Goal: Transaction & Acquisition: Purchase product/service

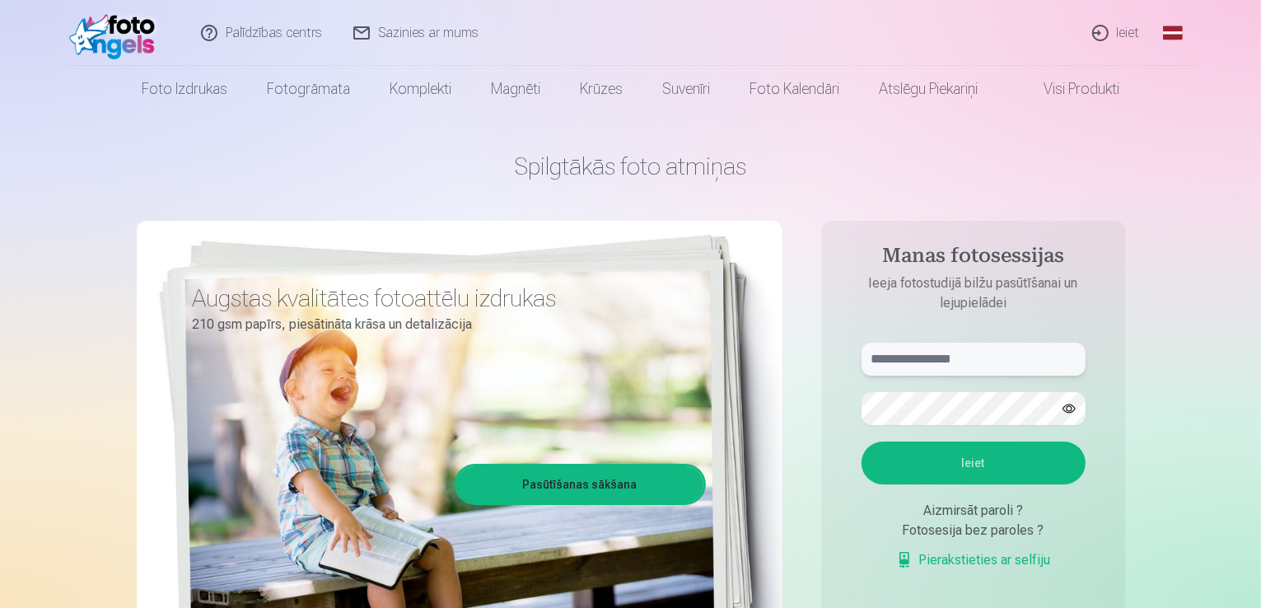
click at [977, 356] on input "text" at bounding box center [973, 359] width 224 height 33
type input "**********"
click at [981, 459] on button "Ieiet" at bounding box center [973, 462] width 224 height 43
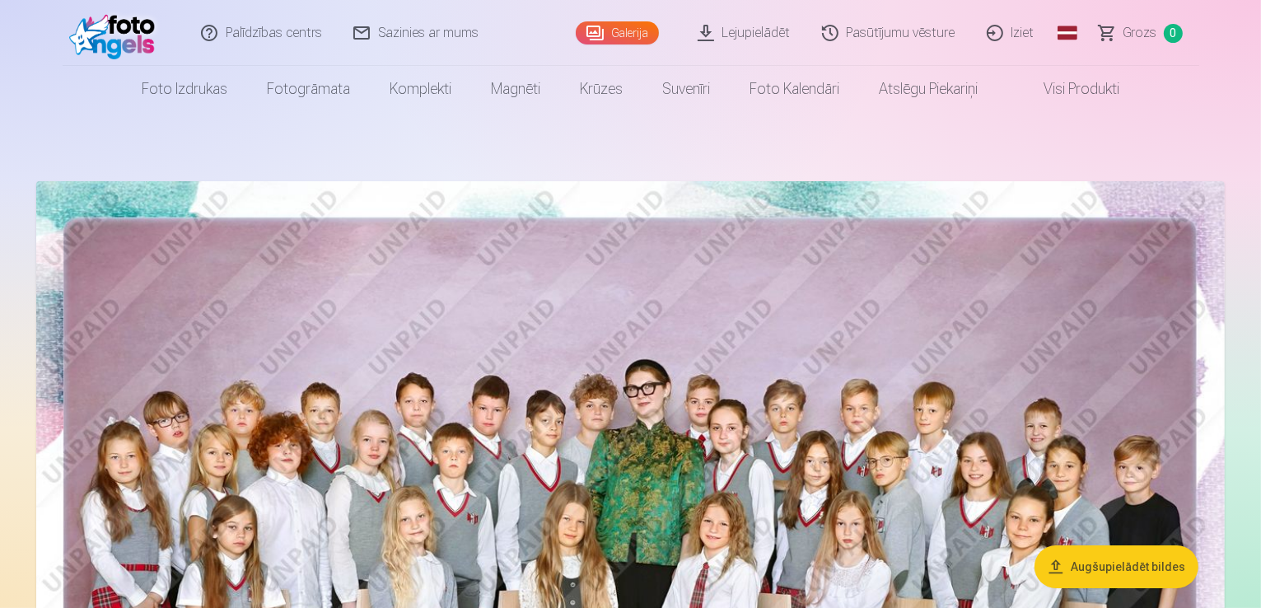
click at [1156, 106] on nav "Foto izdrukas Augstas kvalitātes fotoattēlu izdrukas 210 gsm papīrs, piesātināt…" at bounding box center [630, 89] width 1261 height 46
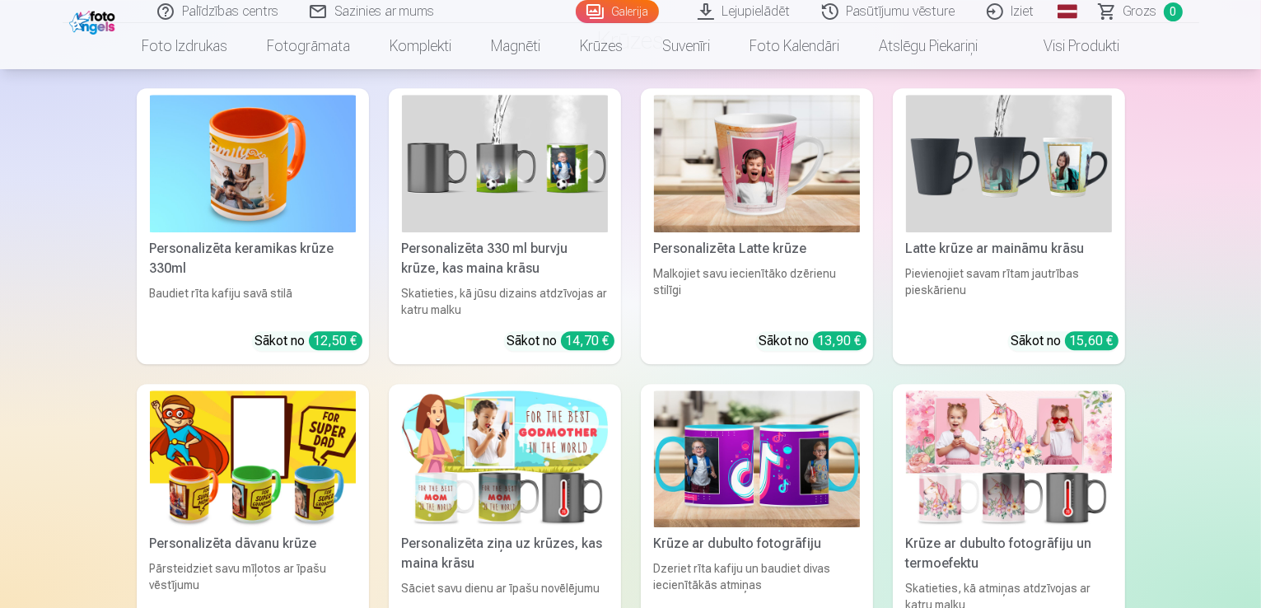
scroll to position [10885, 0]
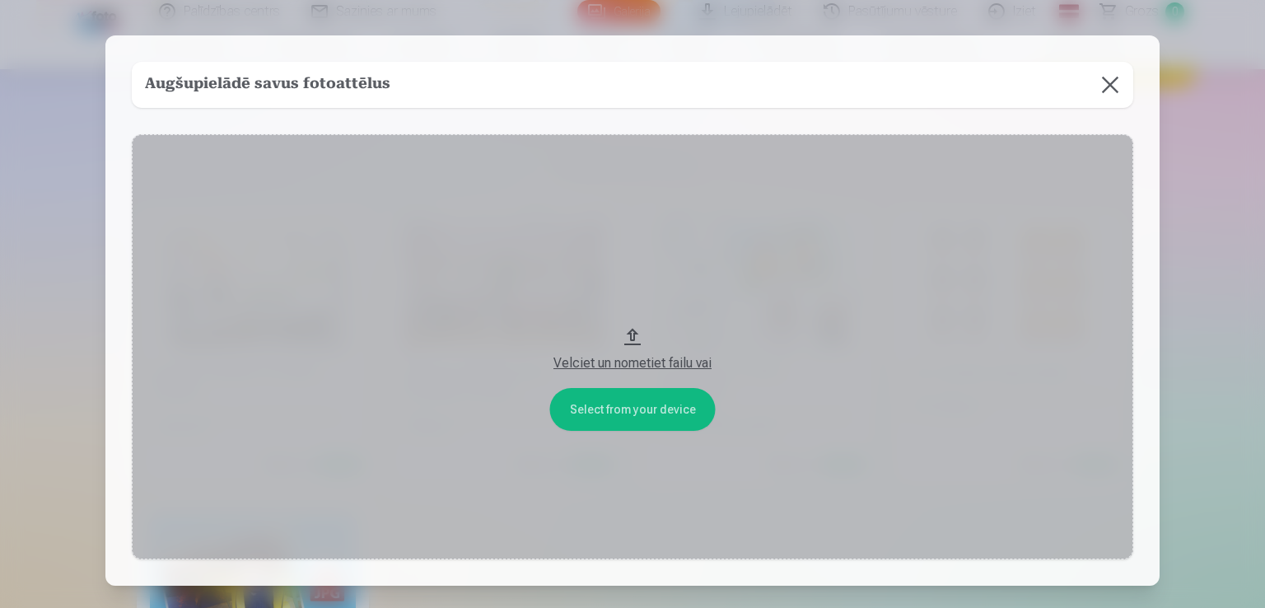
click at [1111, 91] on button at bounding box center [1110, 85] width 46 height 46
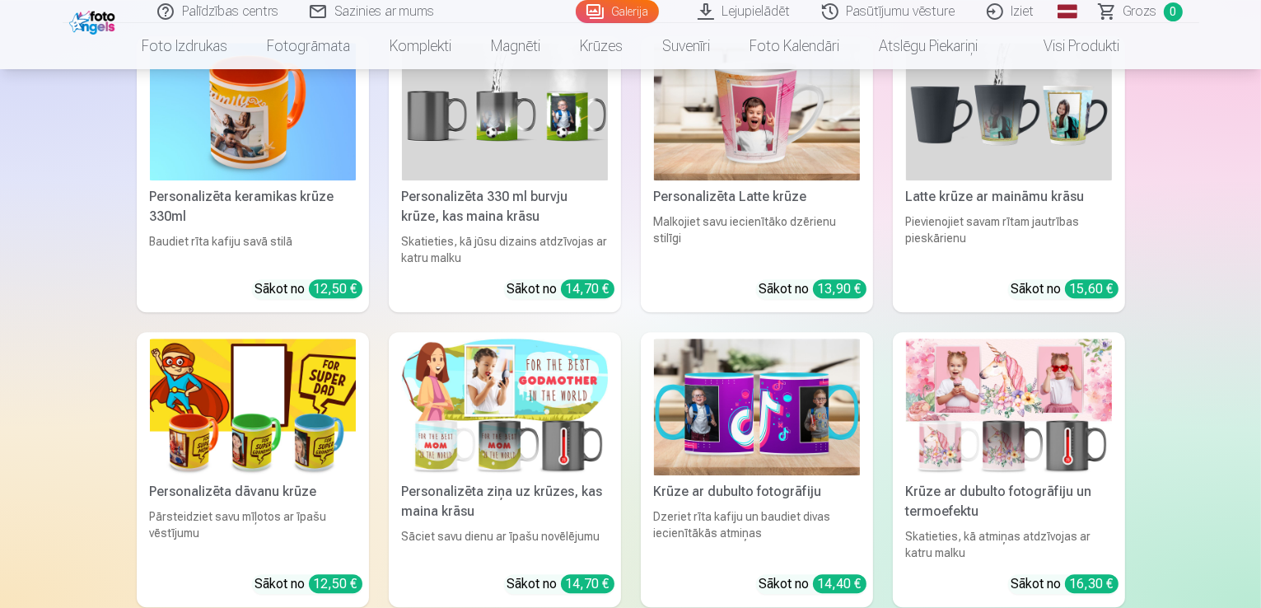
scroll to position [10388, 0]
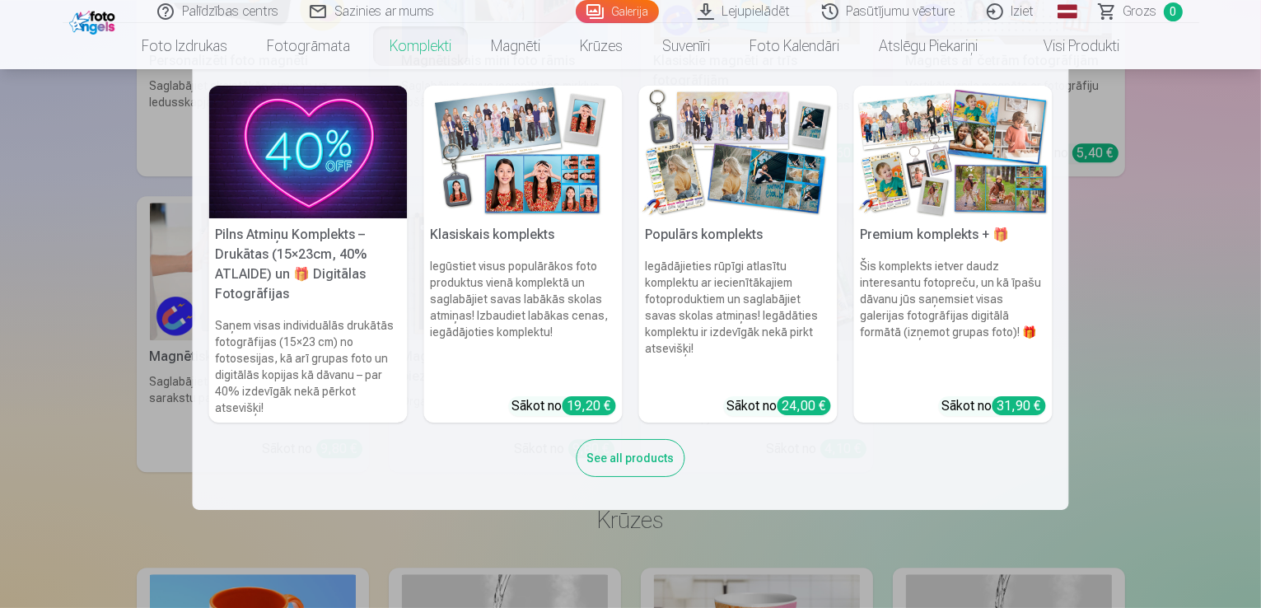
click at [431, 47] on link "Komplekti" at bounding box center [420, 46] width 101 height 46
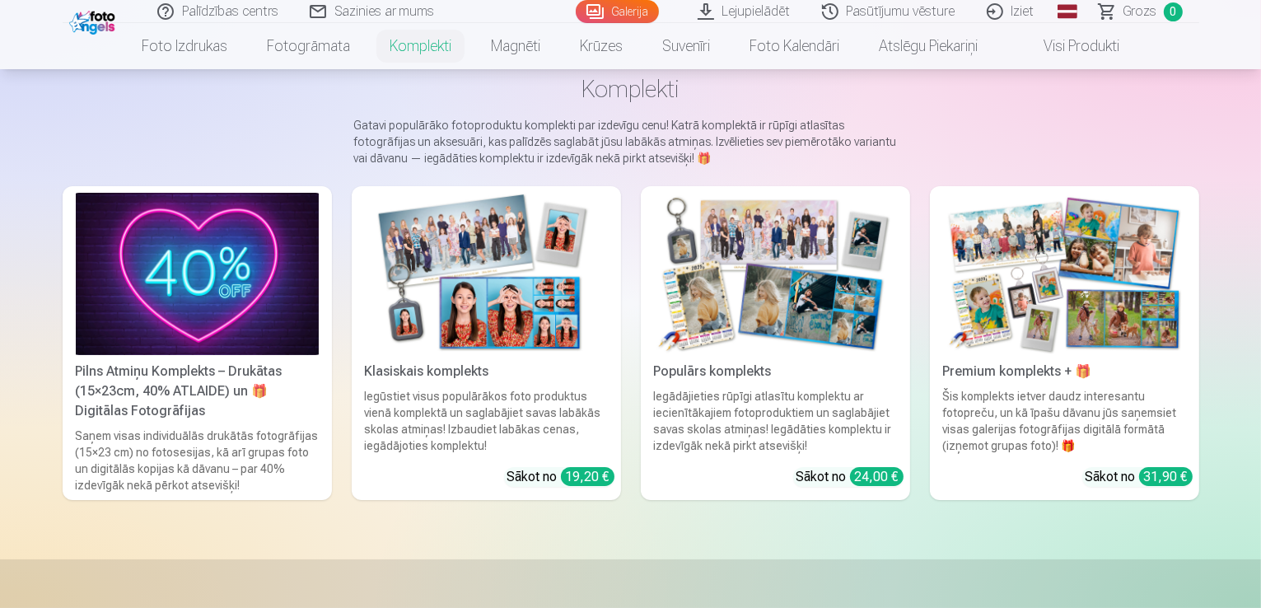
scroll to position [89, 0]
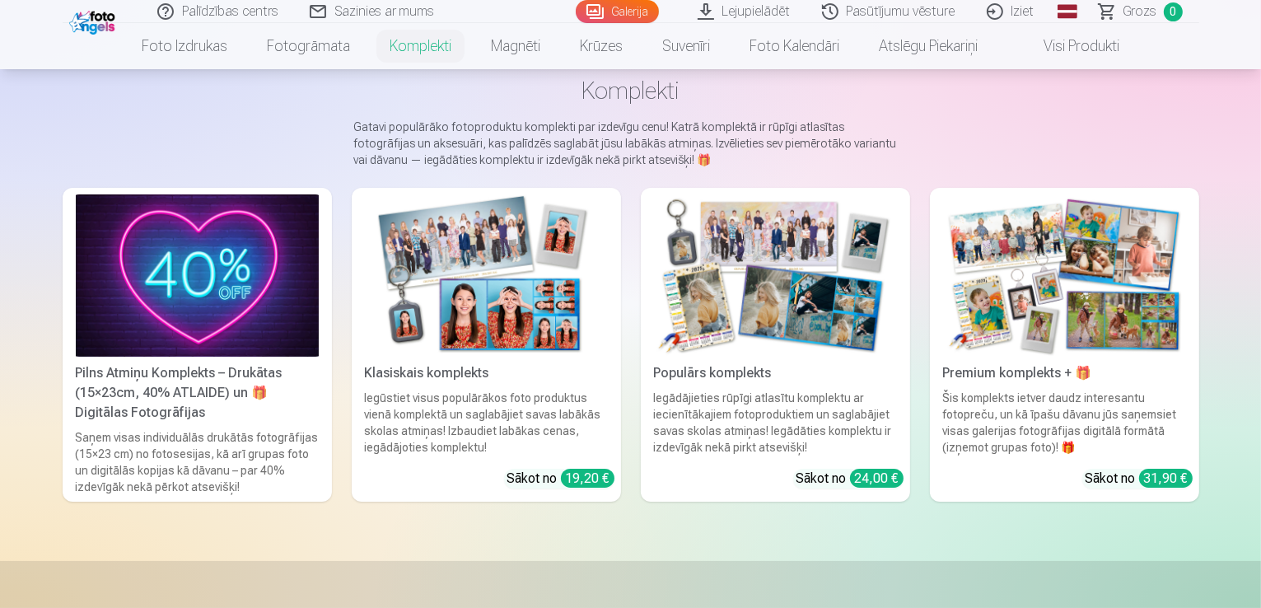
click at [423, 347] on img at bounding box center [486, 275] width 243 height 162
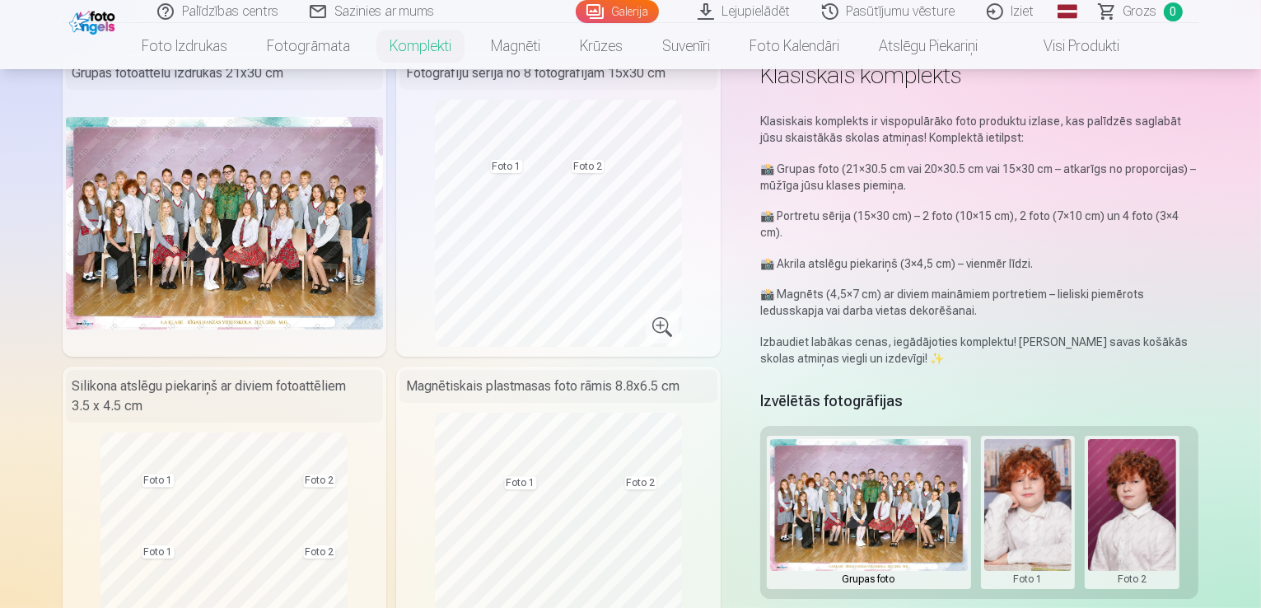
scroll to position [181, 0]
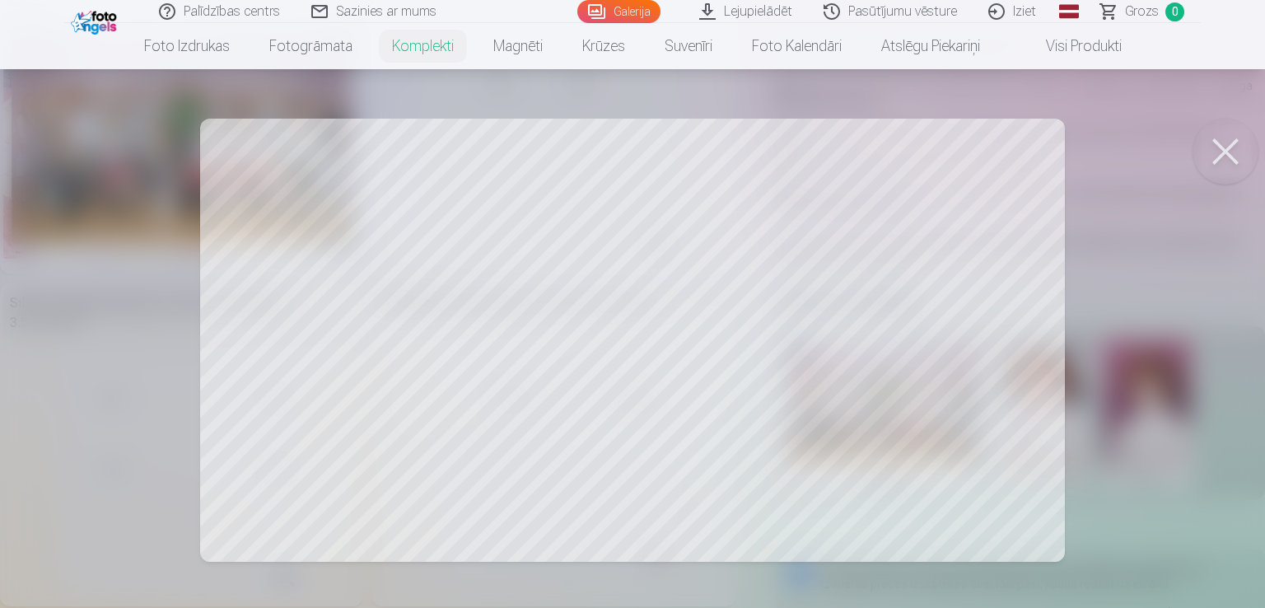
click at [645, 222] on div at bounding box center [632, 304] width 1265 height 608
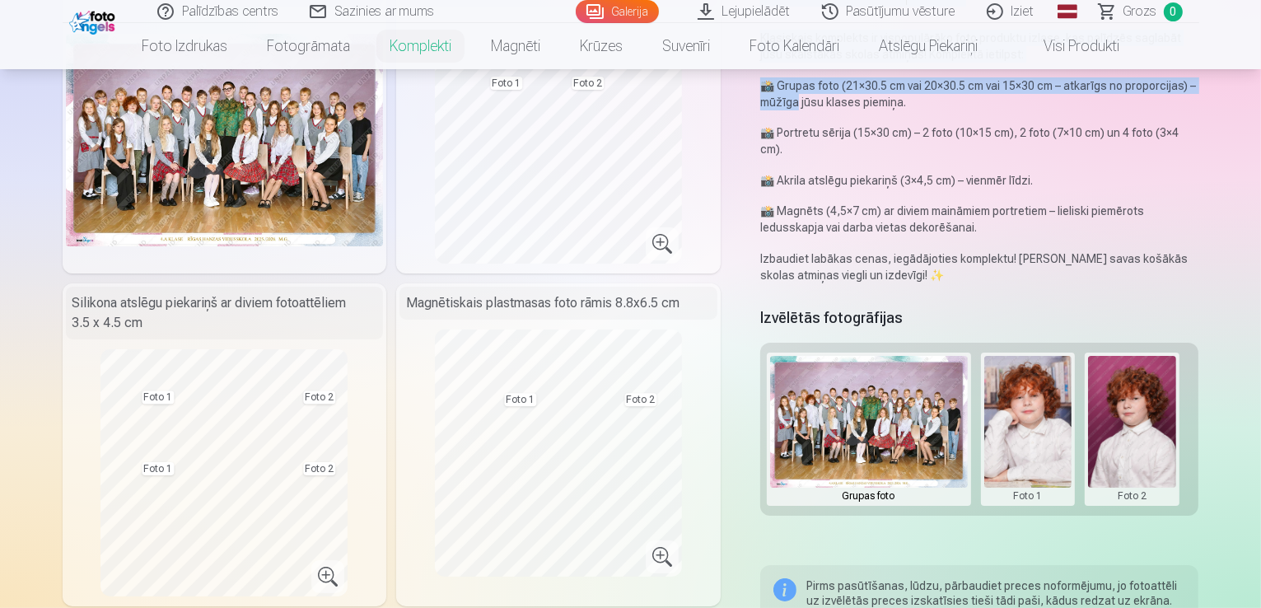
drag, startPoint x: 1260, startPoint y: 65, endPoint x: 1260, endPoint y: 89, distance: 23.9
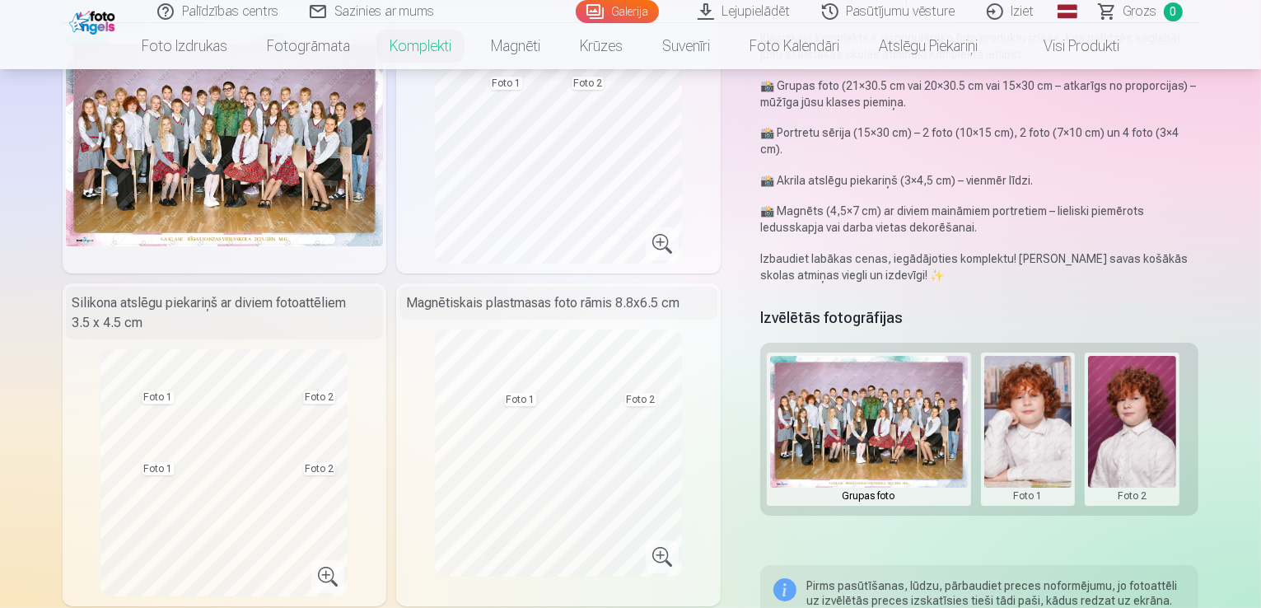
click at [1199, 423] on div "Grupas foto Foto 1 Foto 2" at bounding box center [979, 429] width 439 height 173
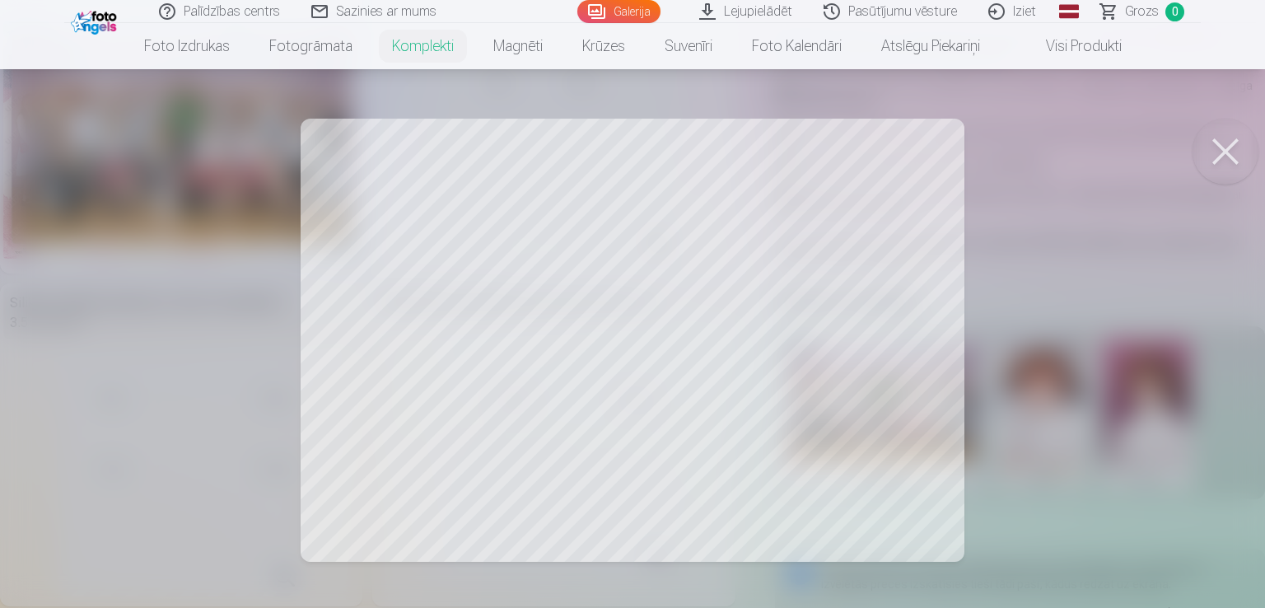
click at [718, 314] on div at bounding box center [632, 304] width 1265 height 608
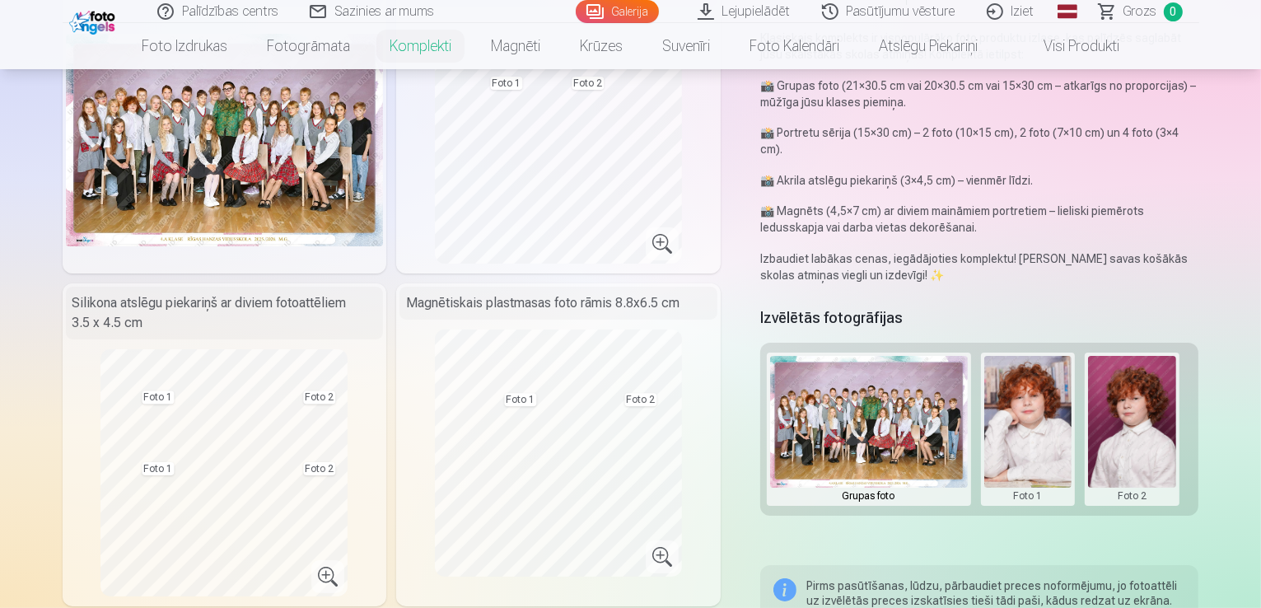
click at [617, 5] on link "Galerija" at bounding box center [617, 11] width 83 height 23
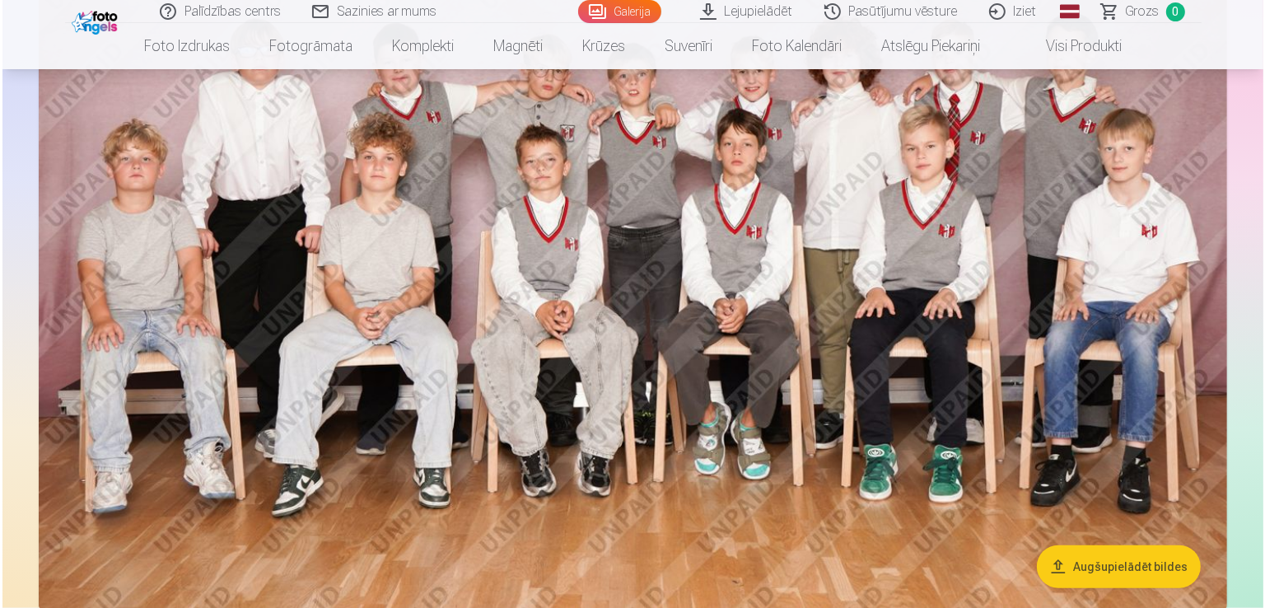
scroll to position [2125, 0]
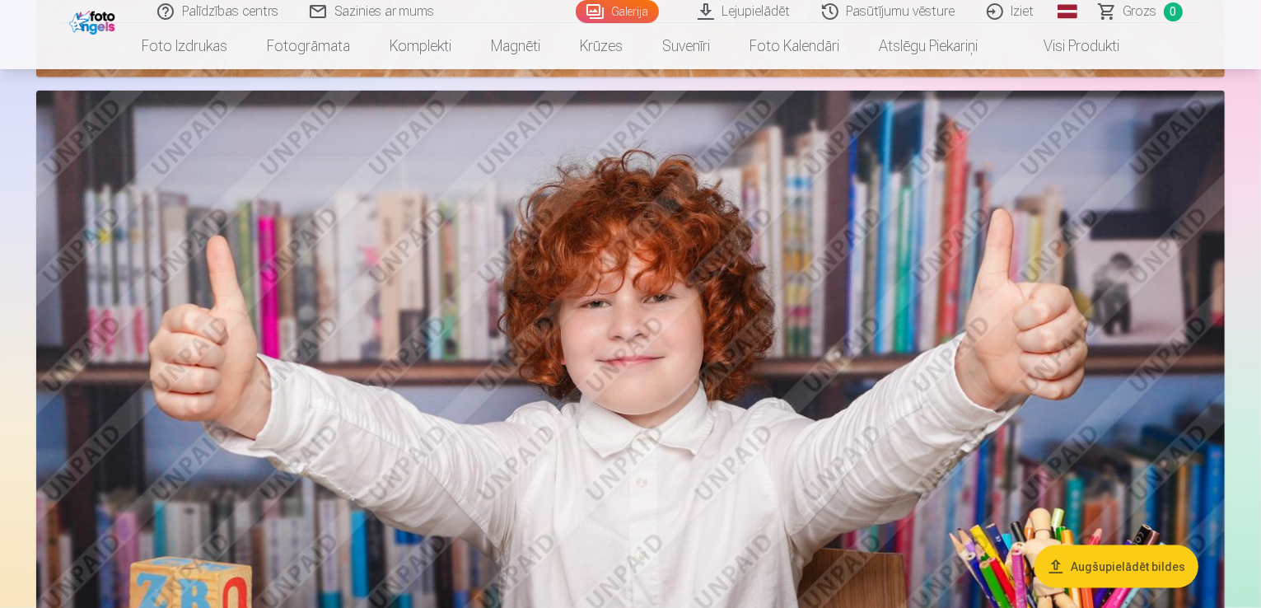
click at [847, 251] on img at bounding box center [630, 487] width 1188 height 792
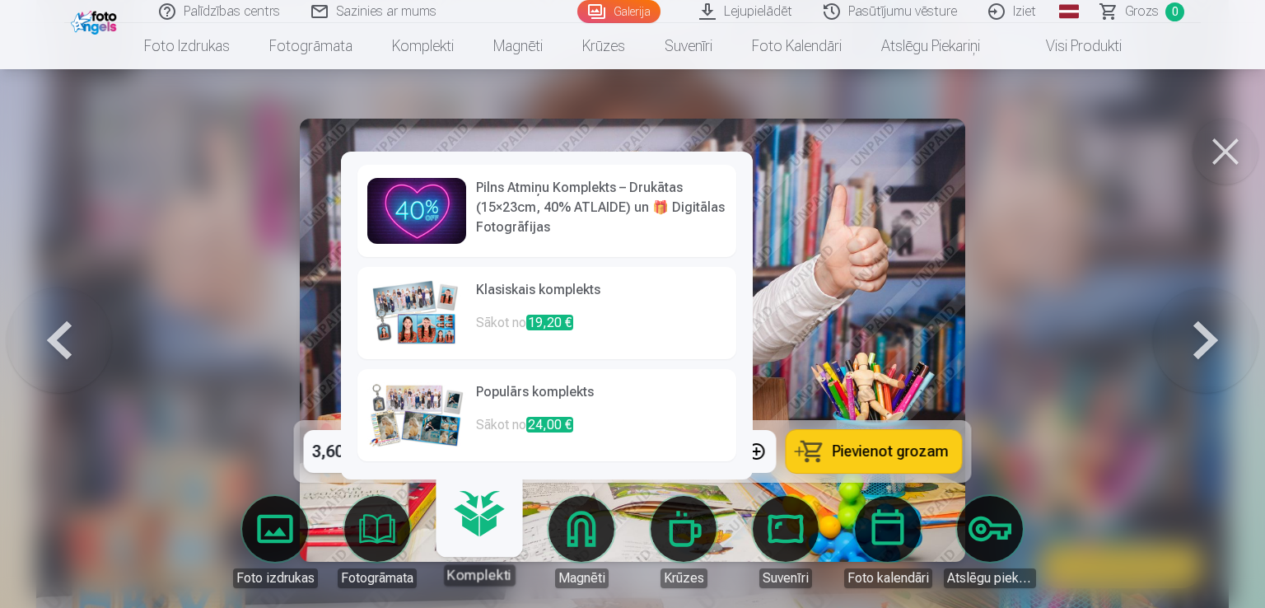
click at [478, 320] on p "Sākot no 19,20 €" at bounding box center [601, 329] width 250 height 33
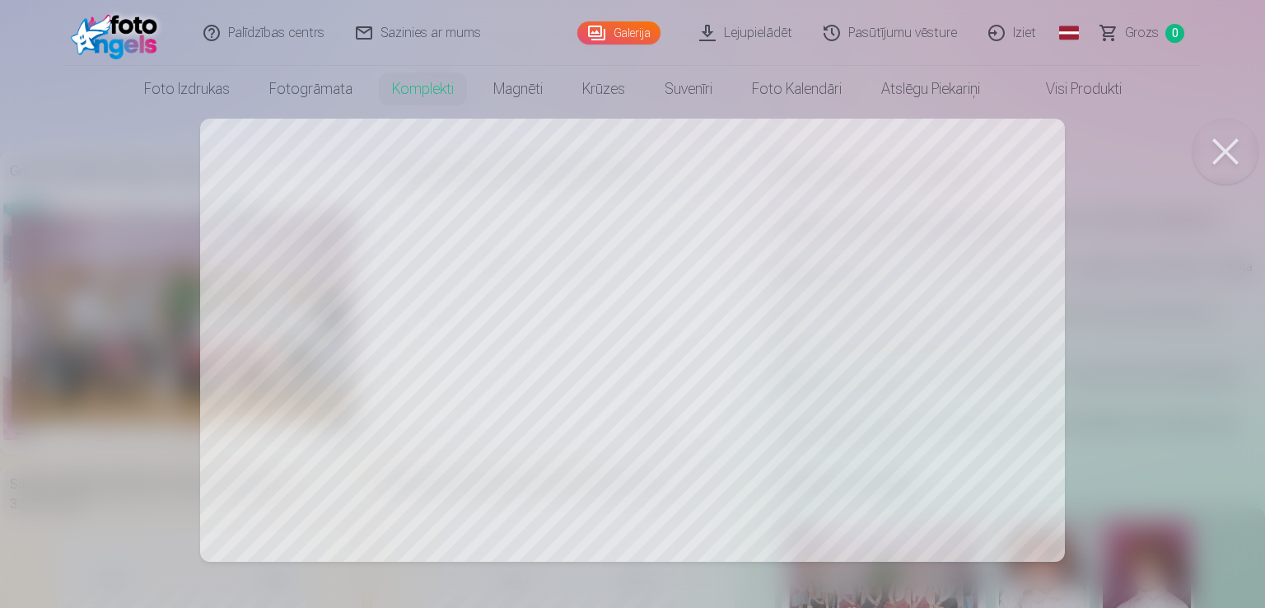
click at [556, 314] on div at bounding box center [632, 304] width 1265 height 608
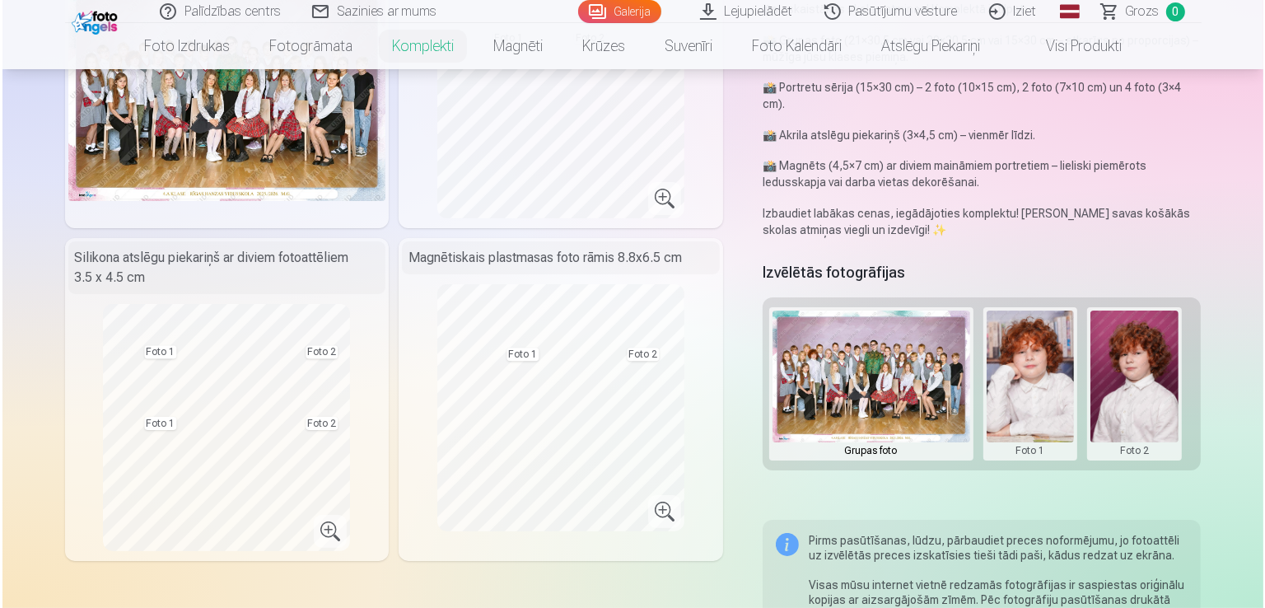
scroll to position [212, 0]
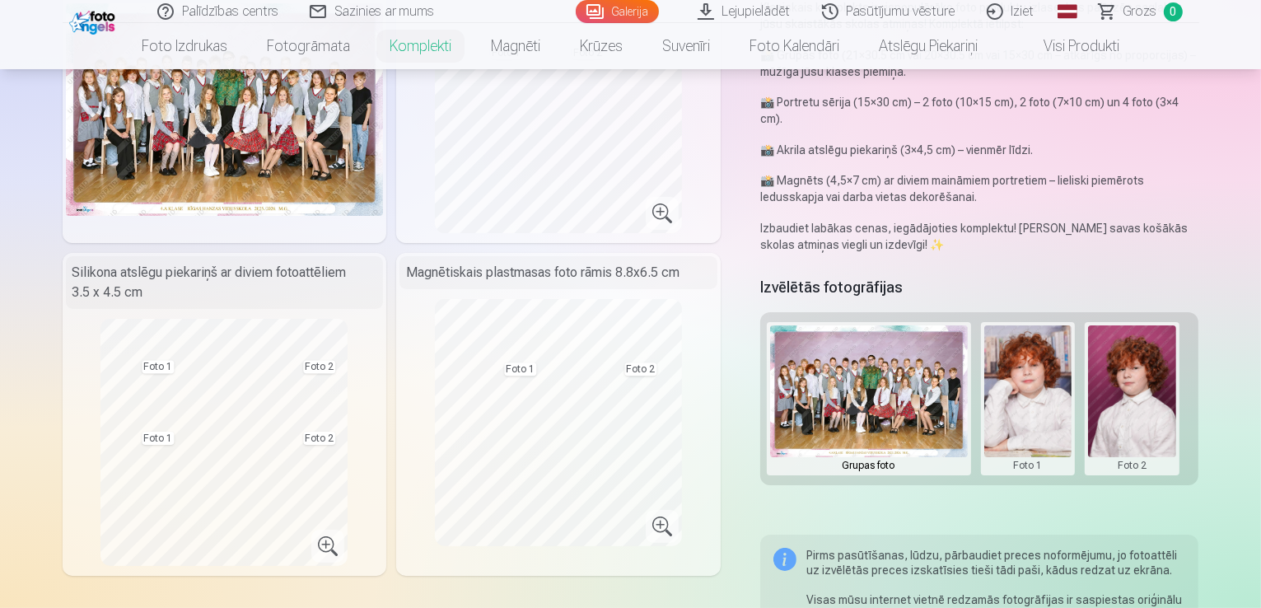
click at [893, 379] on img at bounding box center [869, 391] width 198 height 132
click at [1050, 353] on button at bounding box center [1028, 398] width 88 height 147
click at [1117, 373] on div at bounding box center [630, 304] width 1261 height 608
click at [1117, 373] on button at bounding box center [1132, 398] width 88 height 147
click at [1138, 380] on button "Nomainiet foto" at bounding box center [1144, 382] width 134 height 46
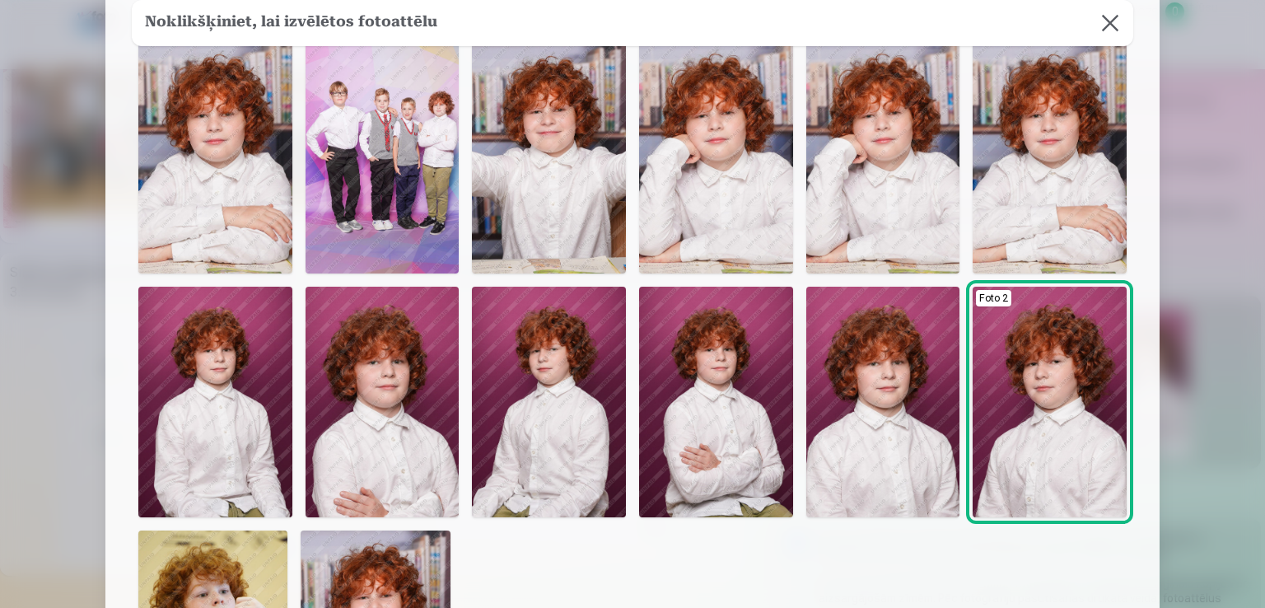
scroll to position [96, 0]
click at [691, 405] on img at bounding box center [716, 401] width 154 height 231
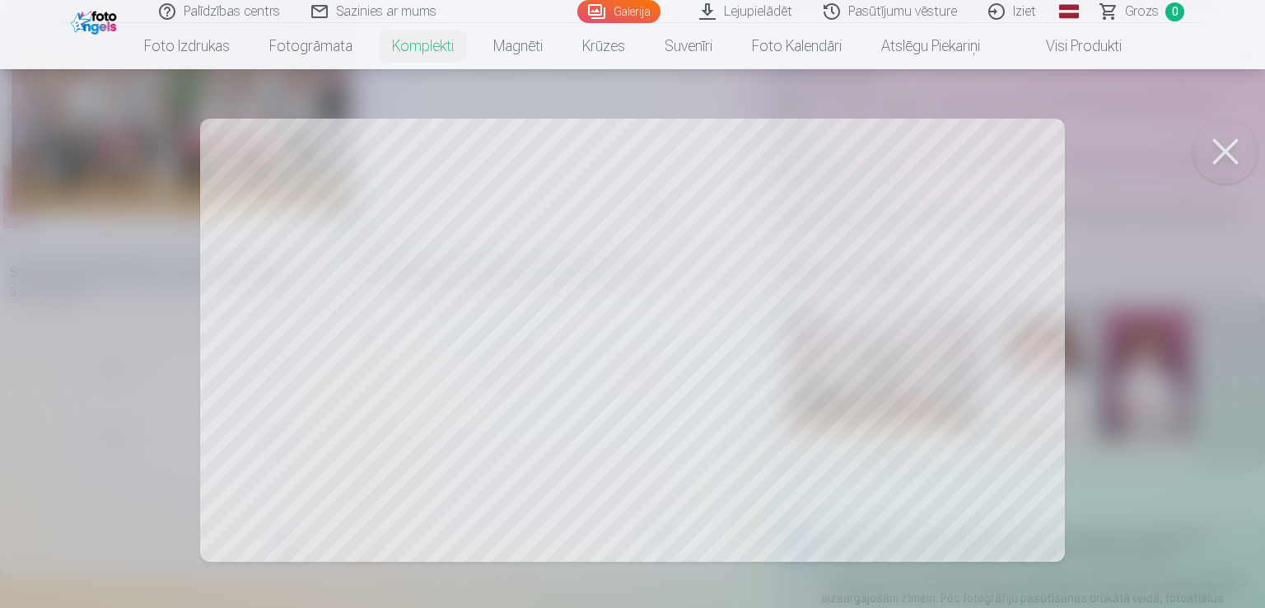
click at [794, 238] on div at bounding box center [632, 304] width 1265 height 608
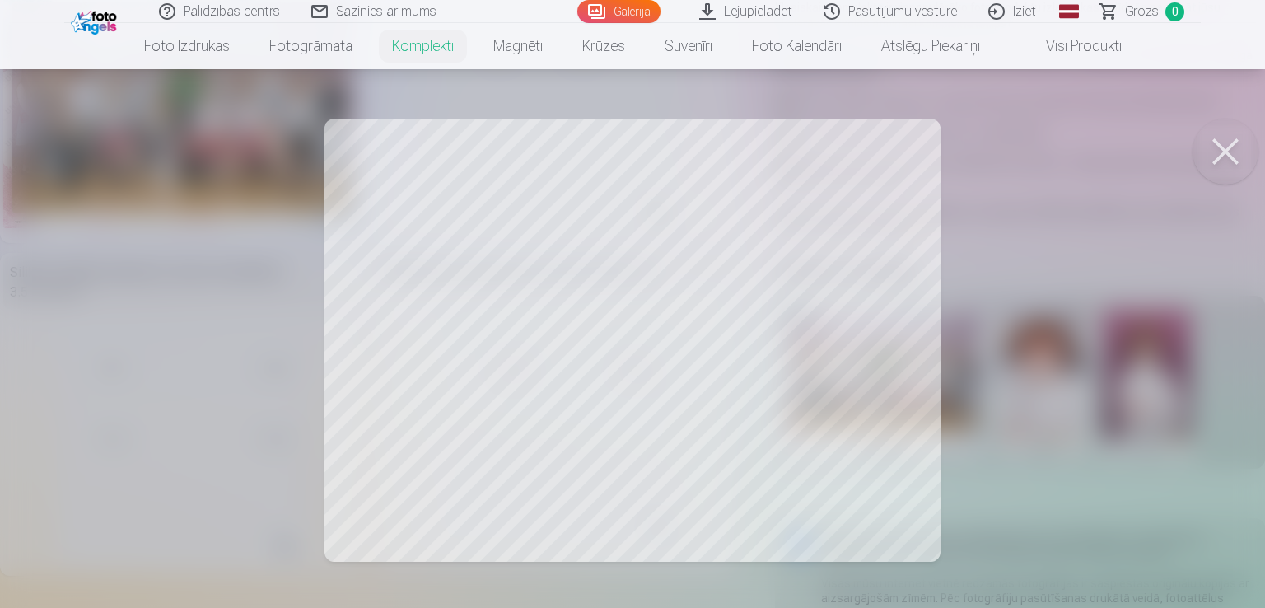
click at [830, 313] on div at bounding box center [632, 304] width 1265 height 608
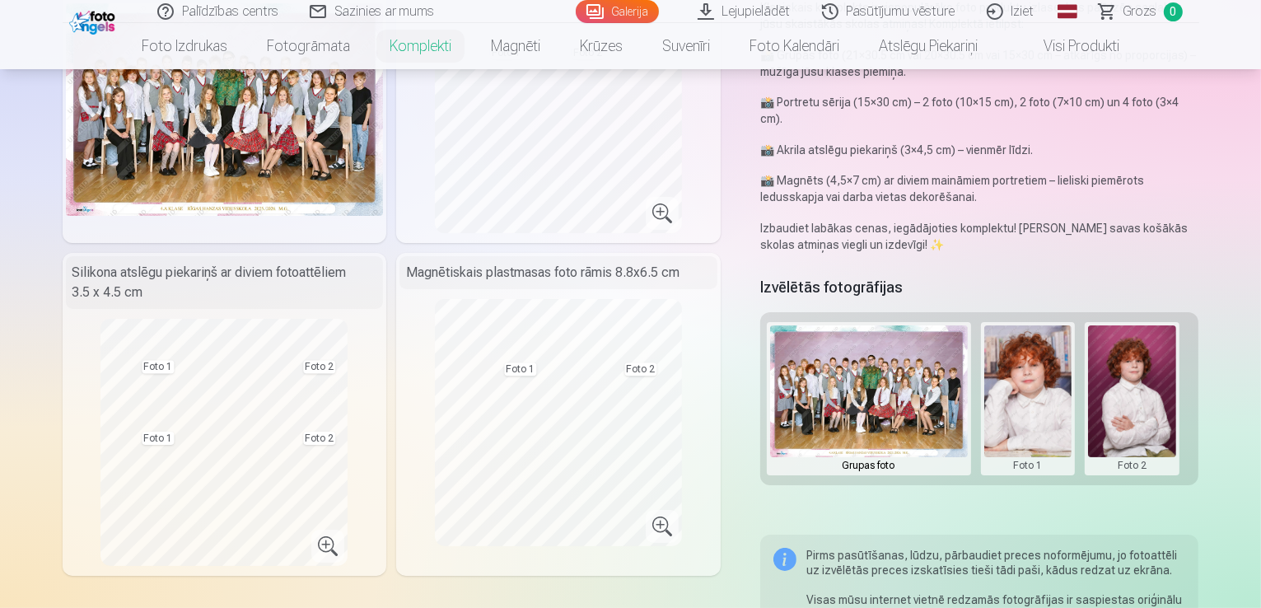
click at [1137, 371] on button at bounding box center [1132, 398] width 88 height 147
click at [1138, 383] on button "Nomainiet foto" at bounding box center [1144, 382] width 134 height 46
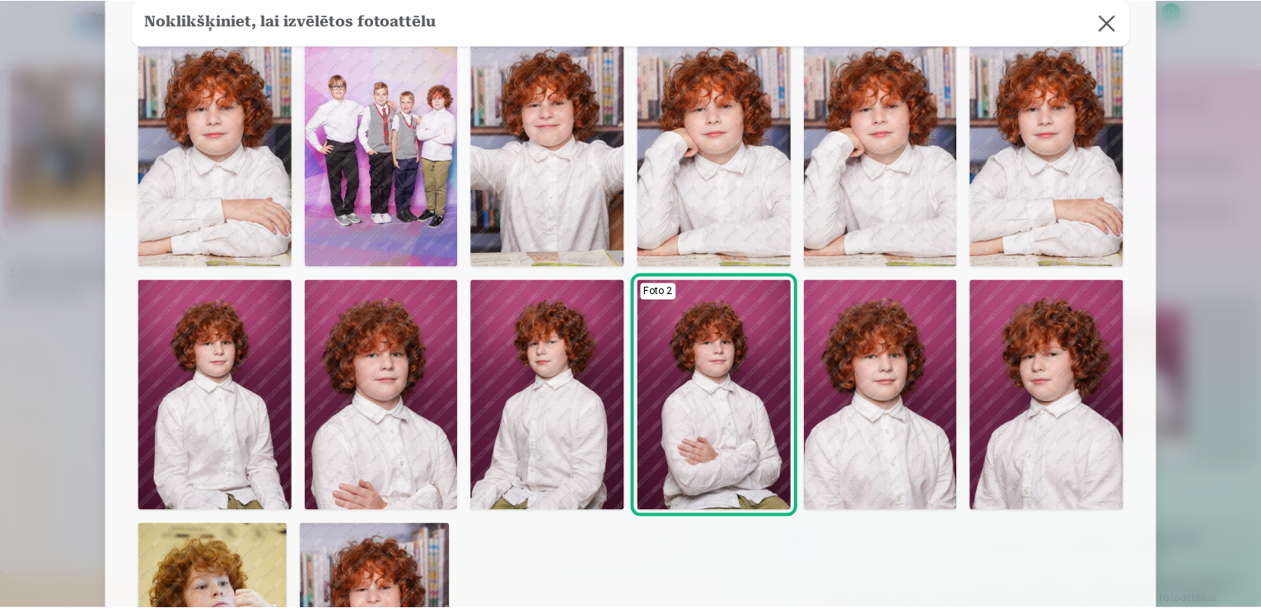
scroll to position [96, 0]
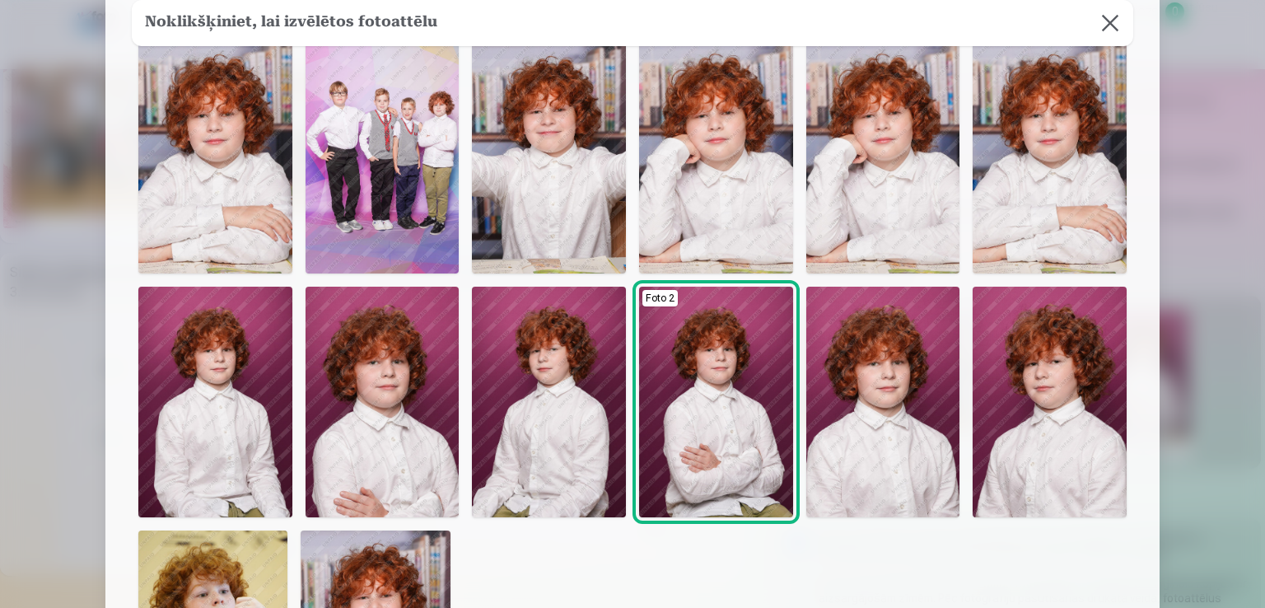
click at [1109, 30] on button at bounding box center [1110, 23] width 46 height 46
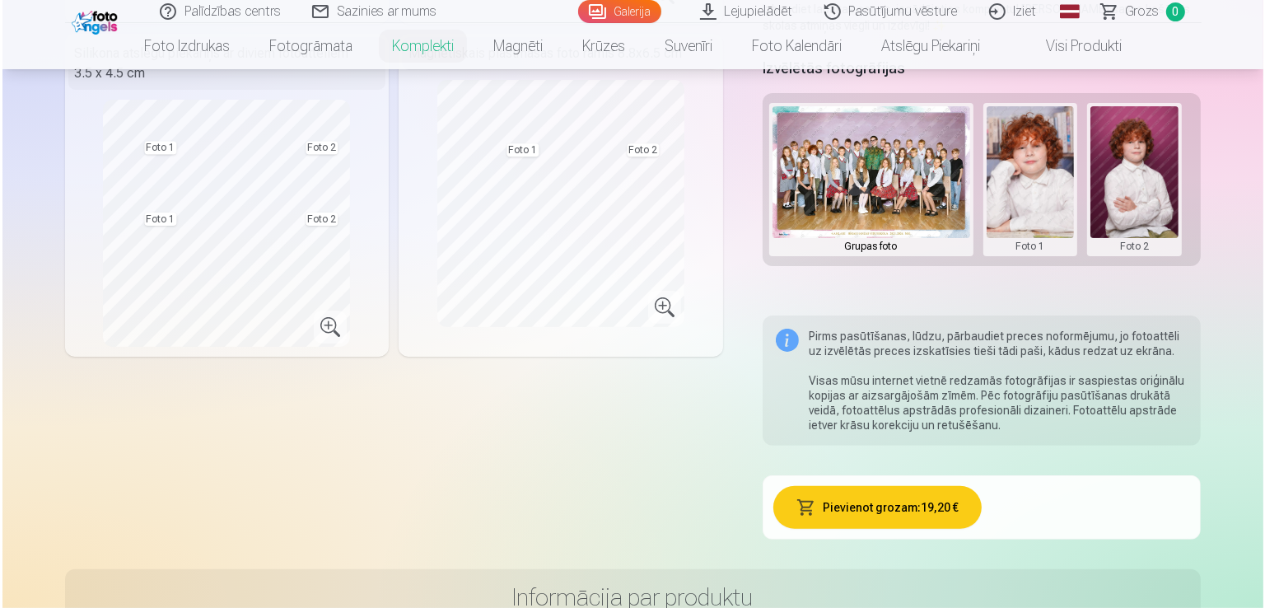
scroll to position [415, 0]
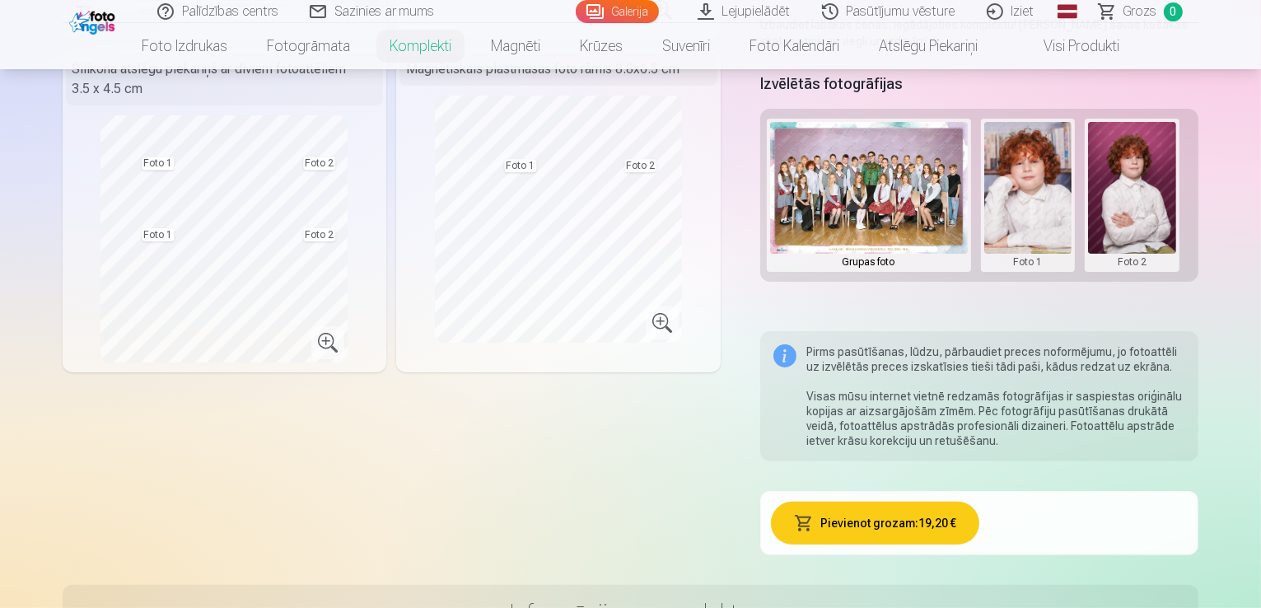
click at [939, 501] on button "Pievienot grozam : 19,20 €" at bounding box center [875, 522] width 208 height 43
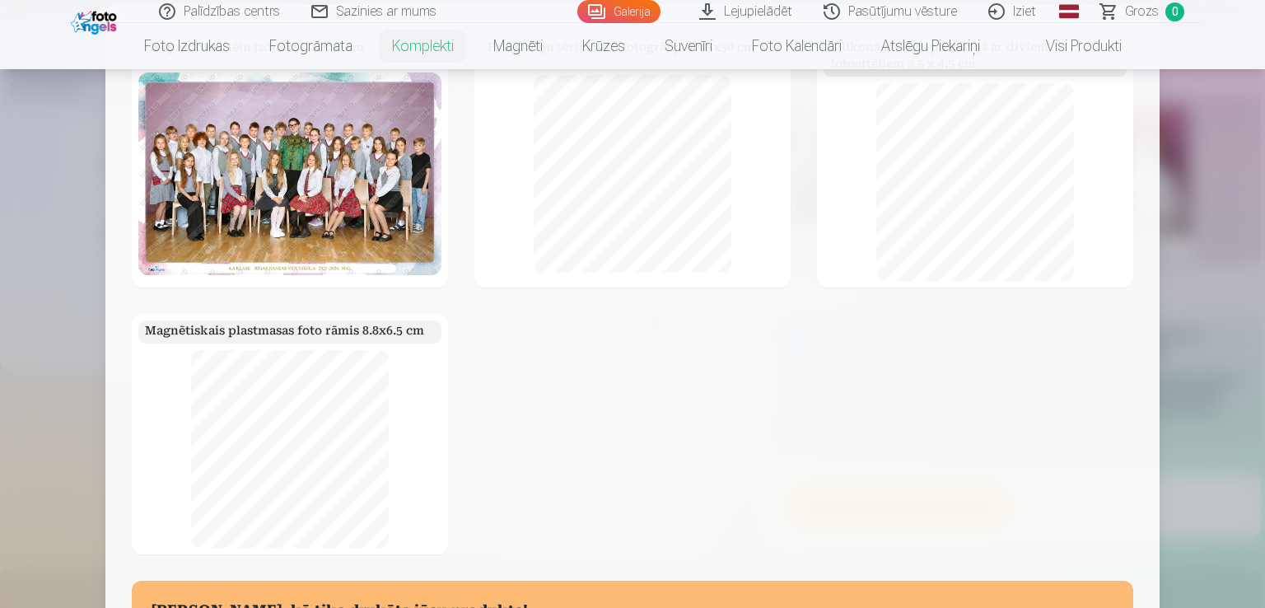
scroll to position [46, 0]
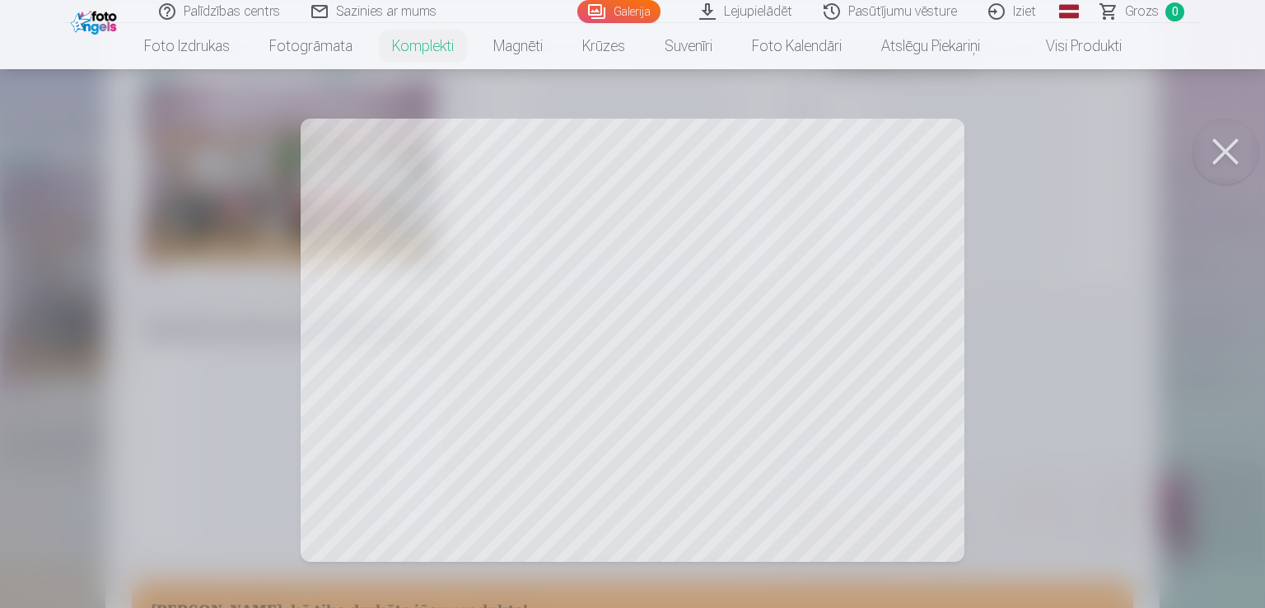
click at [705, 343] on div at bounding box center [632, 304] width 1265 height 608
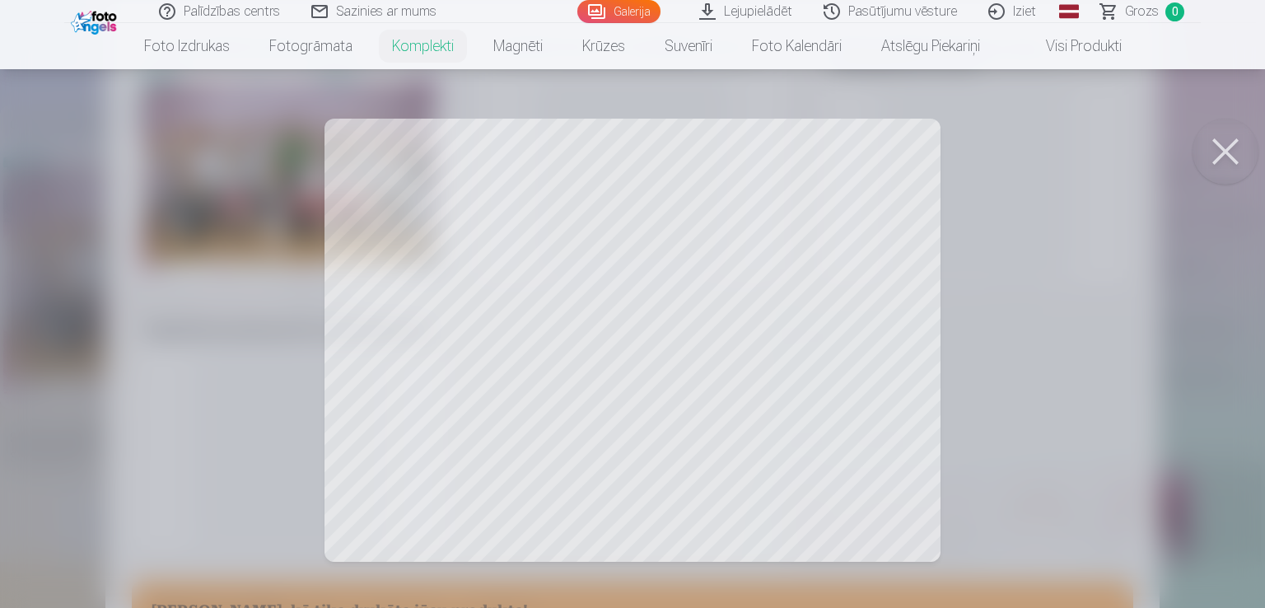
click at [1222, 152] on button at bounding box center [1225, 152] width 66 height 66
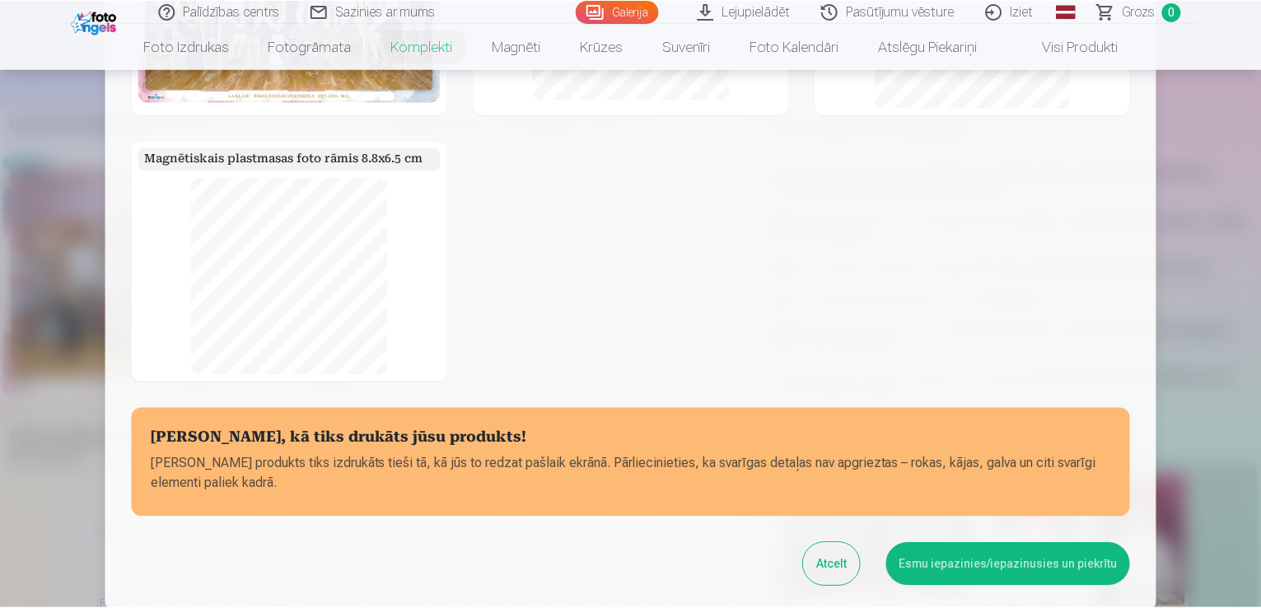
scroll to position [212, 0]
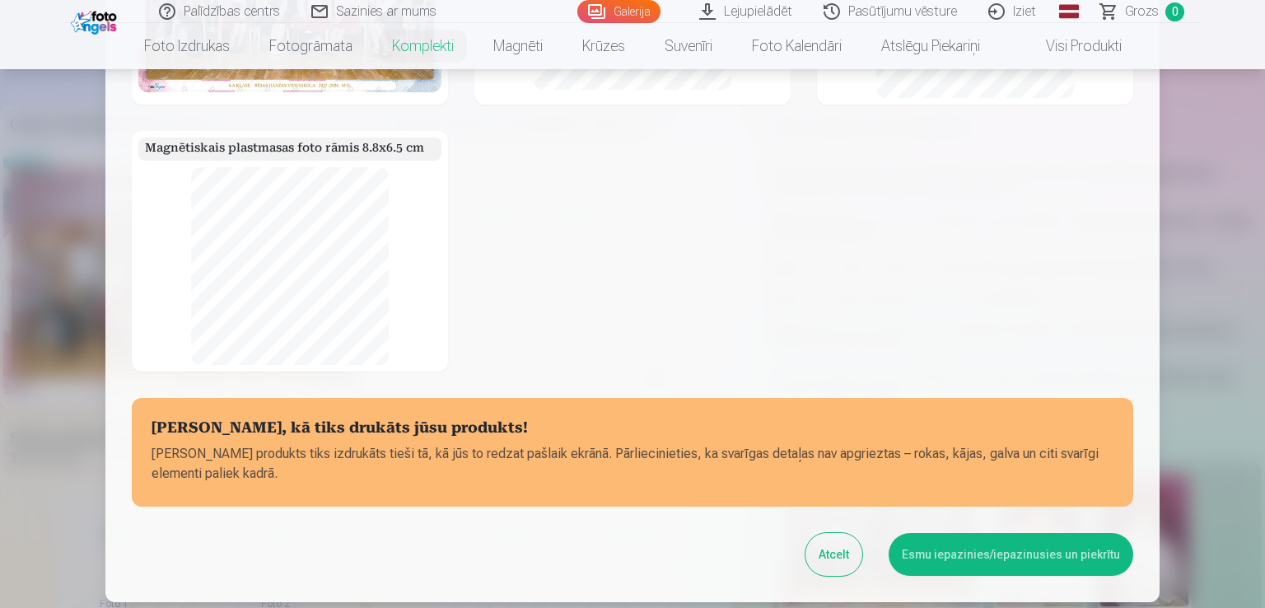
click at [1018, 472] on p "[PERSON_NAME] produkts tiks izdrukāts tieši tā, kā jūs to redzat pašlaik ekrānā…" at bounding box center [633, 464] width 962 height 40
click at [999, 557] on button "Esmu iepazinies/iepazinusies un piekrītu" at bounding box center [1011, 554] width 245 height 43
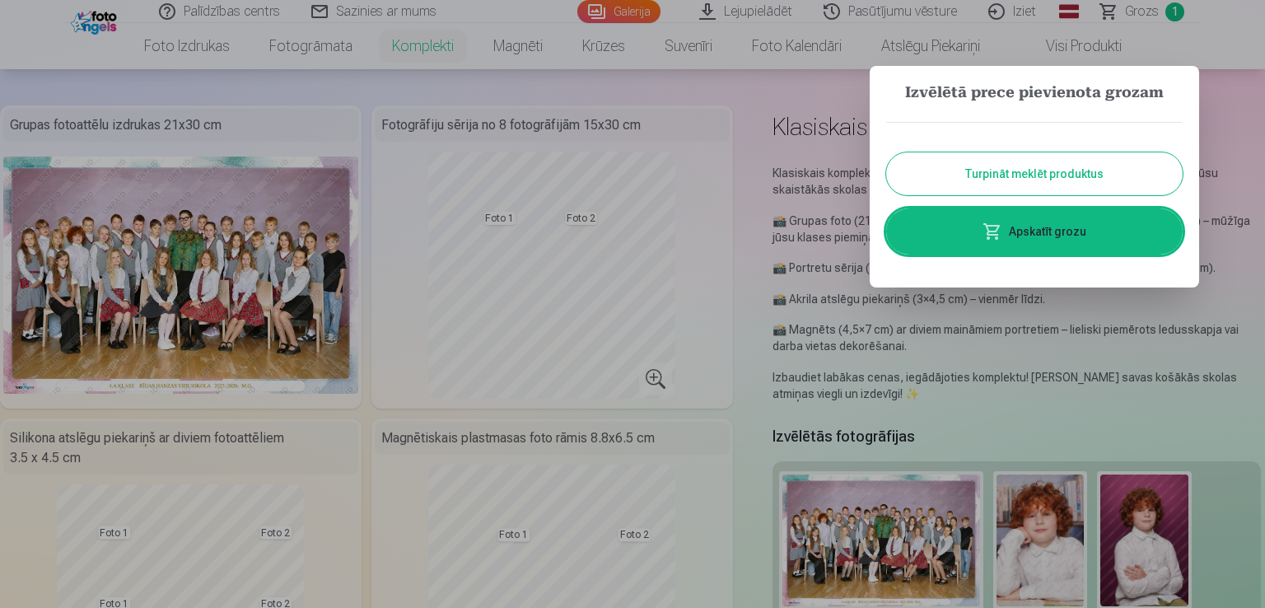
click at [1052, 177] on button "Turpināt meklēt produktus" at bounding box center [1034, 173] width 296 height 43
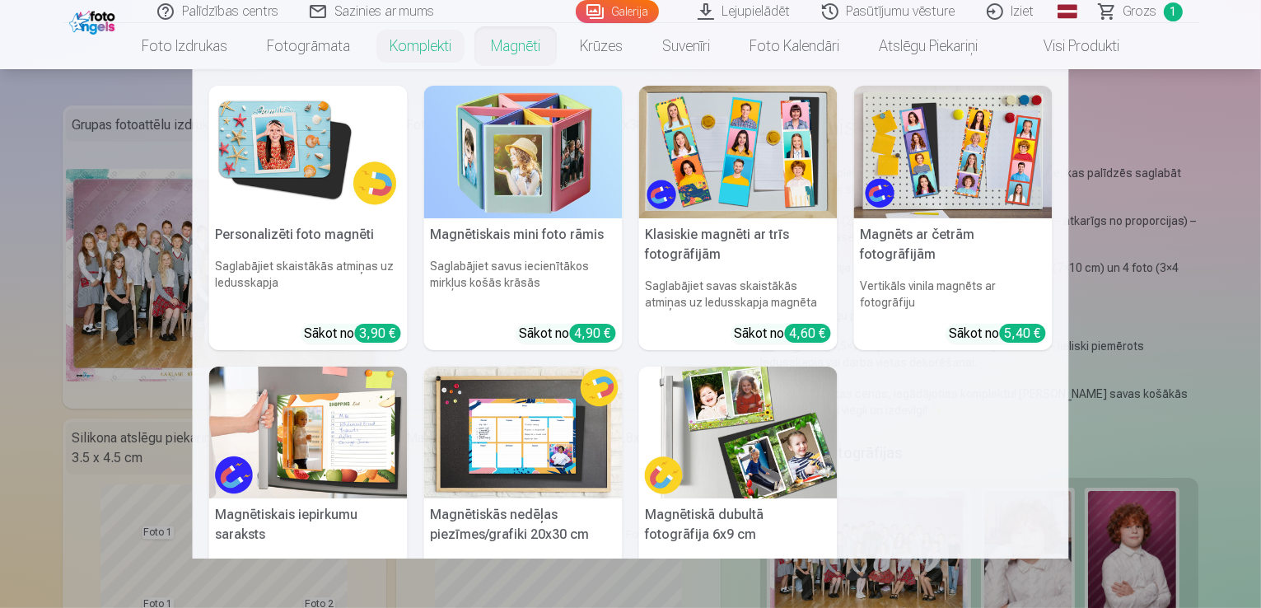
click at [952, 159] on img at bounding box center [953, 152] width 198 height 133
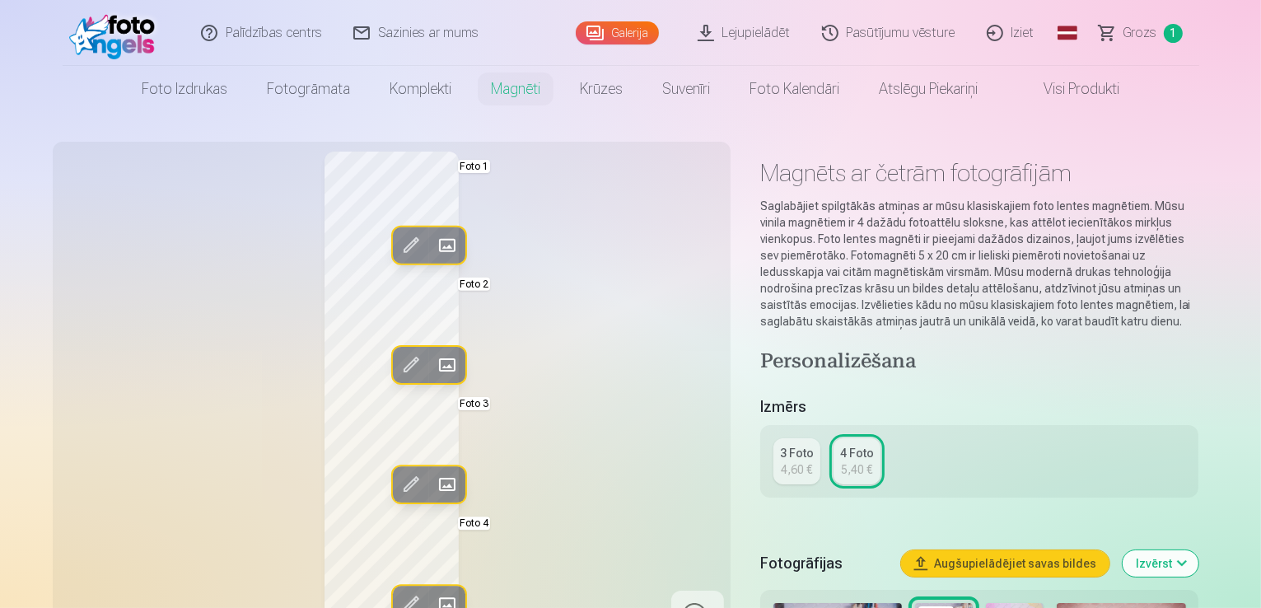
click at [352, 370] on div "Rediģēt foto Aizstāt Foto 1 Rediģēt foto Aizstāt Foto 2 Rediģēt foto Aizstāt Fo…" at bounding box center [392, 396] width 658 height 488
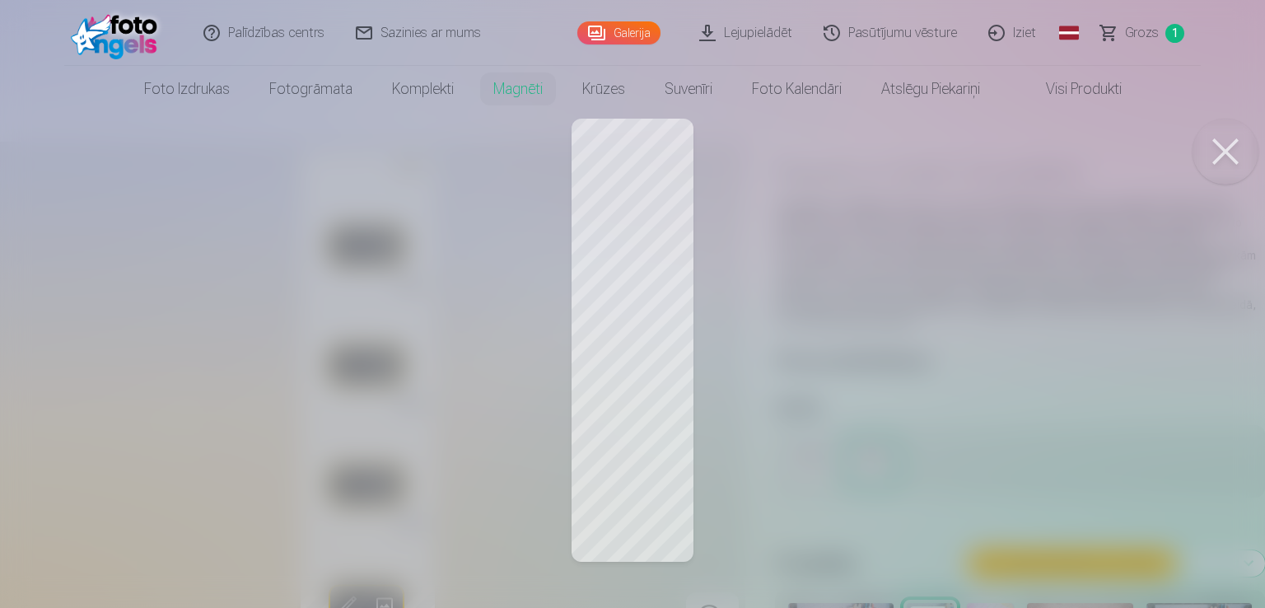
click at [627, 272] on div at bounding box center [632, 304] width 1265 height 608
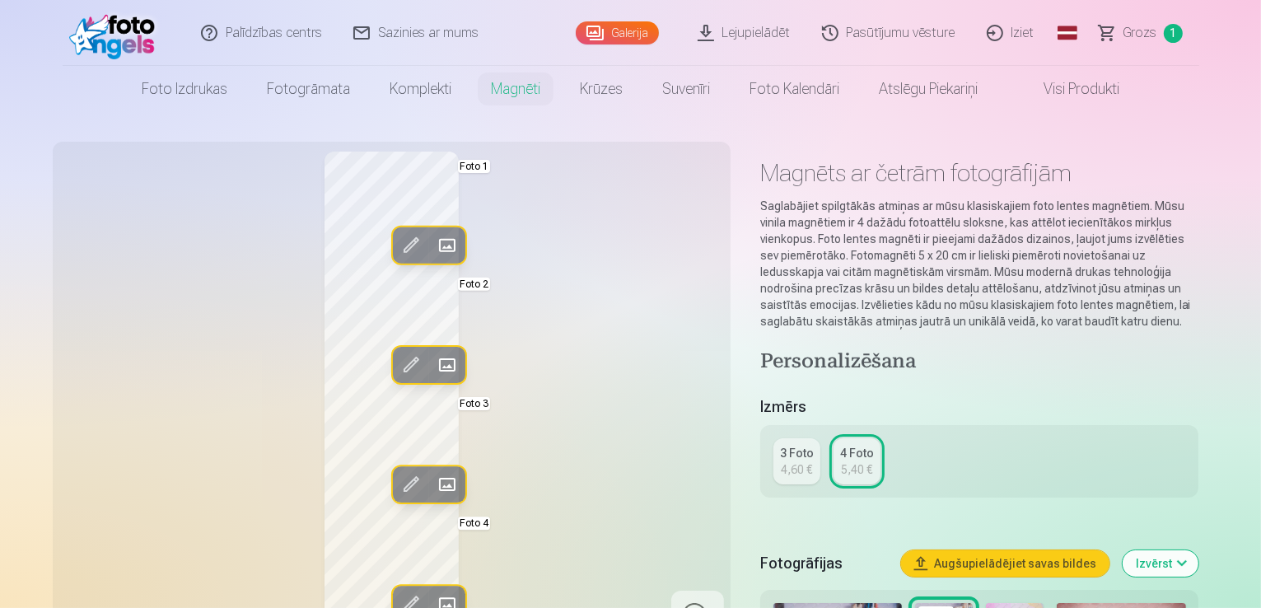
click at [397, 361] on span at bounding box center [410, 365] width 26 height 26
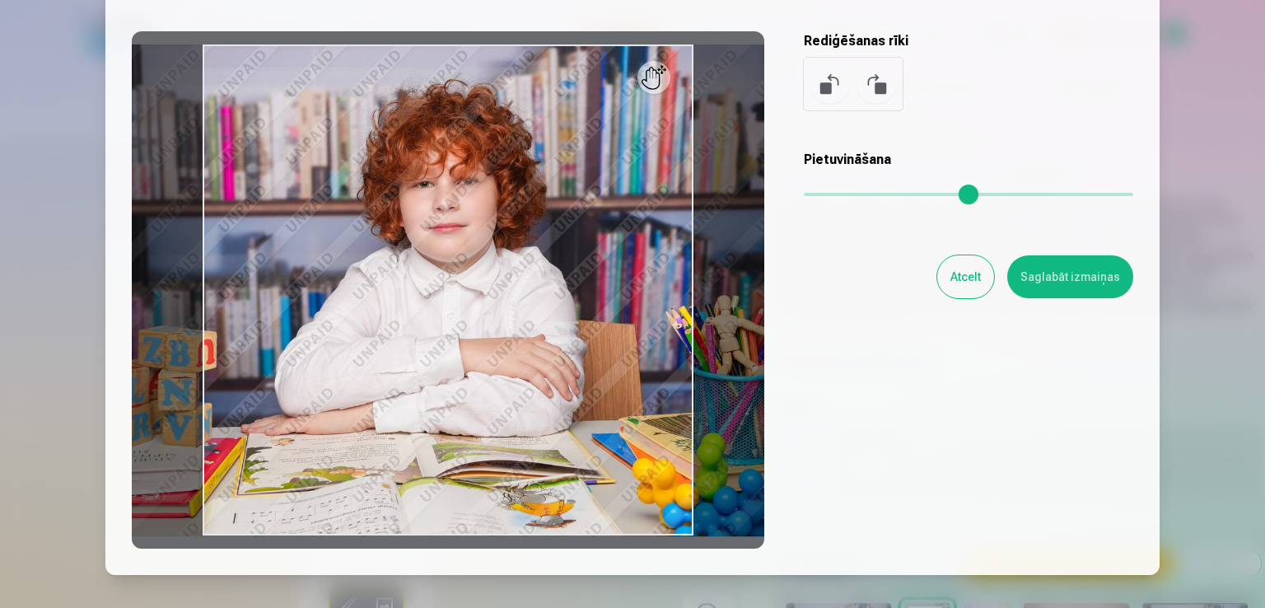
scroll to position [215, 0]
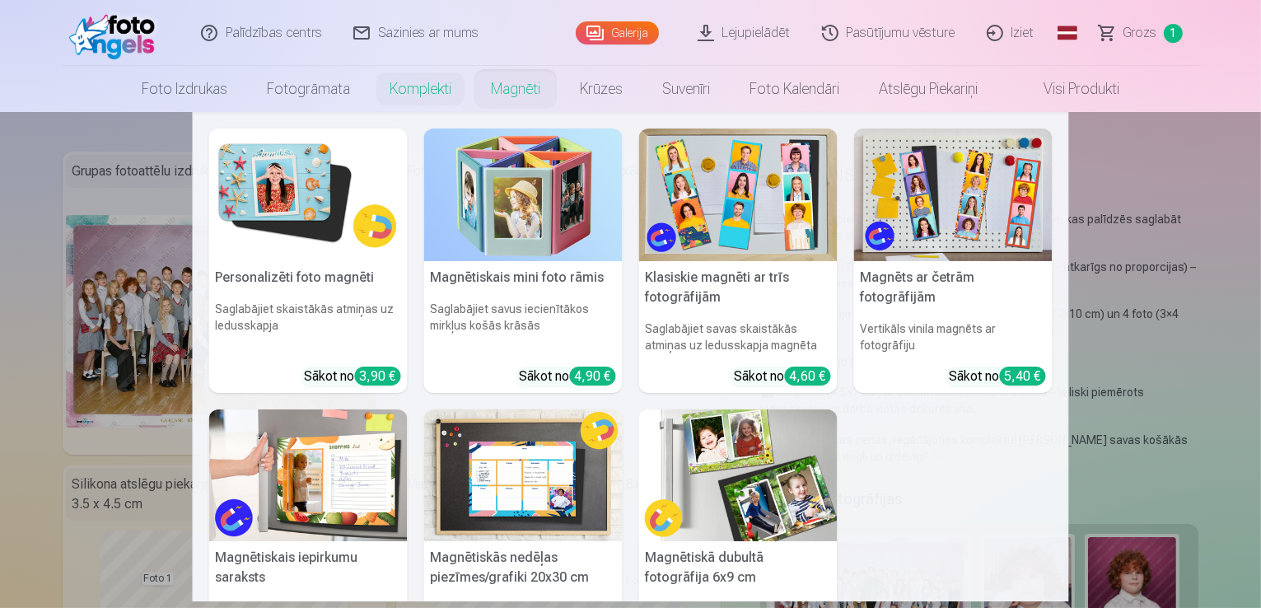
click at [511, 91] on link "Magnēti" at bounding box center [515, 89] width 89 height 46
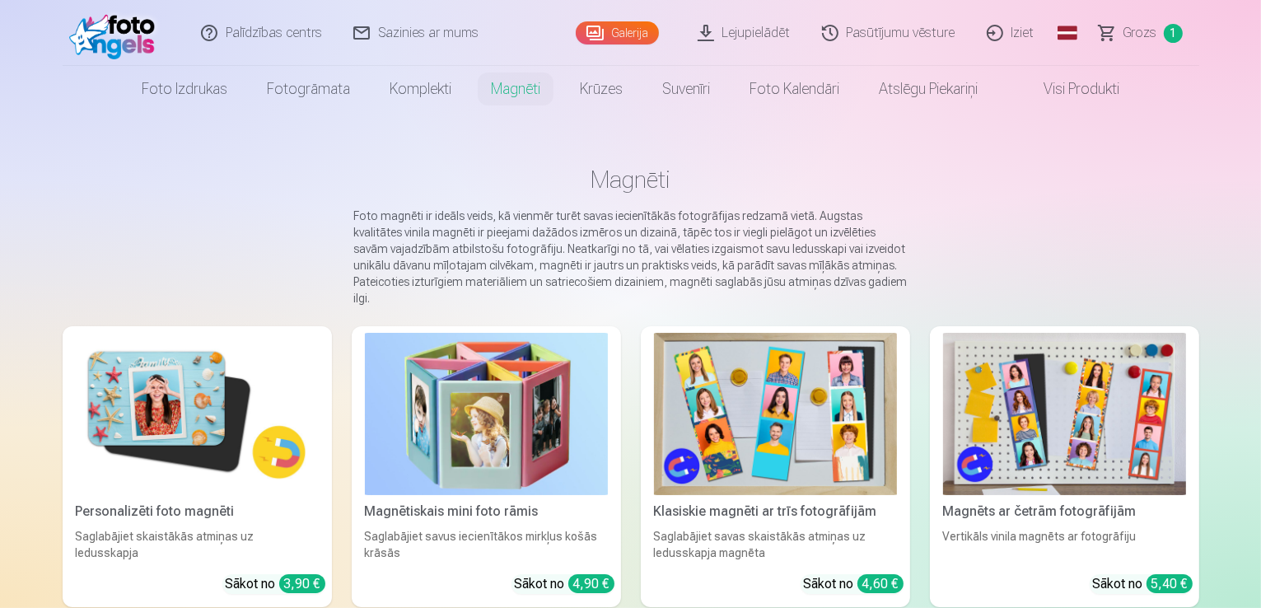
click at [1159, 400] on img at bounding box center [1064, 414] width 243 height 162
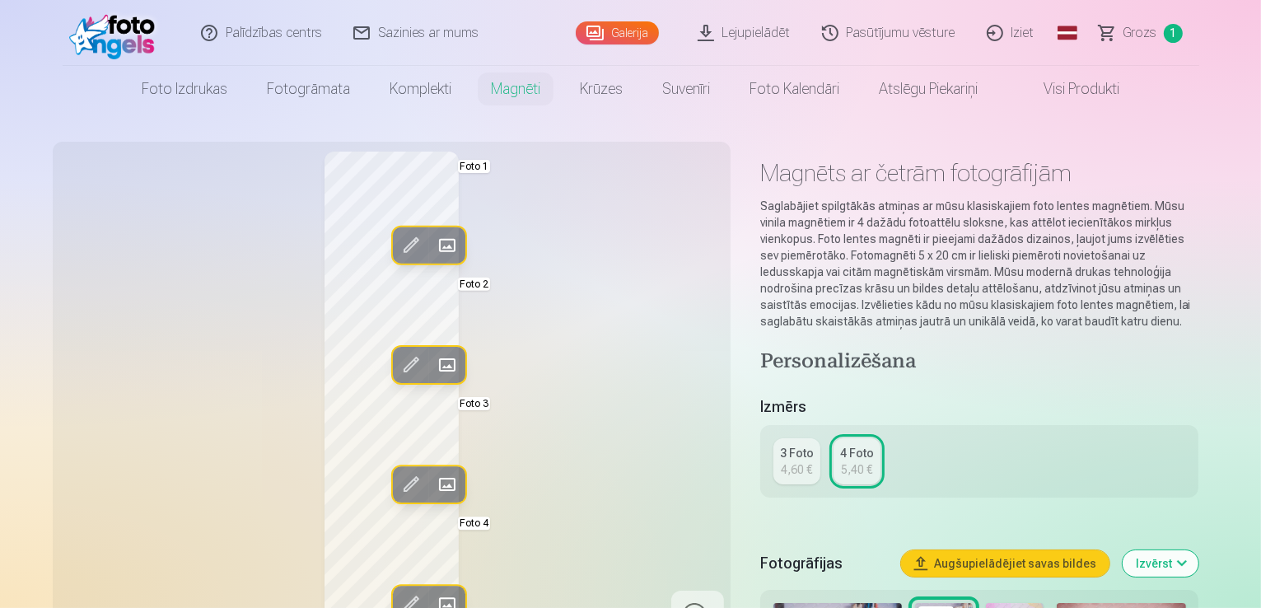
click at [433, 363] on span at bounding box center [446, 365] width 26 height 26
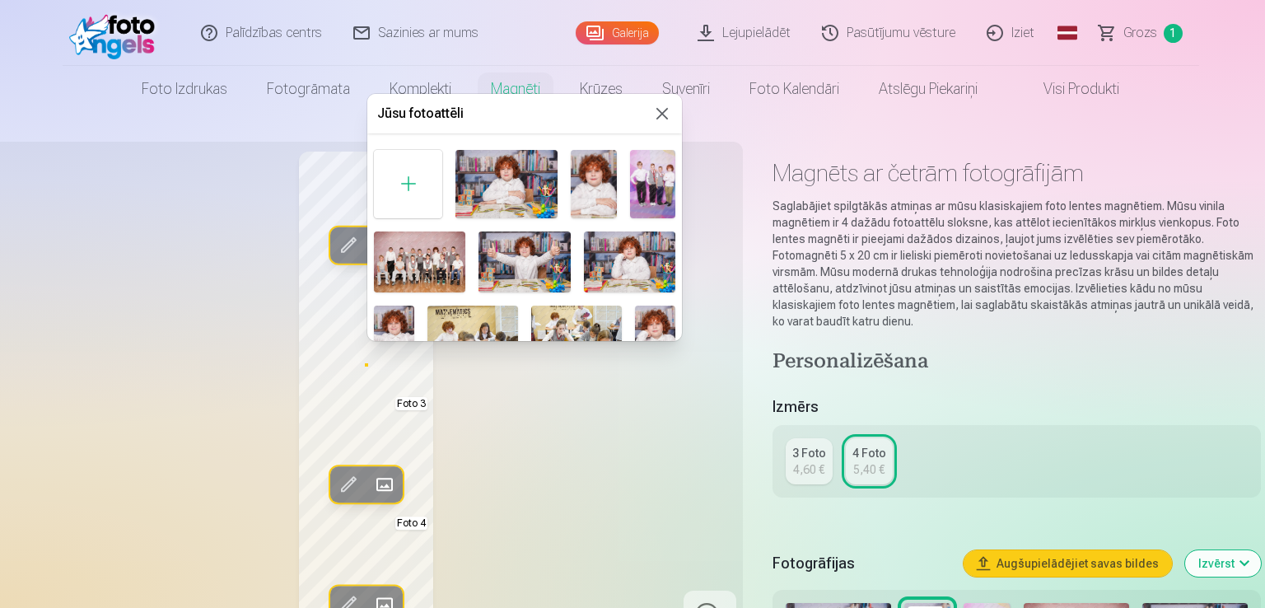
click at [538, 269] on img at bounding box center [523, 261] width 91 height 61
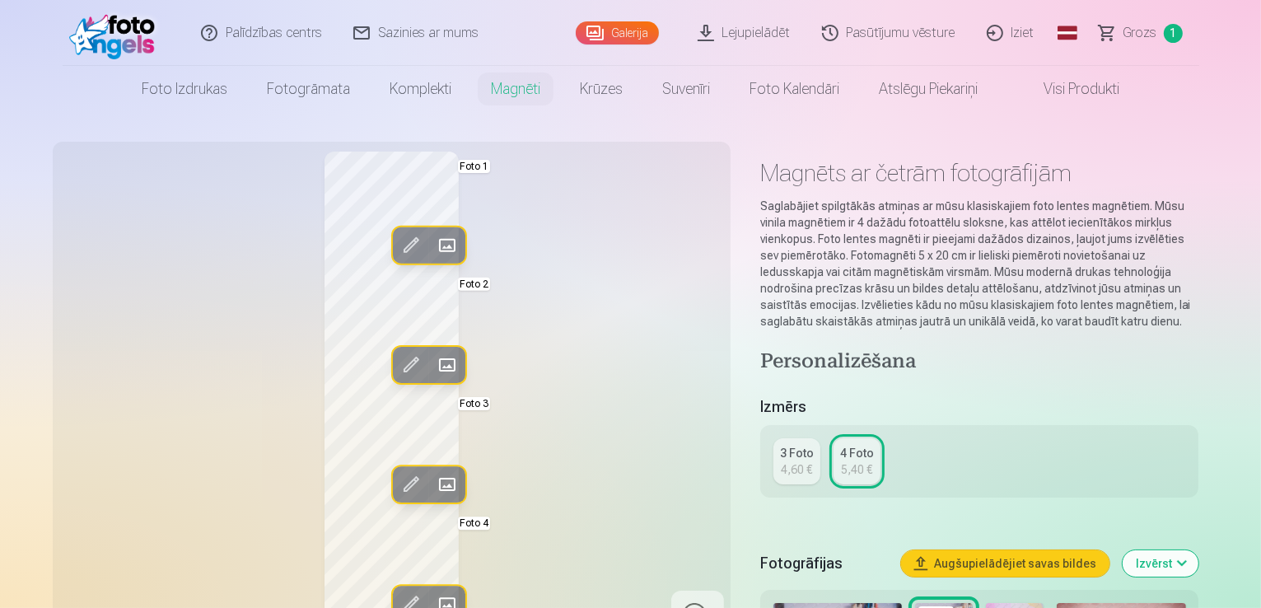
click at [433, 478] on span at bounding box center [446, 484] width 26 height 26
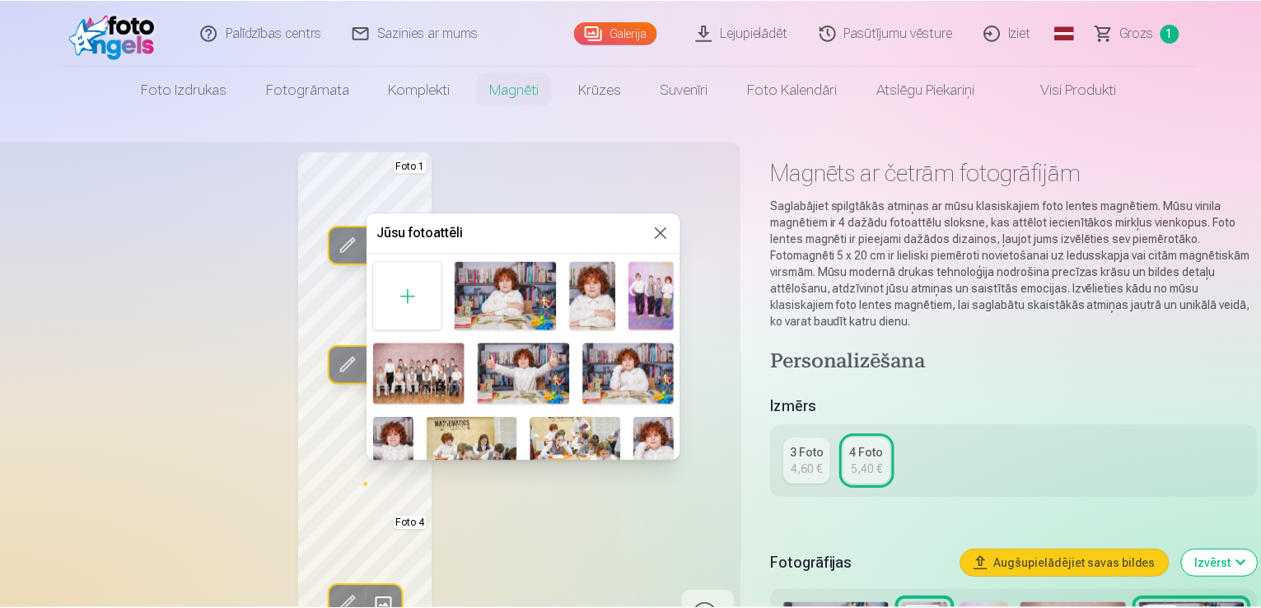
scroll to position [6, 0]
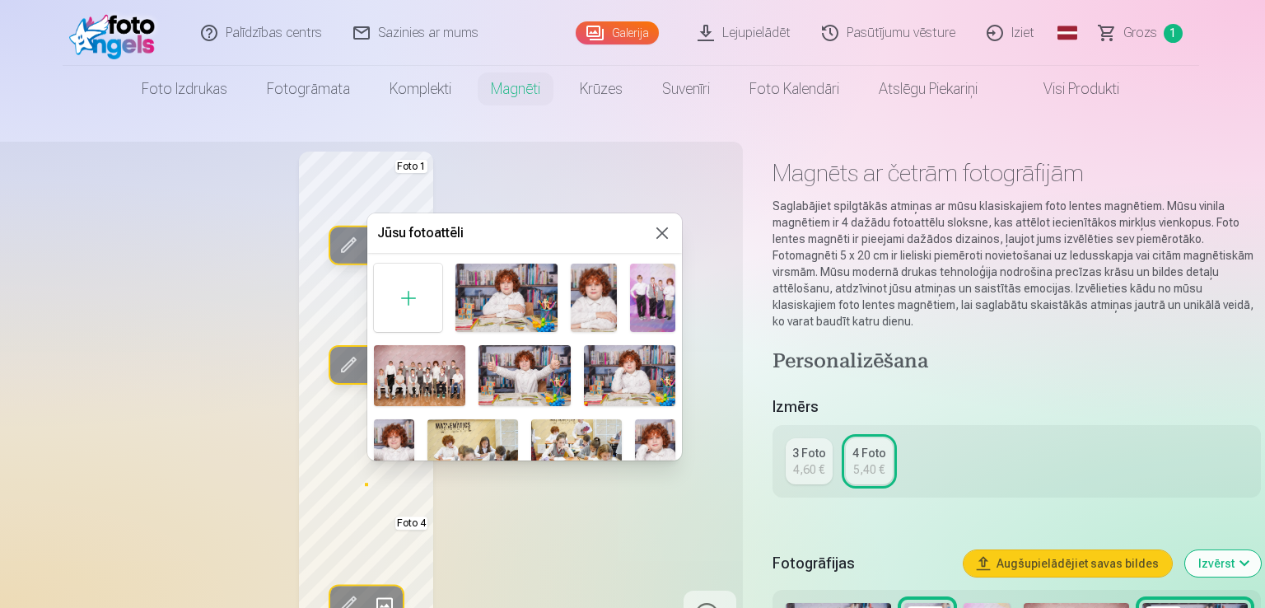
click at [571, 301] on img at bounding box center [593, 298] width 45 height 68
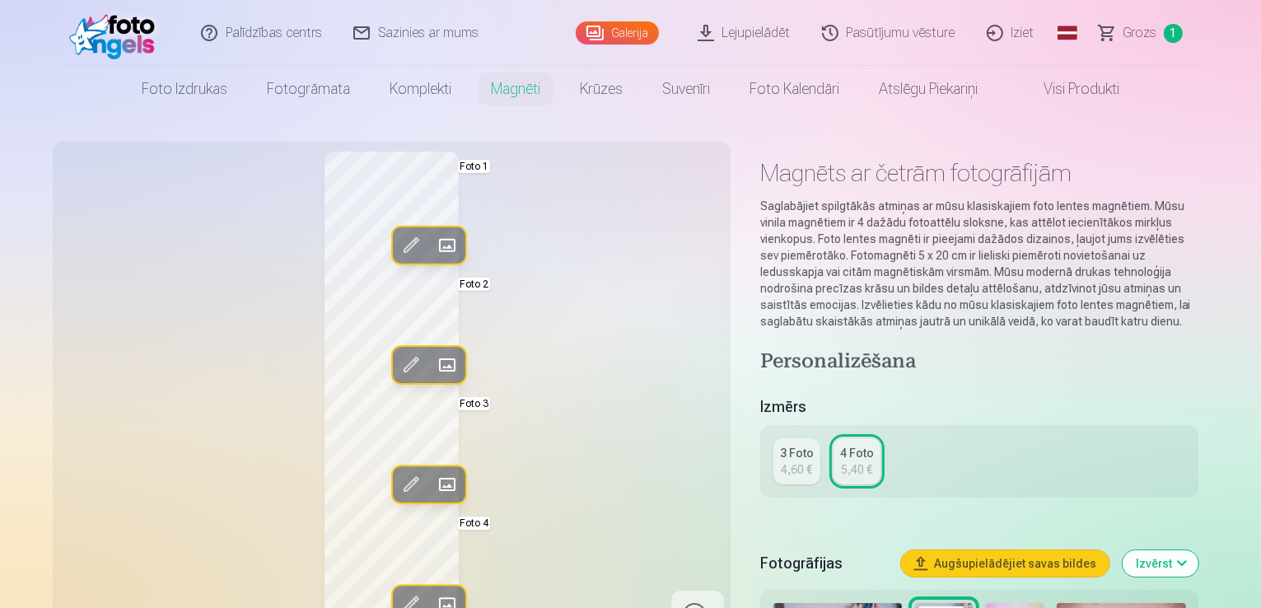
click at [30, 19] on header "Palīdzības centrs Sazinies ar mums Galerija Lejupielādēt Pasūtījumu vēsture Izi…" at bounding box center [630, 56] width 1261 height 112
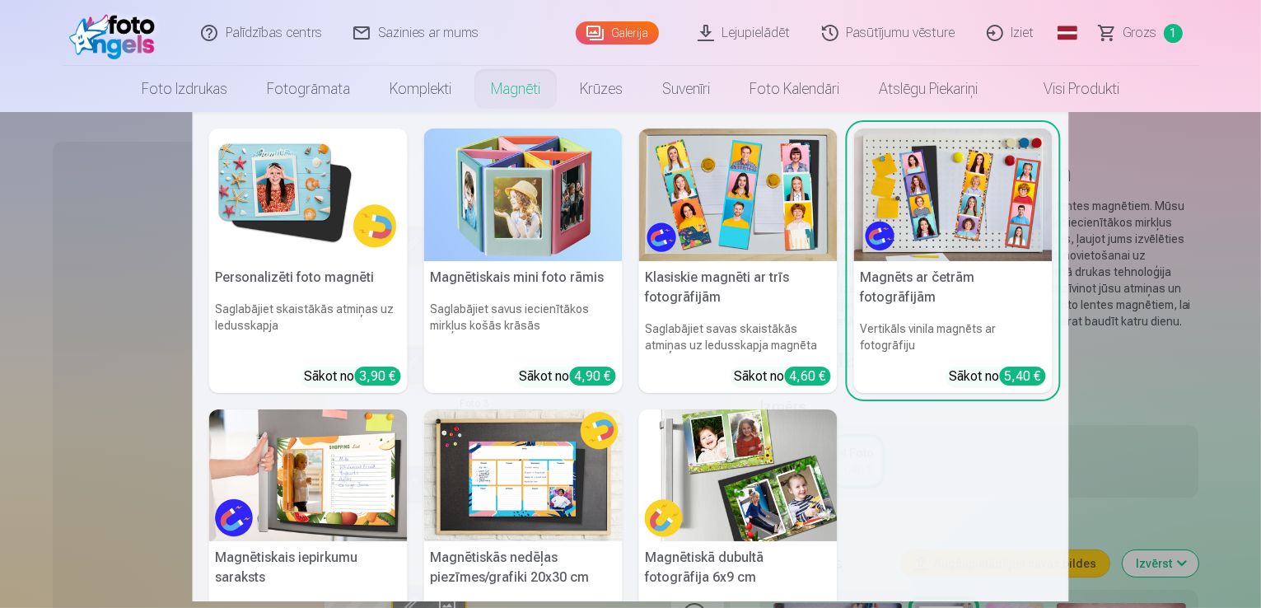
click at [514, 85] on link "Magnēti" at bounding box center [515, 89] width 89 height 46
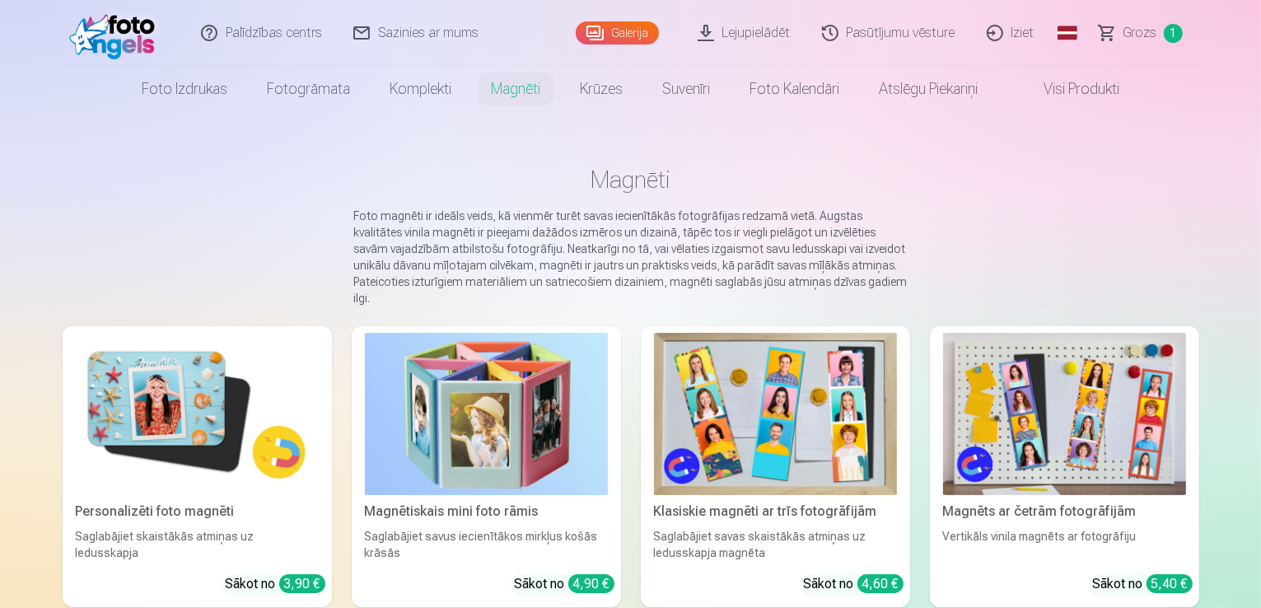
click at [171, 396] on img at bounding box center [197, 414] width 243 height 162
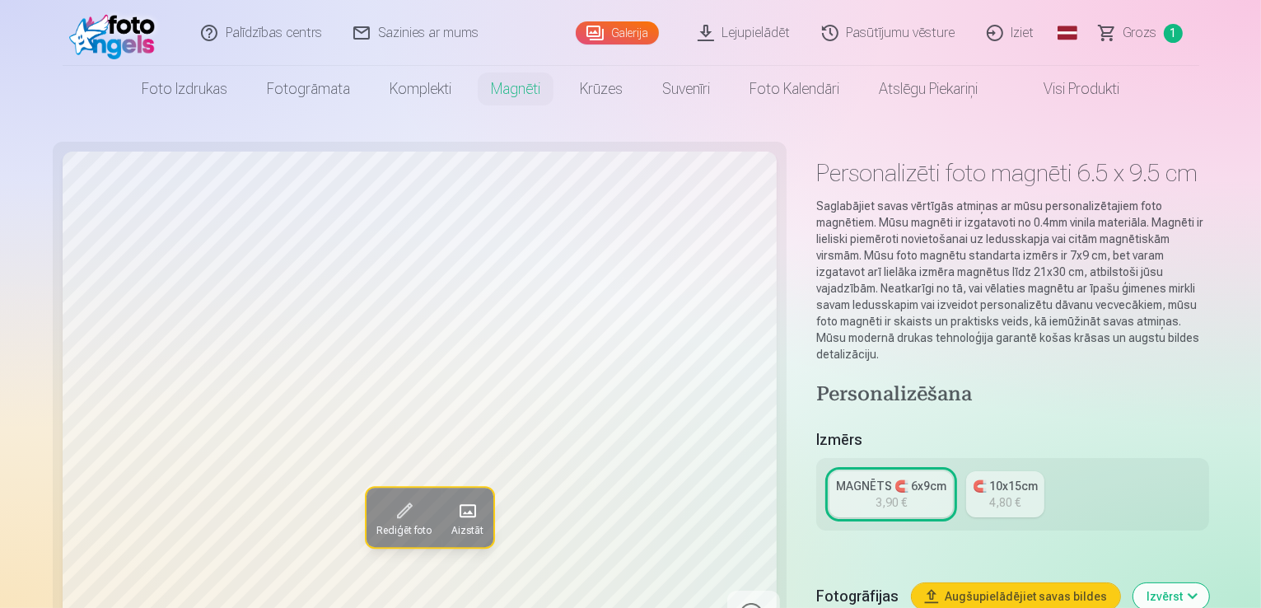
click at [453, 508] on span at bounding box center [466, 511] width 26 height 26
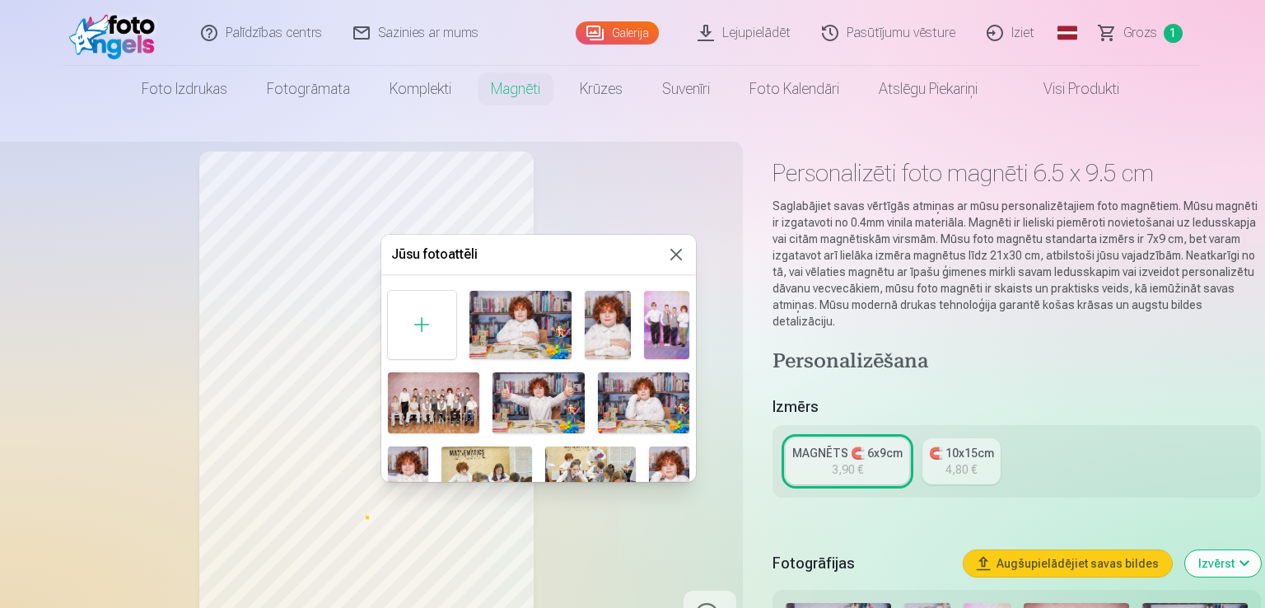
click at [669, 329] on img at bounding box center [666, 325] width 45 height 68
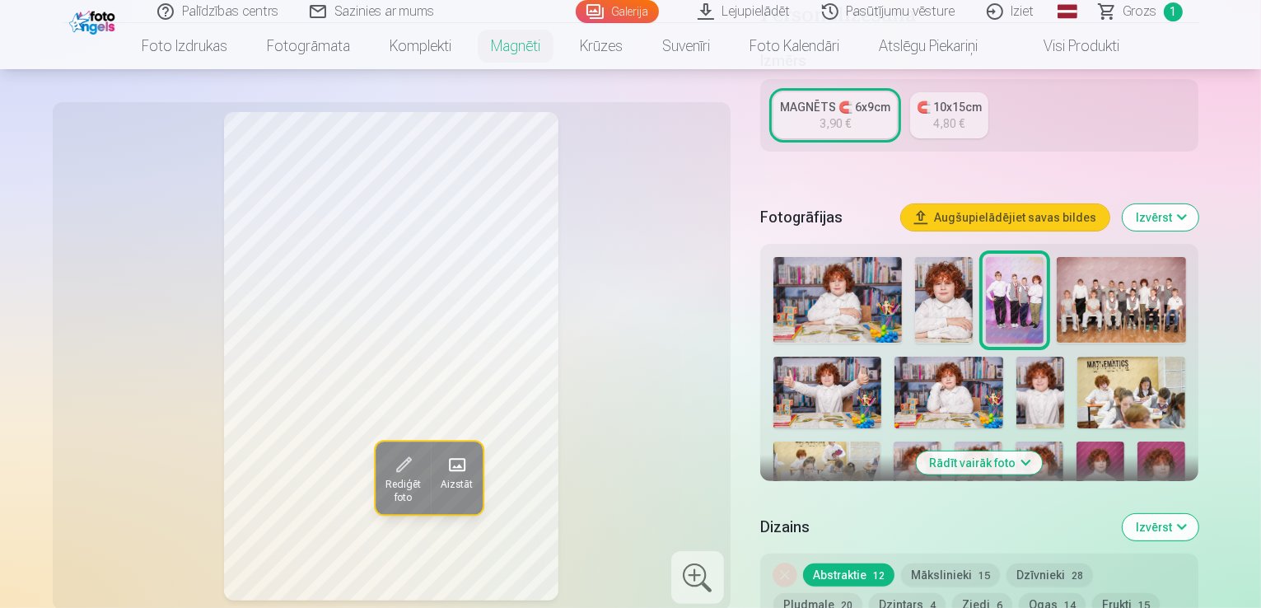
scroll to position [362, 0]
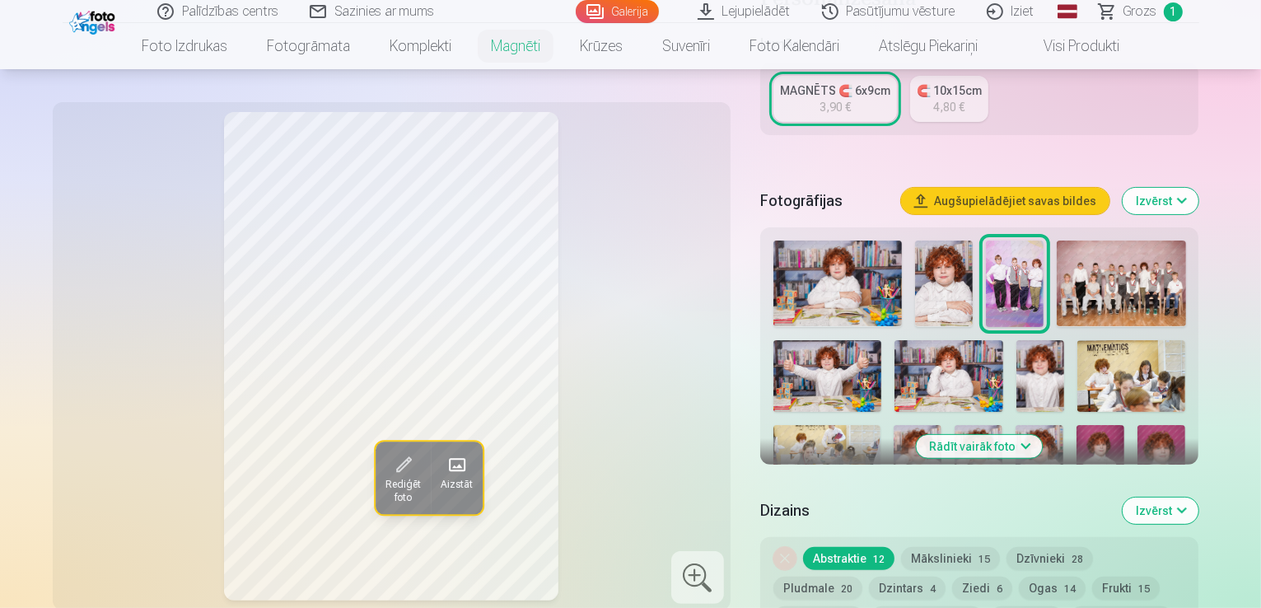
click at [869, 90] on link "MAGNĒTS 🧲 6x9cm 3,90 €" at bounding box center [835, 99] width 124 height 46
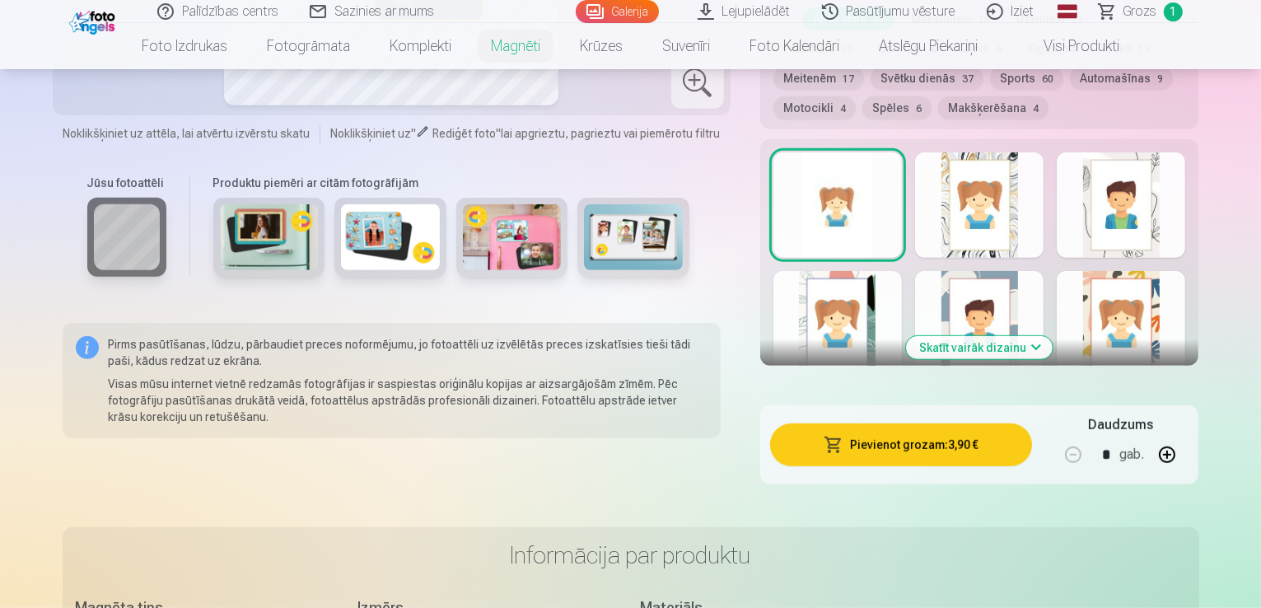
scroll to position [966, 0]
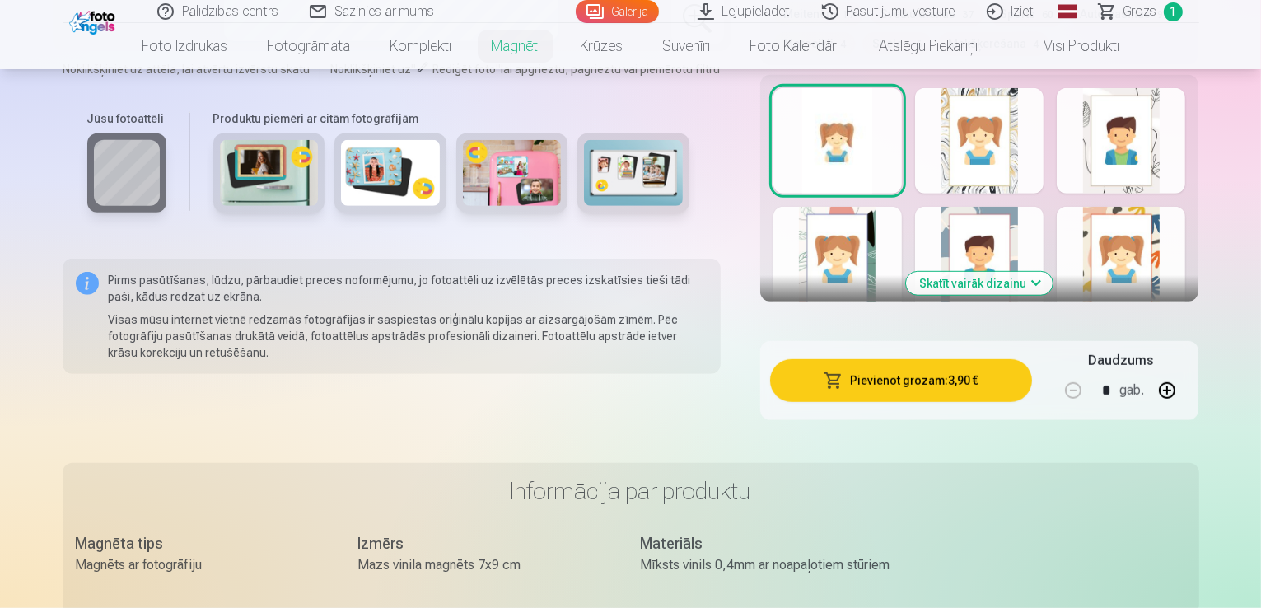
click at [1185, 168] on div at bounding box center [1120, 140] width 128 height 105
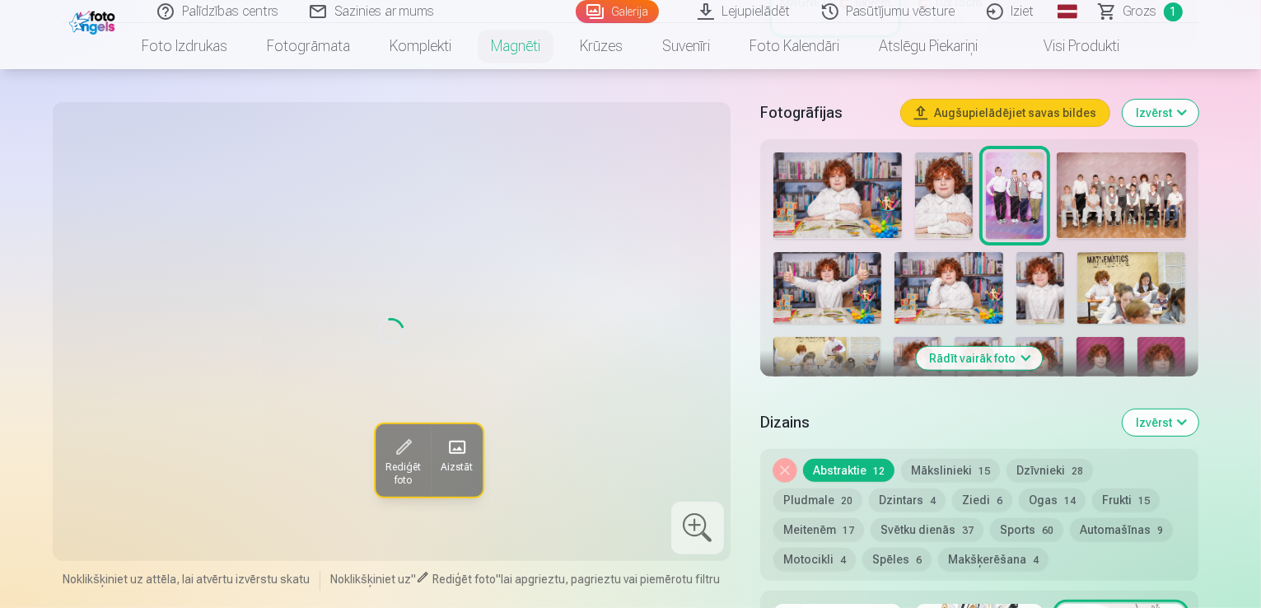
scroll to position [459, 0]
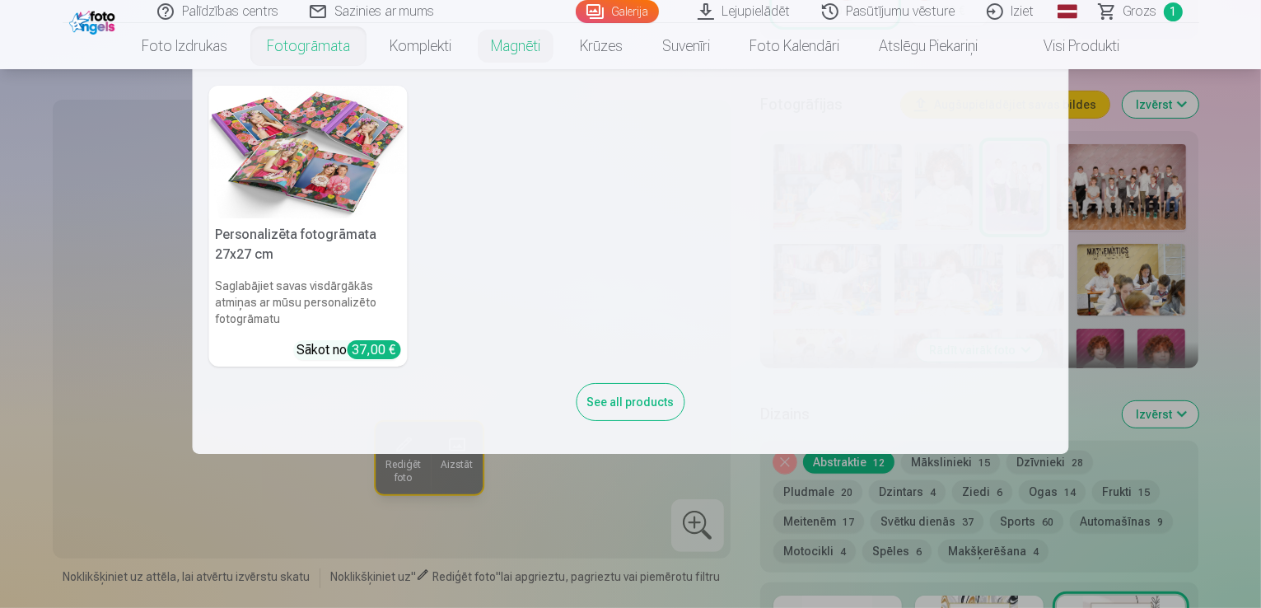
click at [306, 45] on link "Fotogrāmata" at bounding box center [308, 46] width 123 height 46
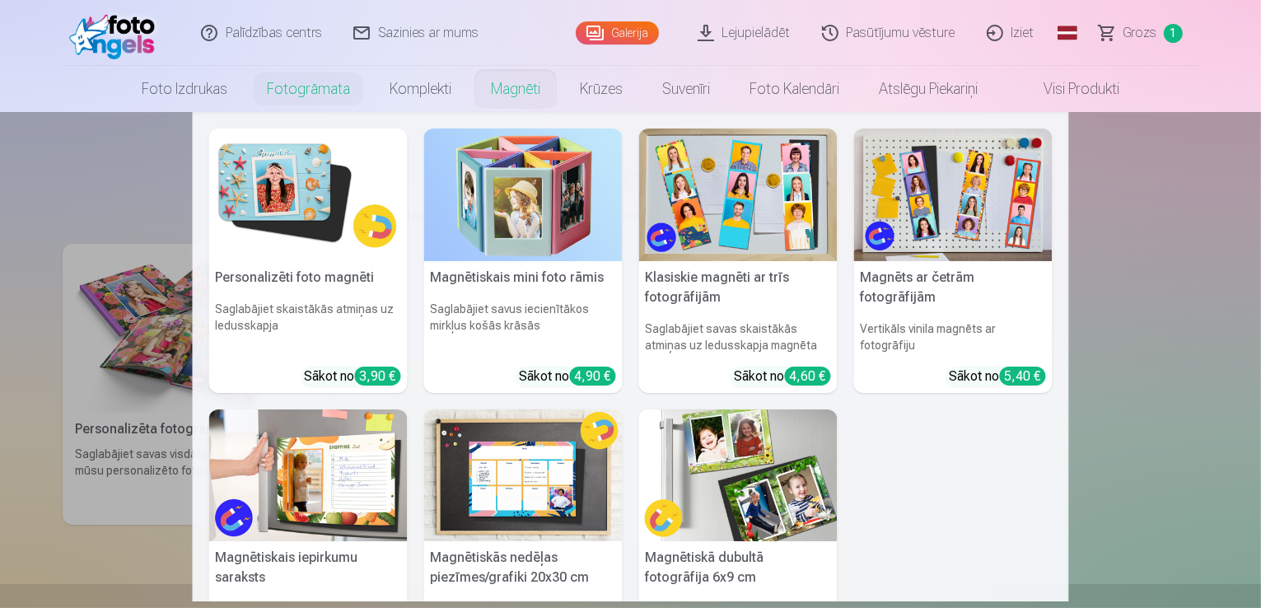
click at [264, 184] on img at bounding box center [308, 194] width 198 height 133
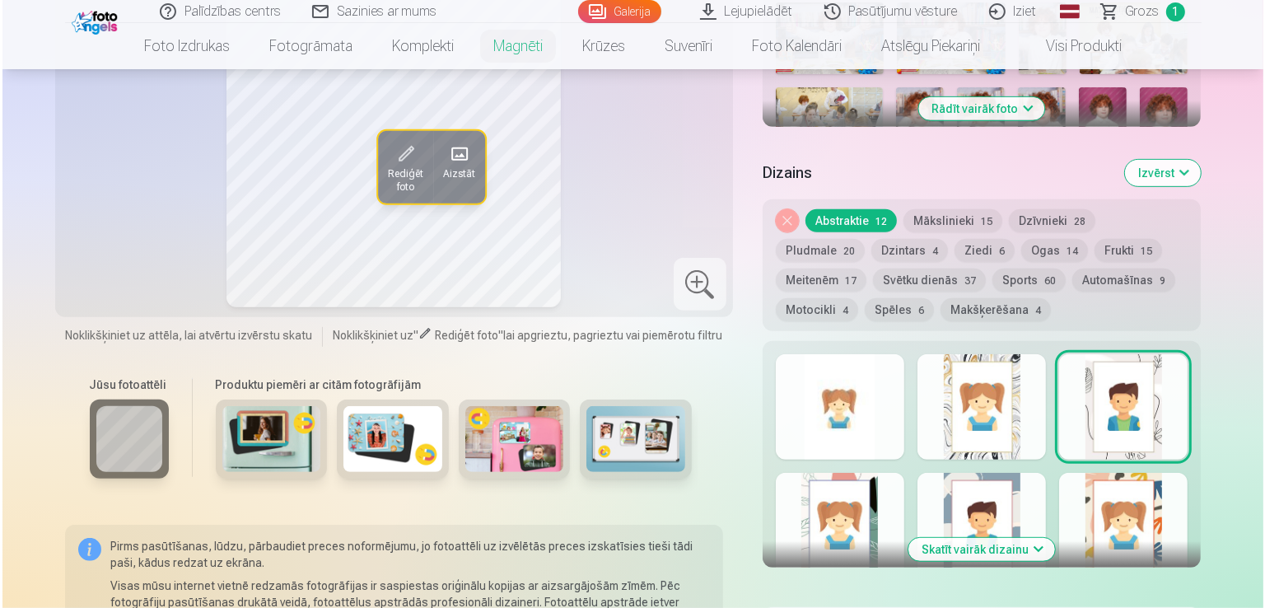
scroll to position [982, 0]
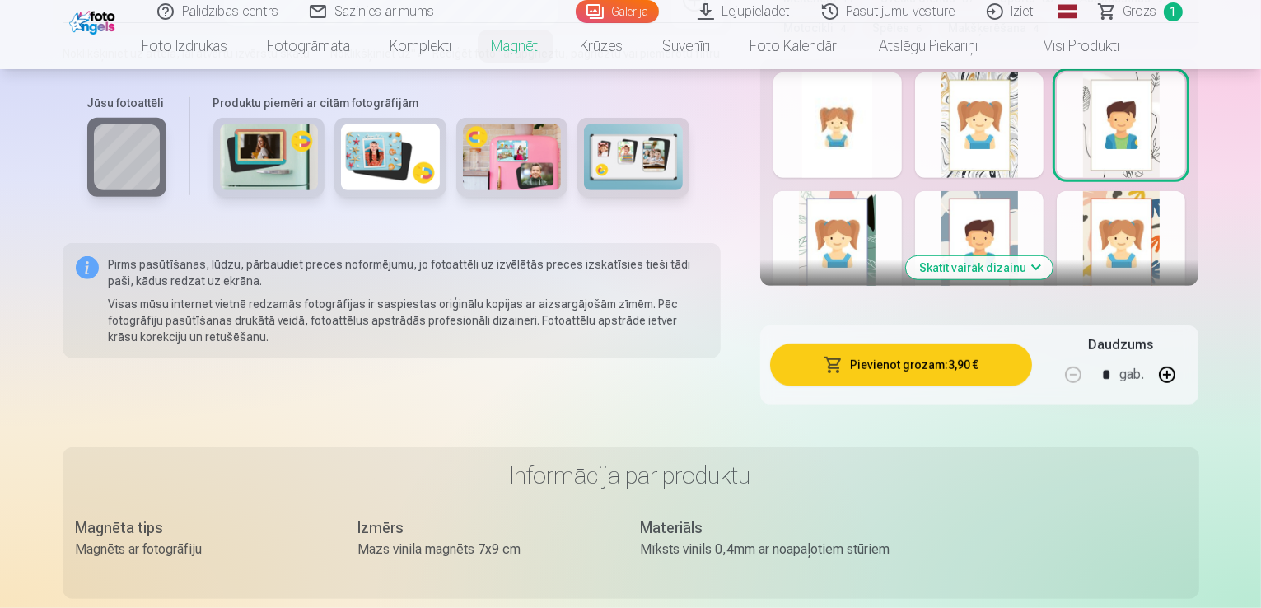
click at [986, 348] on button "Pievienot grozam : 3,90 €" at bounding box center [901, 364] width 263 height 43
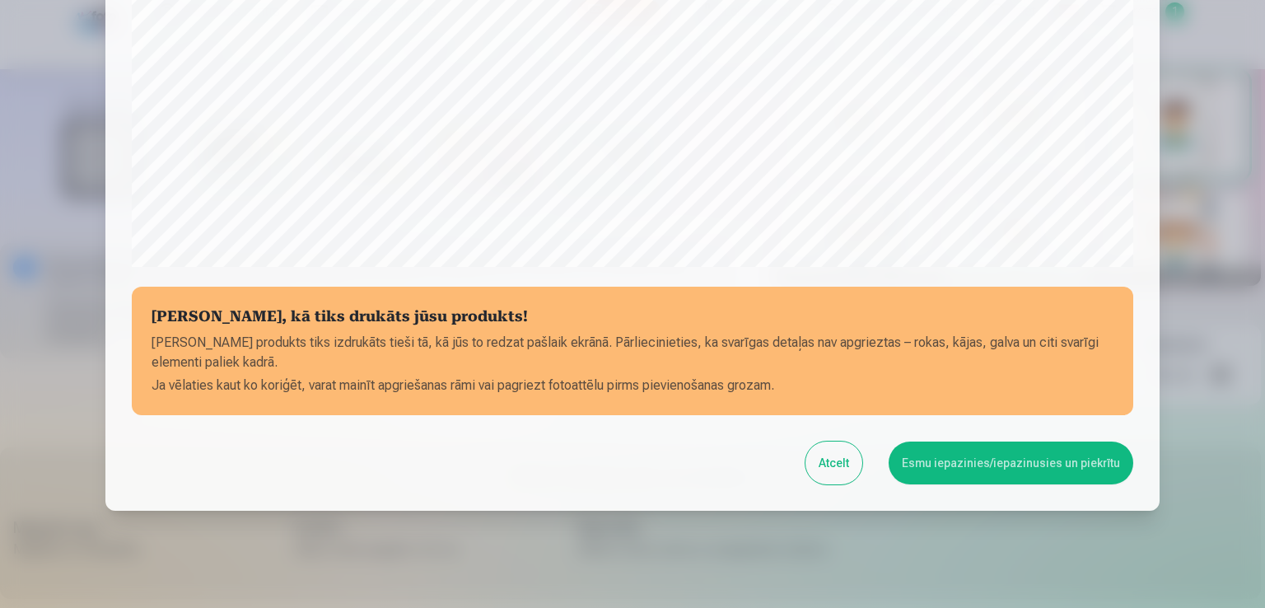
scroll to position [578, 0]
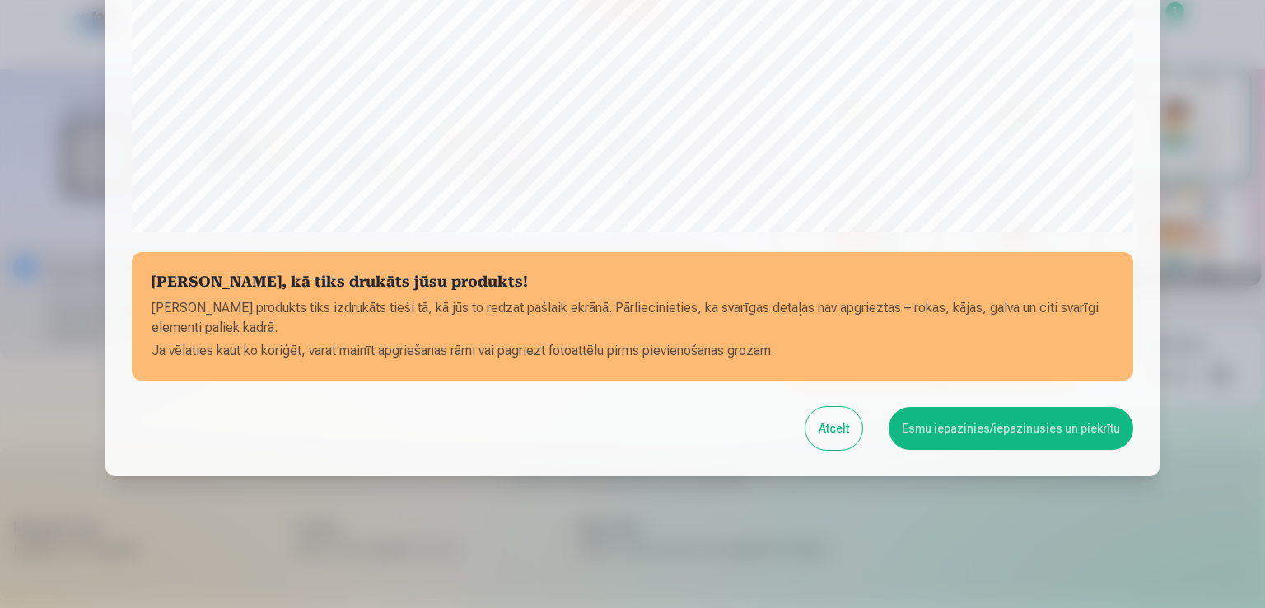
click at [1037, 430] on button "Esmu iepazinies/iepazinusies un piekrītu" at bounding box center [1011, 428] width 245 height 43
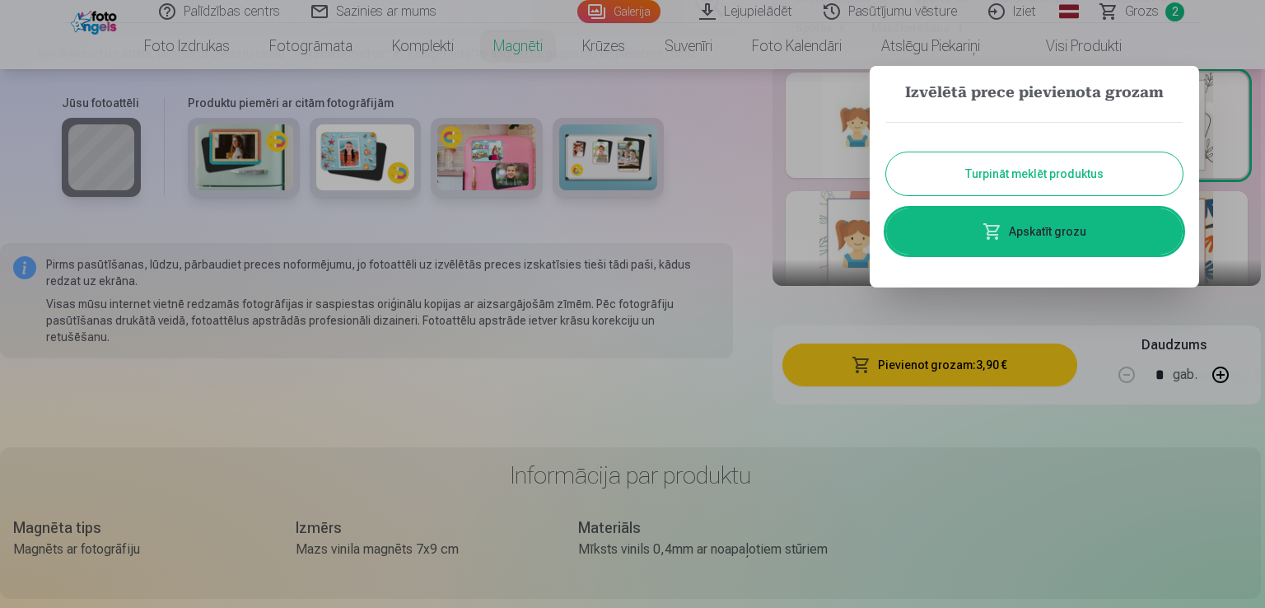
click at [1069, 238] on link "Apskatīt grozu" at bounding box center [1034, 231] width 296 height 46
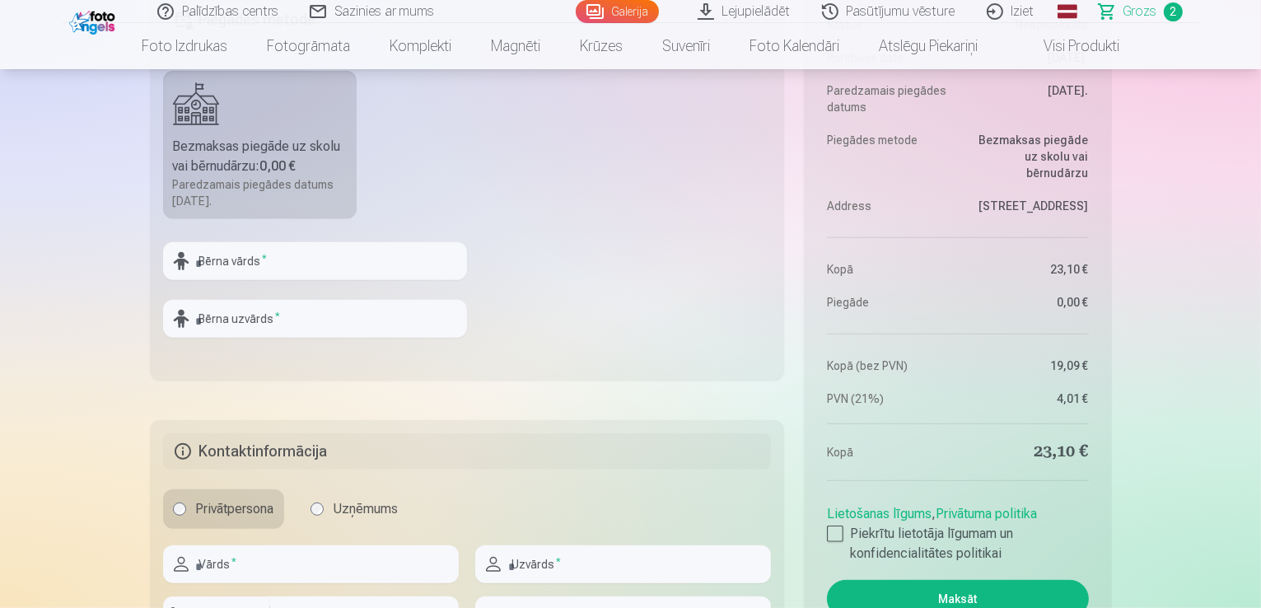
scroll to position [949, 0]
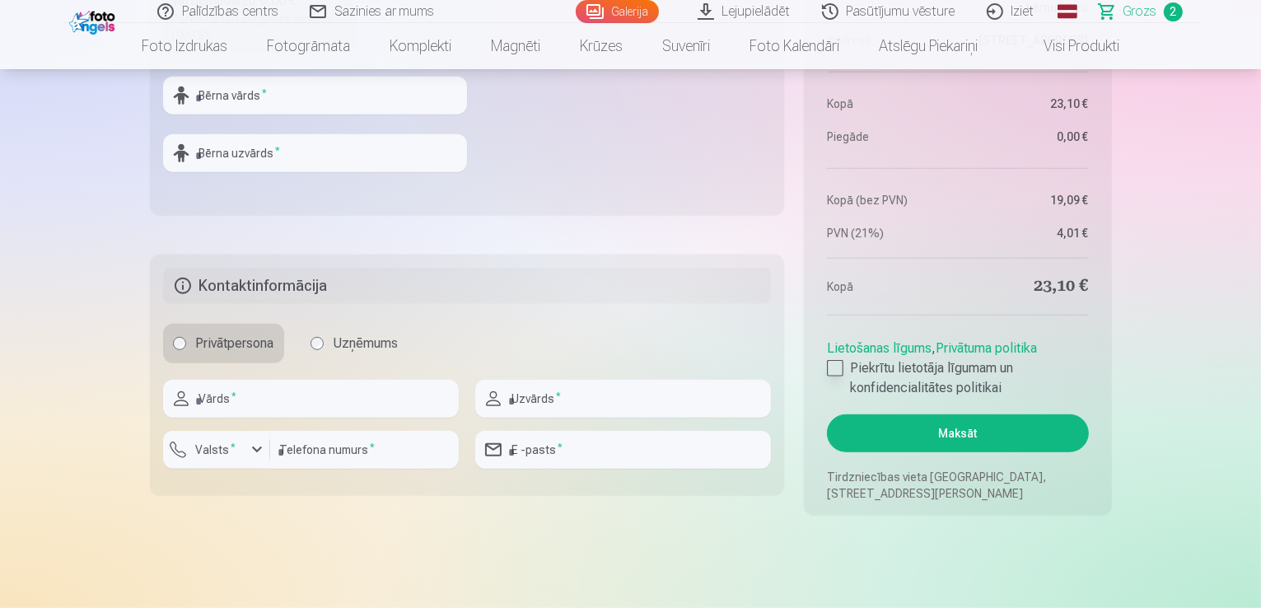
click at [833, 370] on div at bounding box center [835, 368] width 16 height 16
click at [324, 400] on input "text" at bounding box center [311, 399] width 296 height 38
type input "****"
type input "*********"
type input "********"
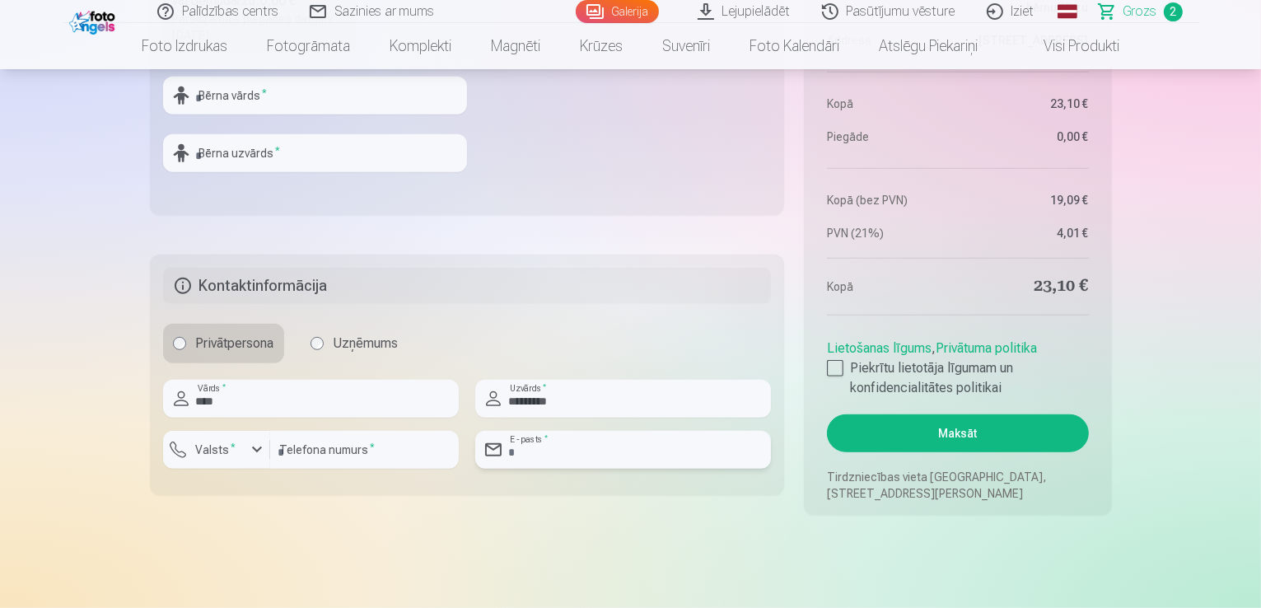
type input "**********"
click at [441, 205] on fieldset "Piegādes metode Bezmaksas piegāde uz skolu vai bērnudārzu : 0,00 € Paredzamais …" at bounding box center [467, 19] width 635 height 392
click at [371, 93] on input "text" at bounding box center [315, 96] width 304 height 38
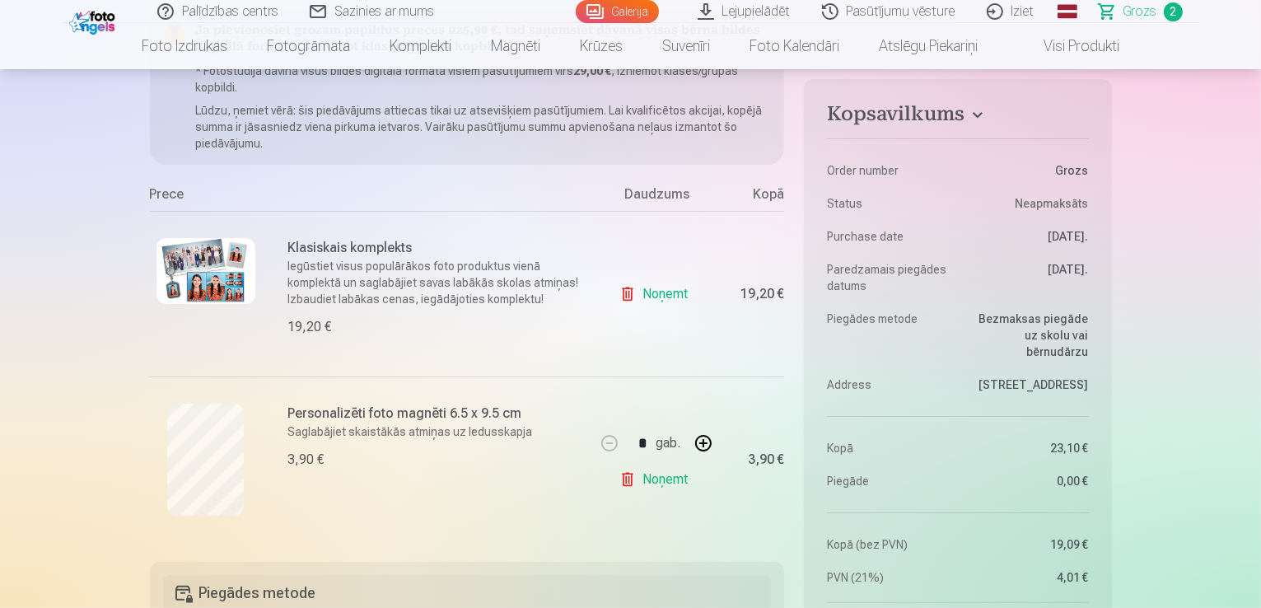
scroll to position [142, 0]
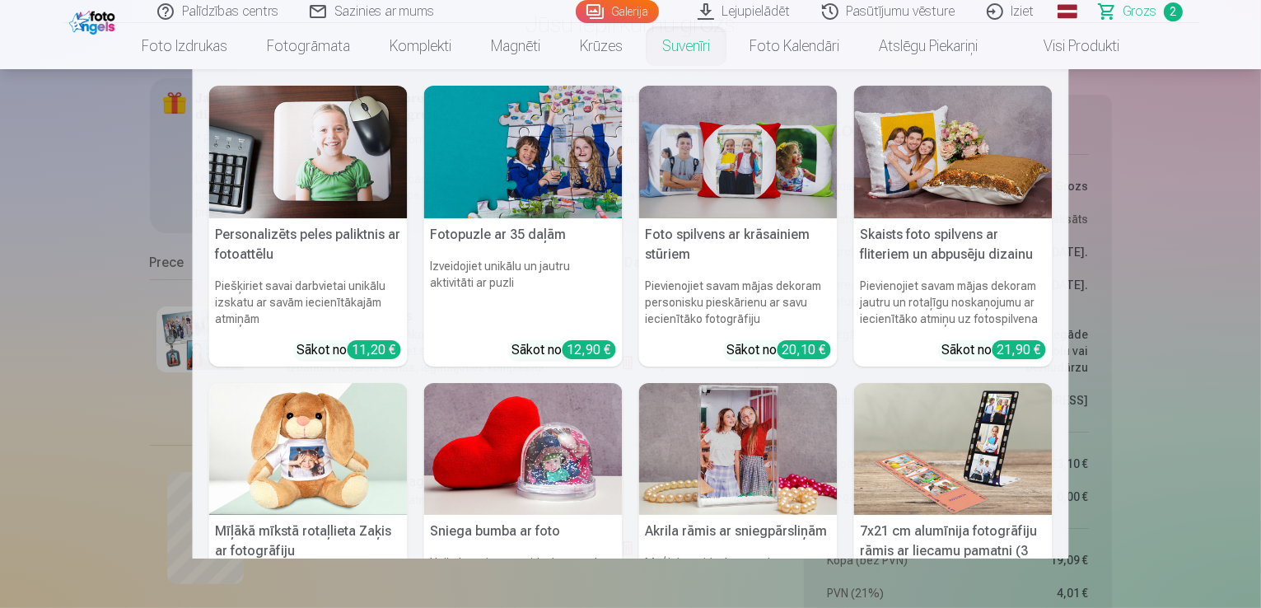
type input "**********"
click at [672, 46] on link "Suvenīri" at bounding box center [685, 46] width 87 height 46
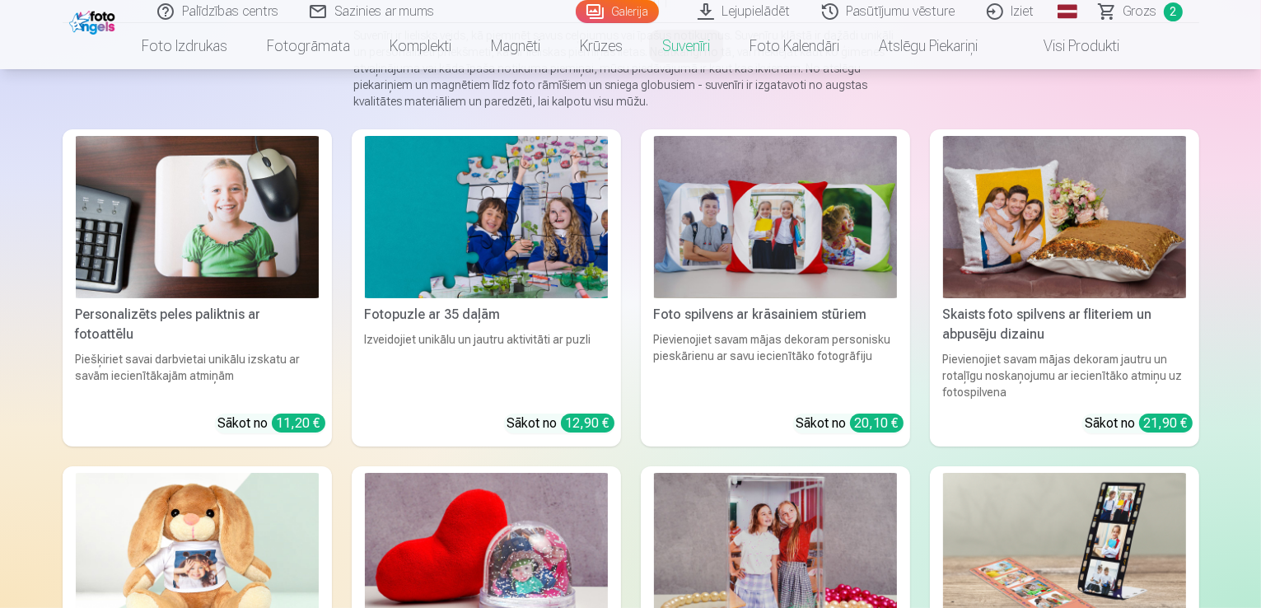
scroll to position [169, 0]
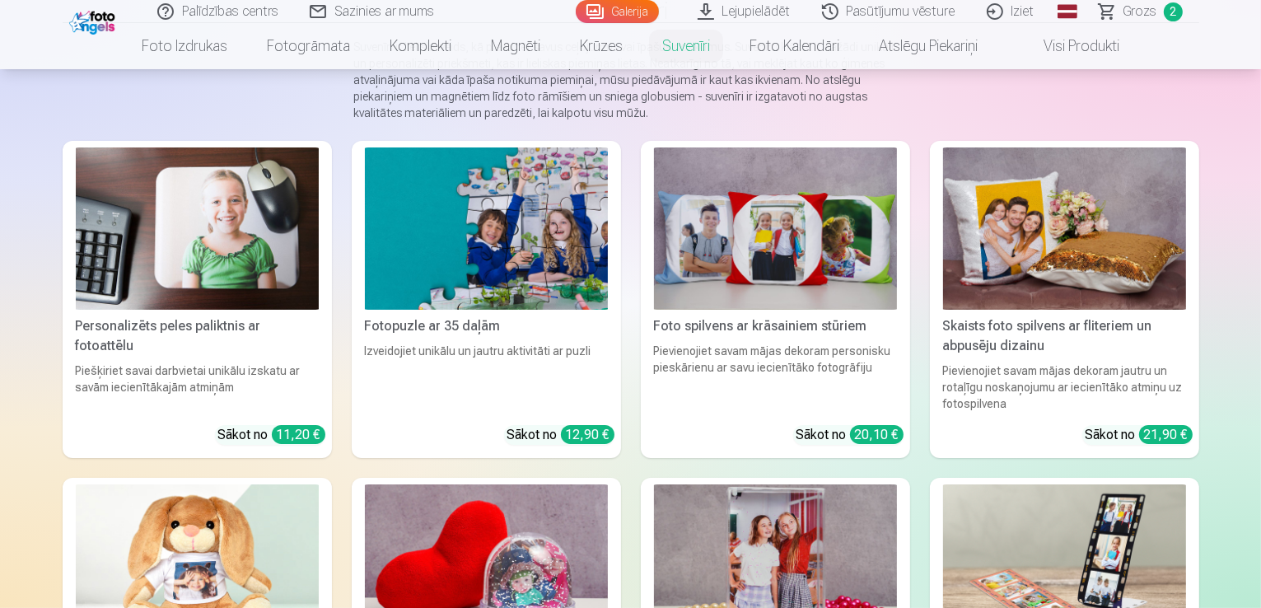
click at [1089, 47] on link "Visi produkti" at bounding box center [1068, 46] width 142 height 46
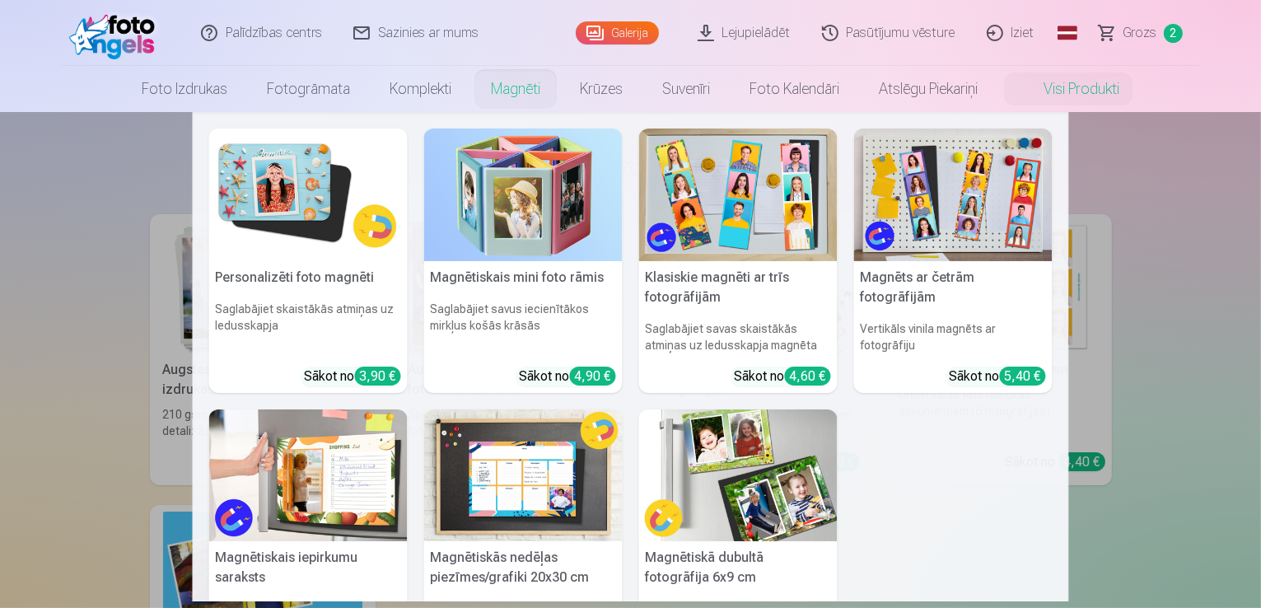
click at [523, 96] on link "Magnēti" at bounding box center [515, 89] width 89 height 46
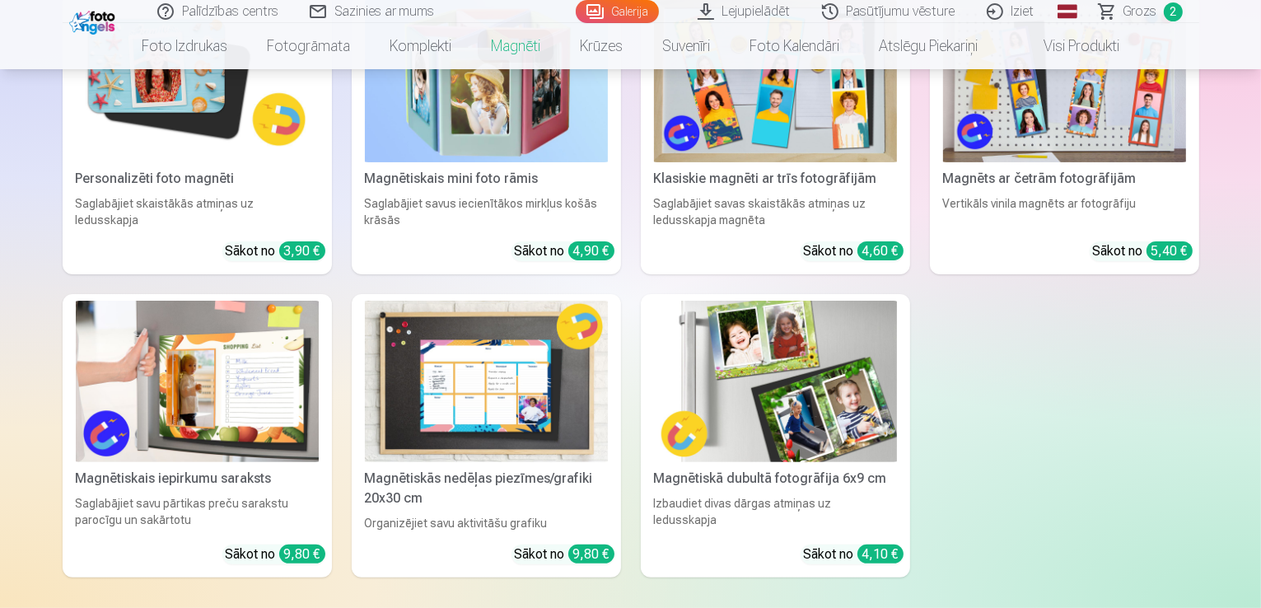
scroll to position [349, 0]
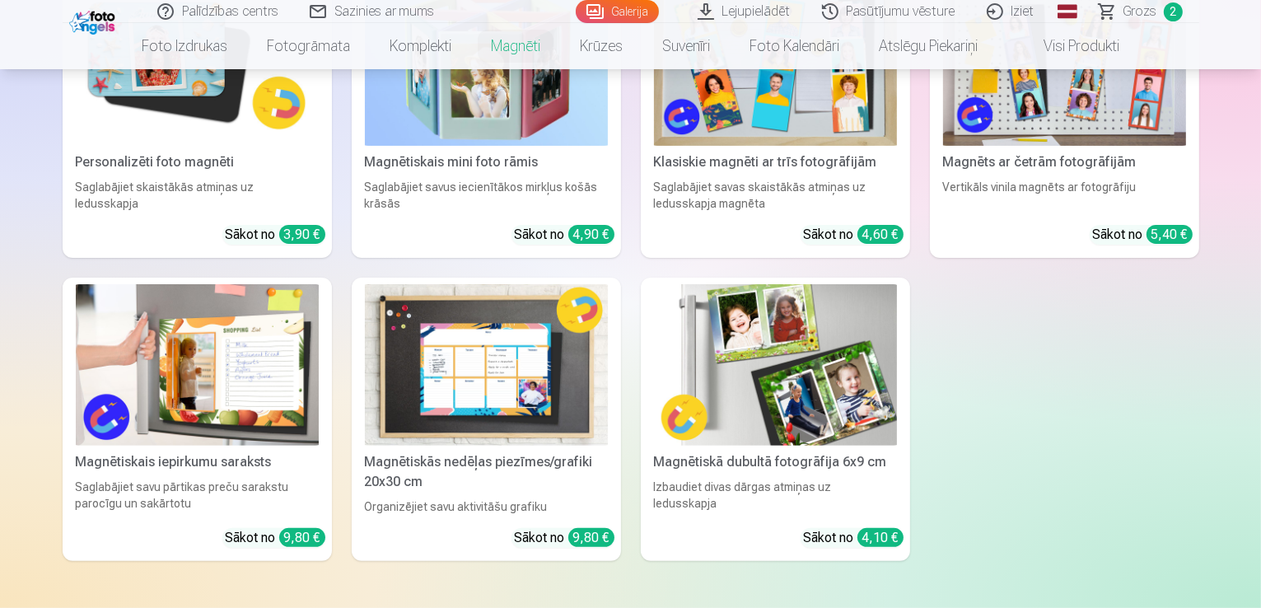
click at [1087, 166] on div "Magnēts ar četrām fotogrāfijām" at bounding box center [1064, 162] width 256 height 20
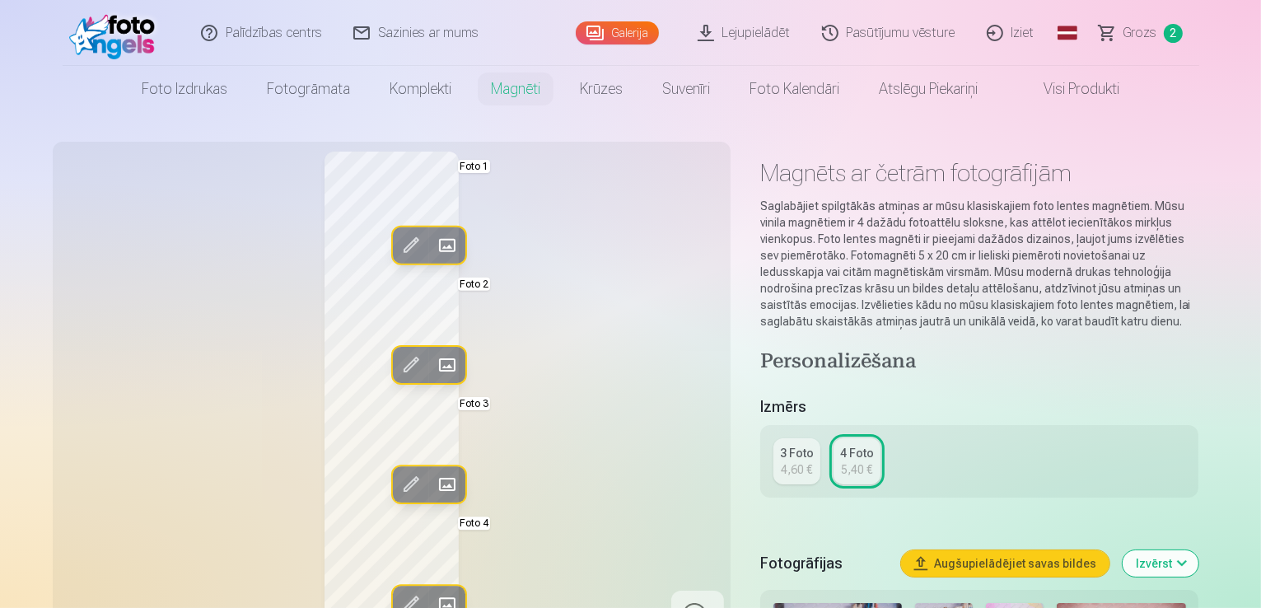
click at [433, 241] on span at bounding box center [446, 245] width 26 height 26
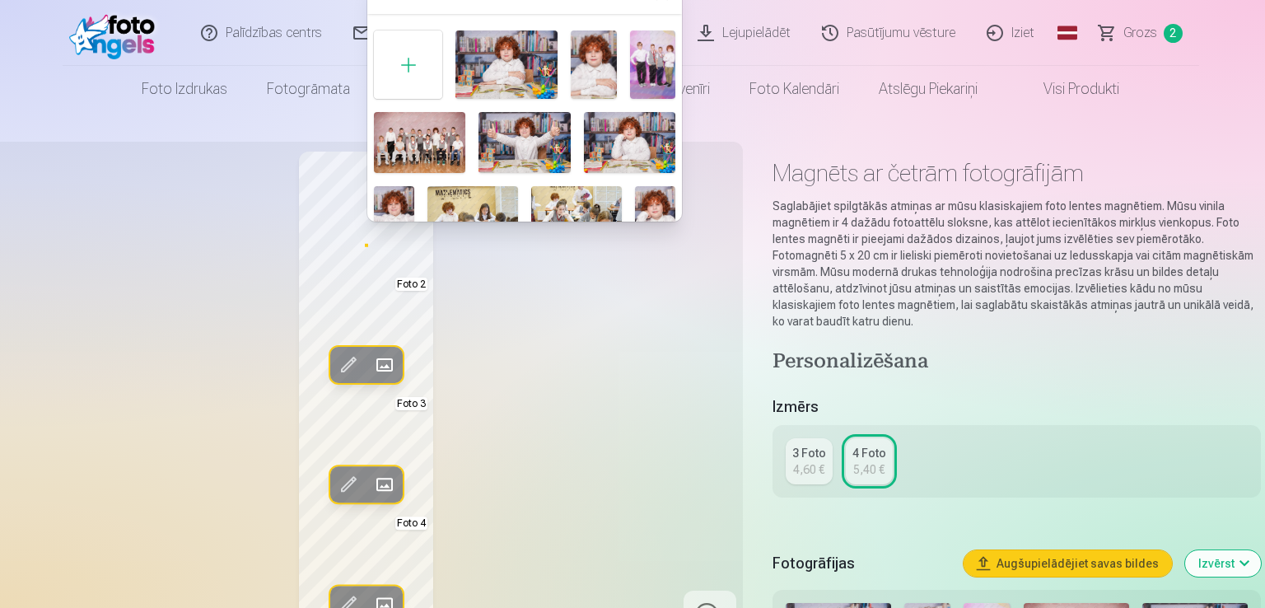
click at [619, 137] on img at bounding box center [629, 142] width 91 height 61
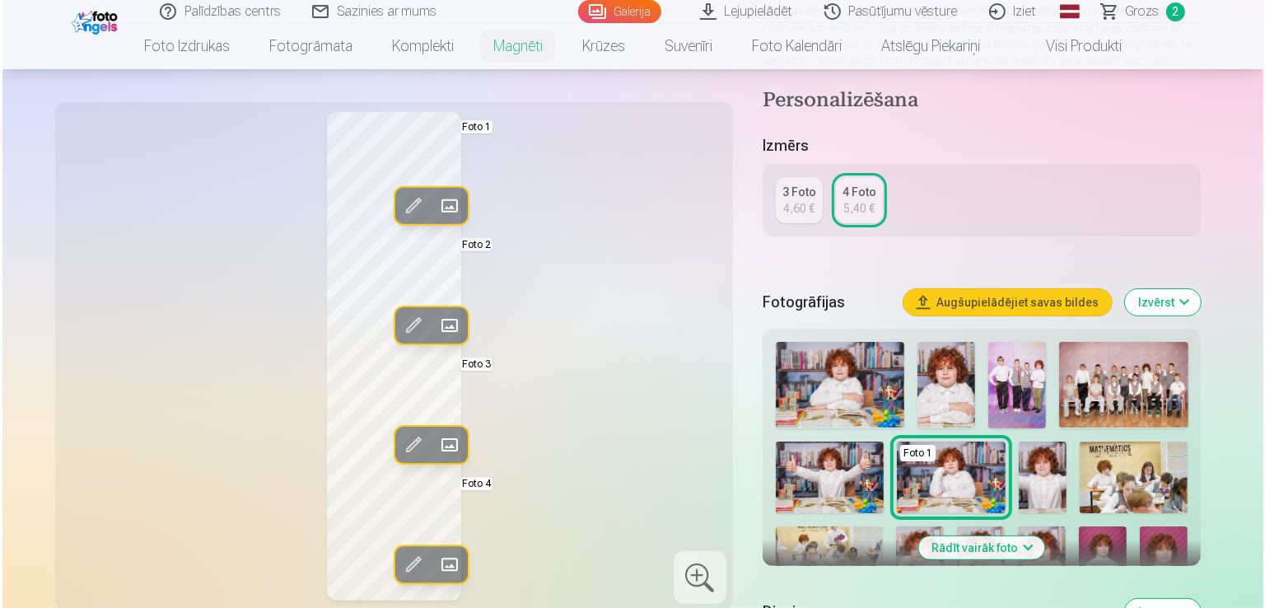
scroll to position [277, 0]
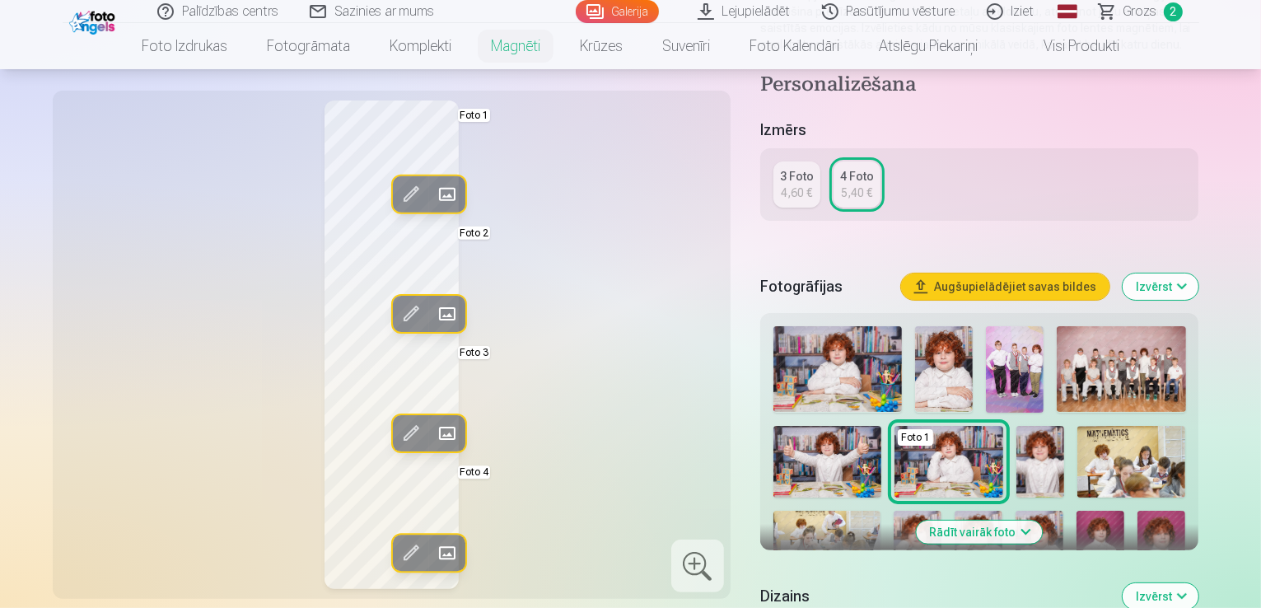
click at [433, 440] on span at bounding box center [446, 433] width 26 height 26
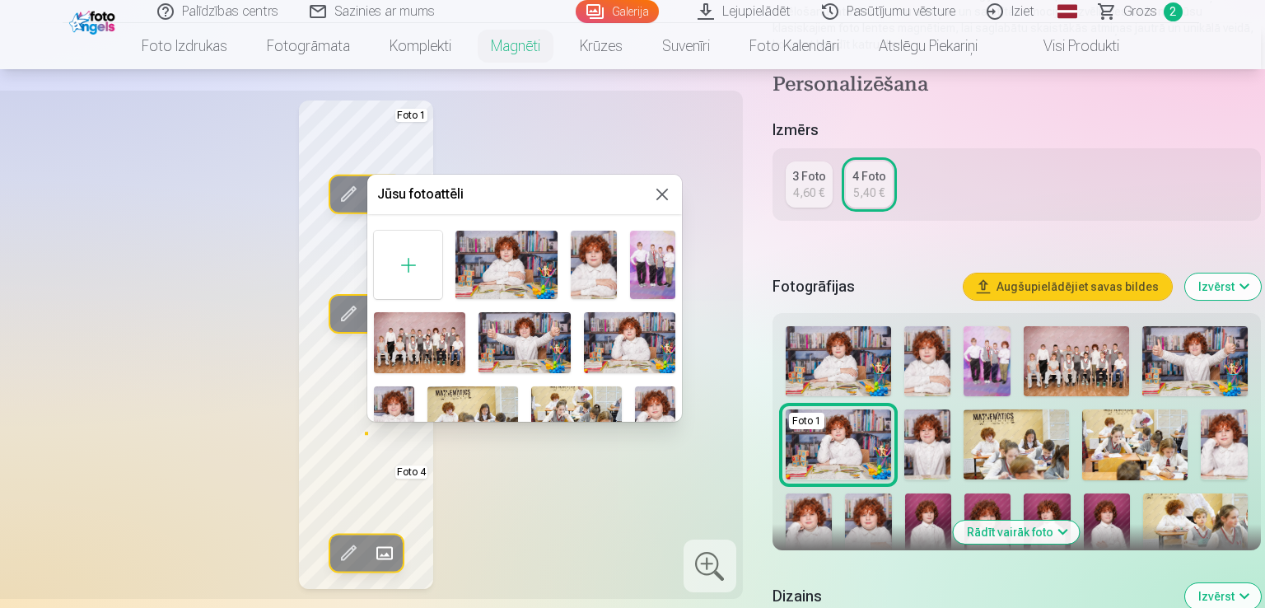
click at [450, 409] on img at bounding box center [472, 416] width 91 height 60
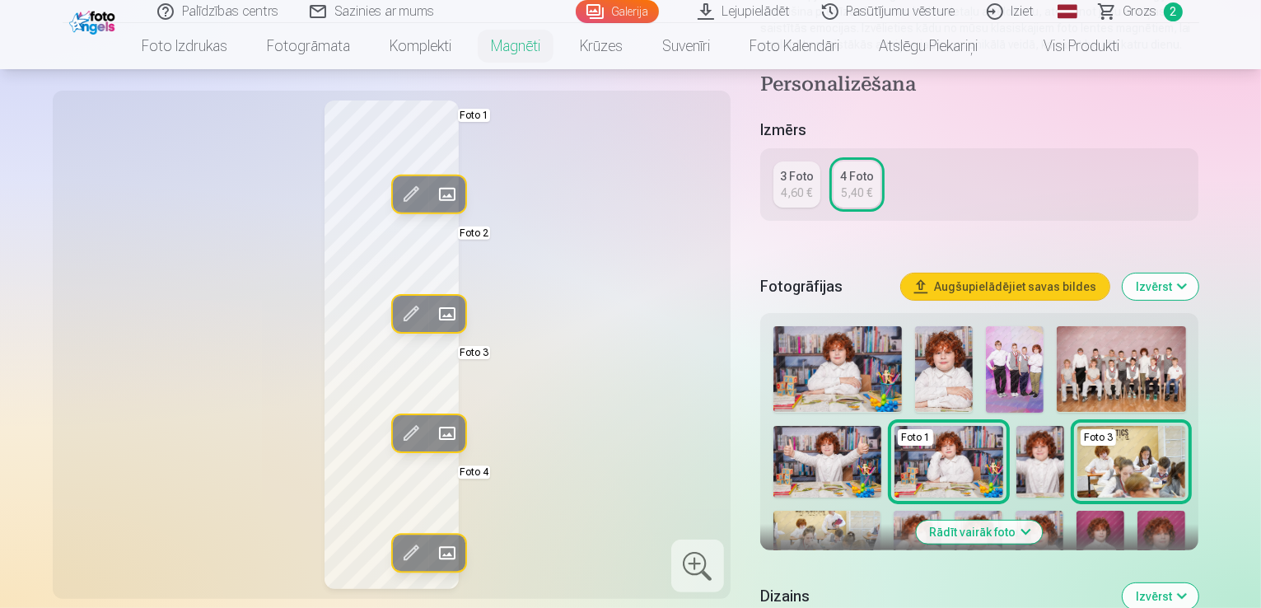
click at [433, 566] on span at bounding box center [446, 552] width 26 height 26
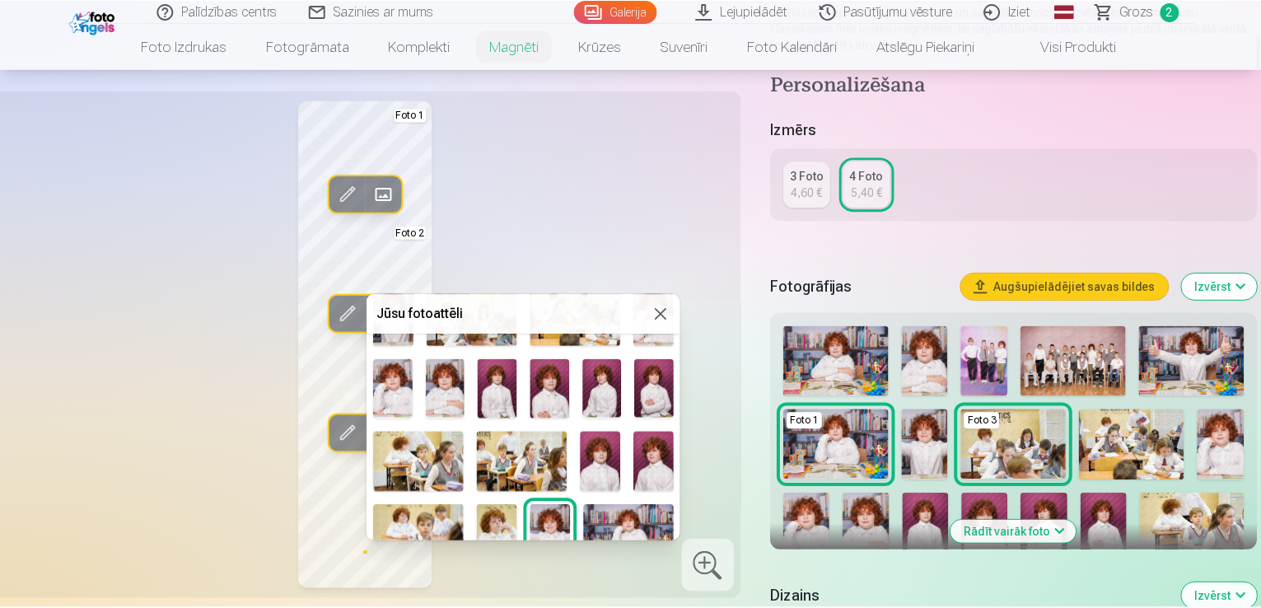
scroll to position [203, 0]
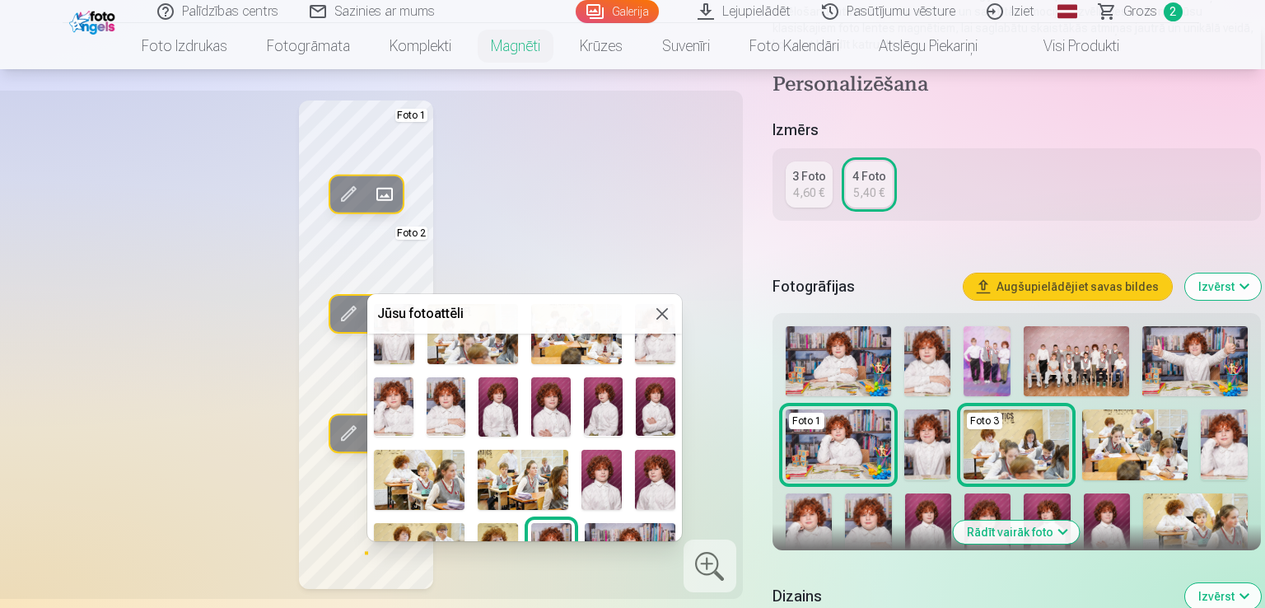
click at [654, 407] on img at bounding box center [656, 406] width 40 height 59
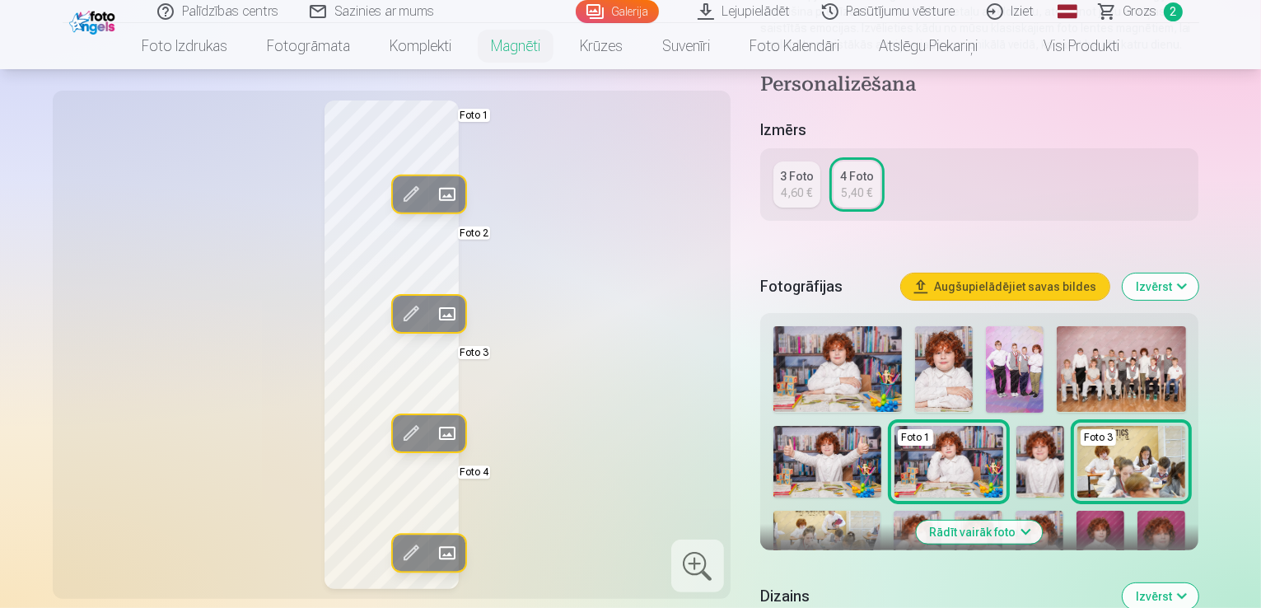
click at [507, 406] on div "Rediģēt foto Aizstāt Foto 1 Rediģēt foto Aizstāt Foto 2 Rediģēt foto Aizstāt Fo…" at bounding box center [392, 344] width 658 height 488
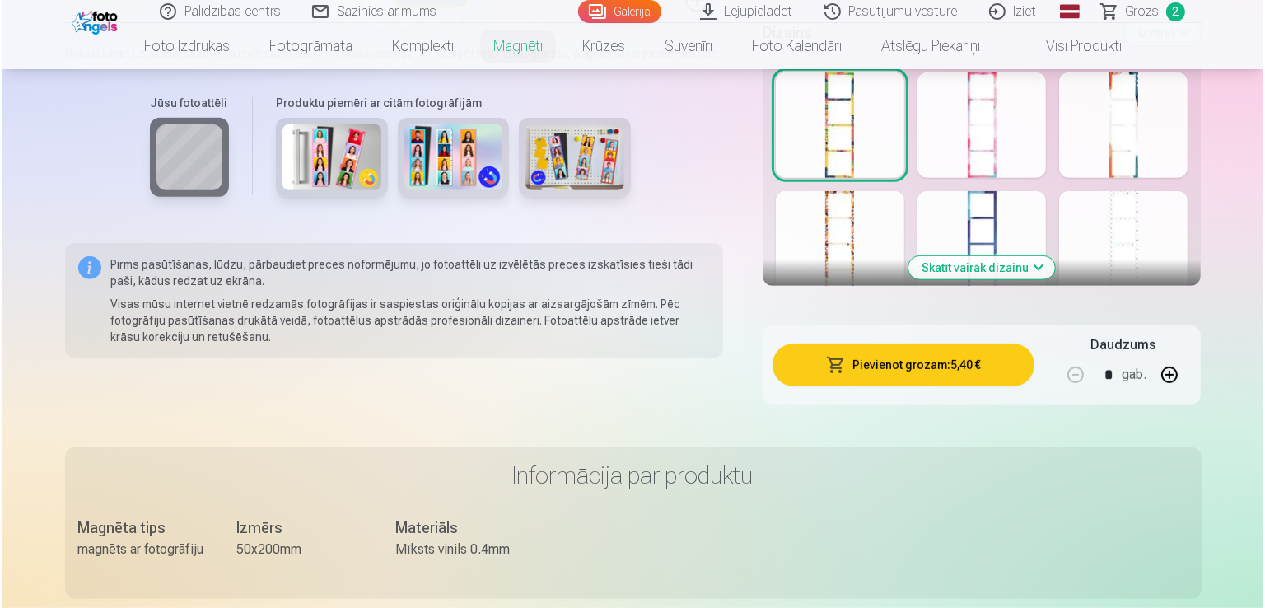
scroll to position [800, 0]
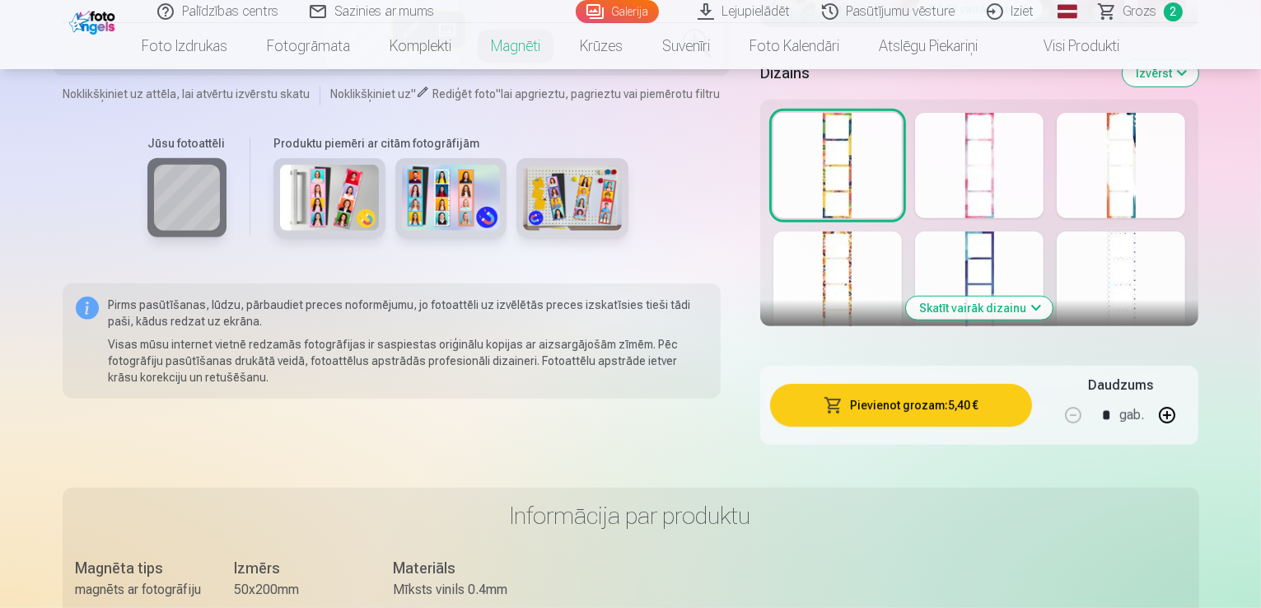
click at [976, 400] on button "Pievienot grozam : 5,40 €" at bounding box center [901, 405] width 263 height 43
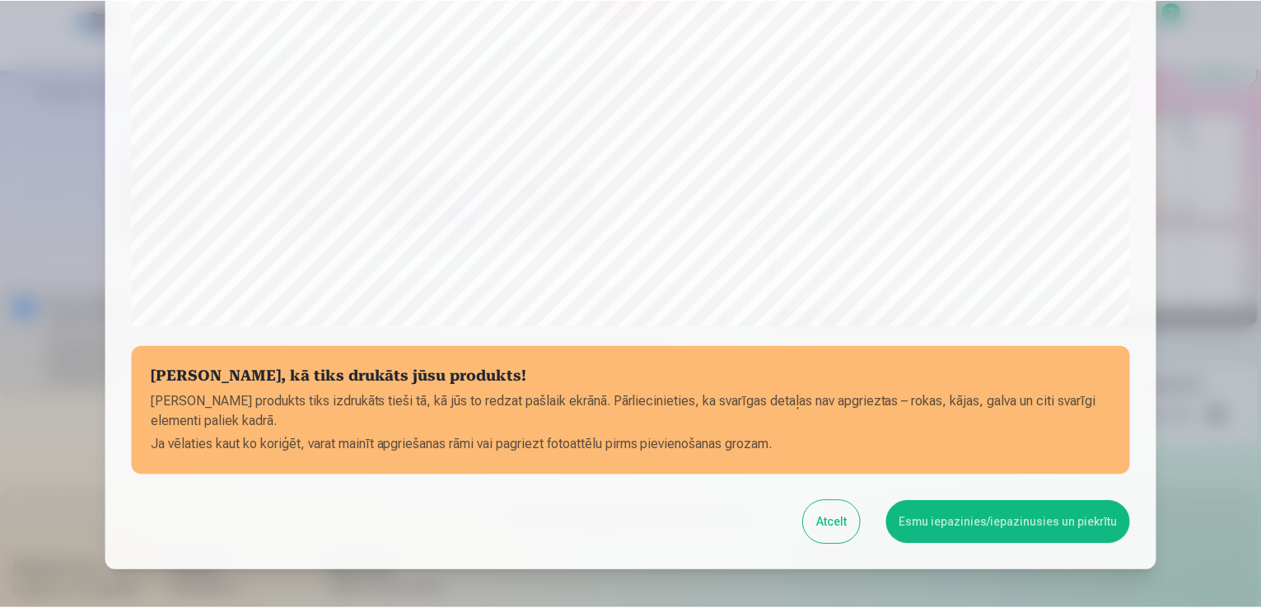
scroll to position [578, 0]
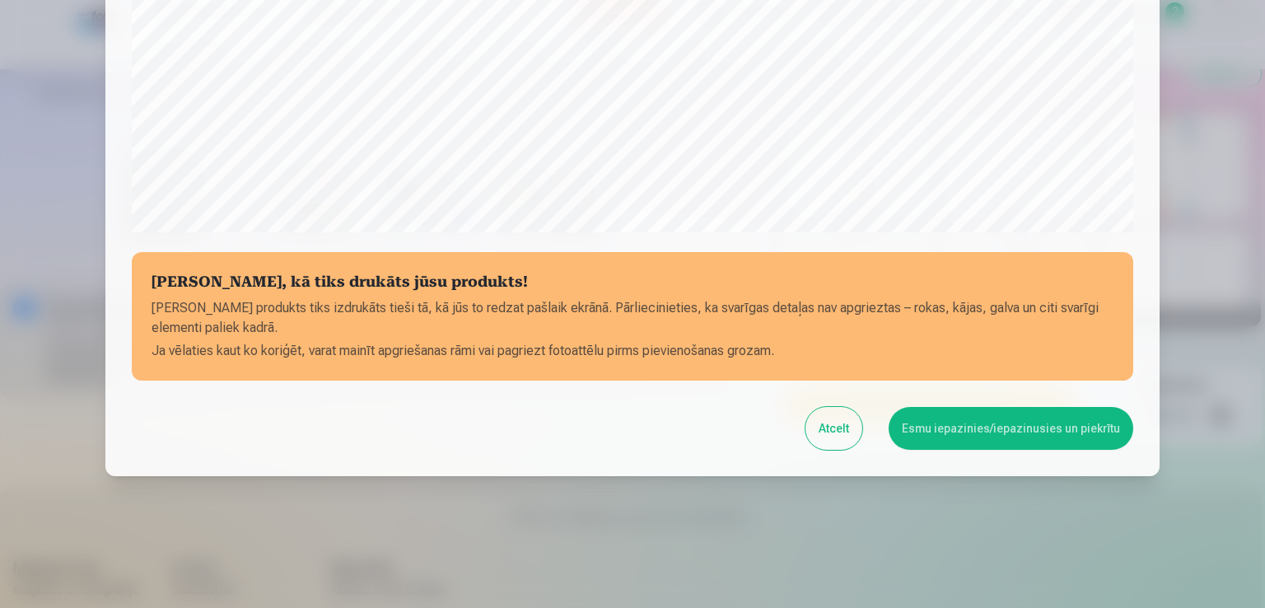
click at [985, 429] on button "Esmu iepazinies/iepazinusies un piekrītu" at bounding box center [1011, 428] width 245 height 43
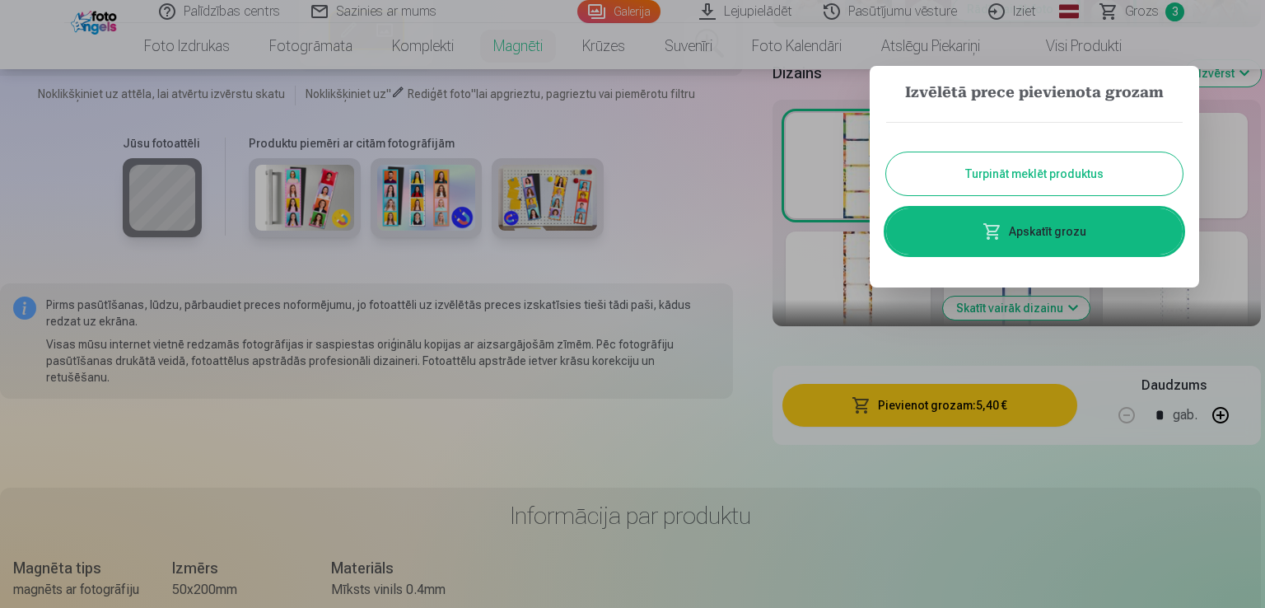
click at [1068, 231] on link "Apskatīt grozu" at bounding box center [1034, 231] width 296 height 46
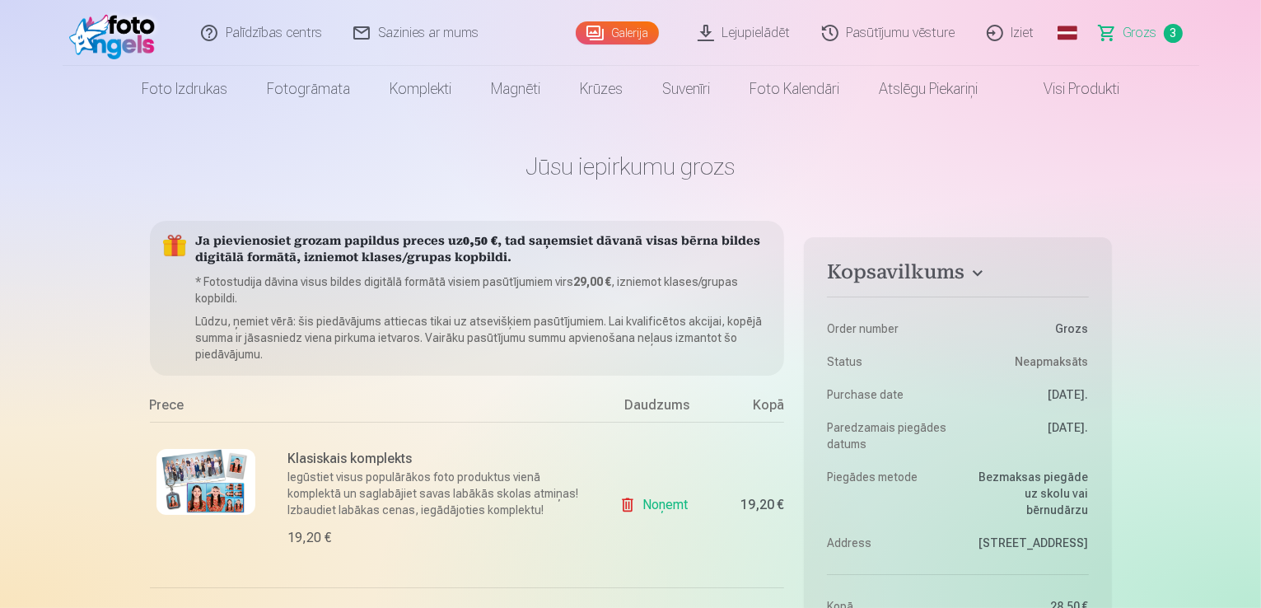
click at [752, 33] on link "Lejupielādēt" at bounding box center [745, 33] width 124 height 66
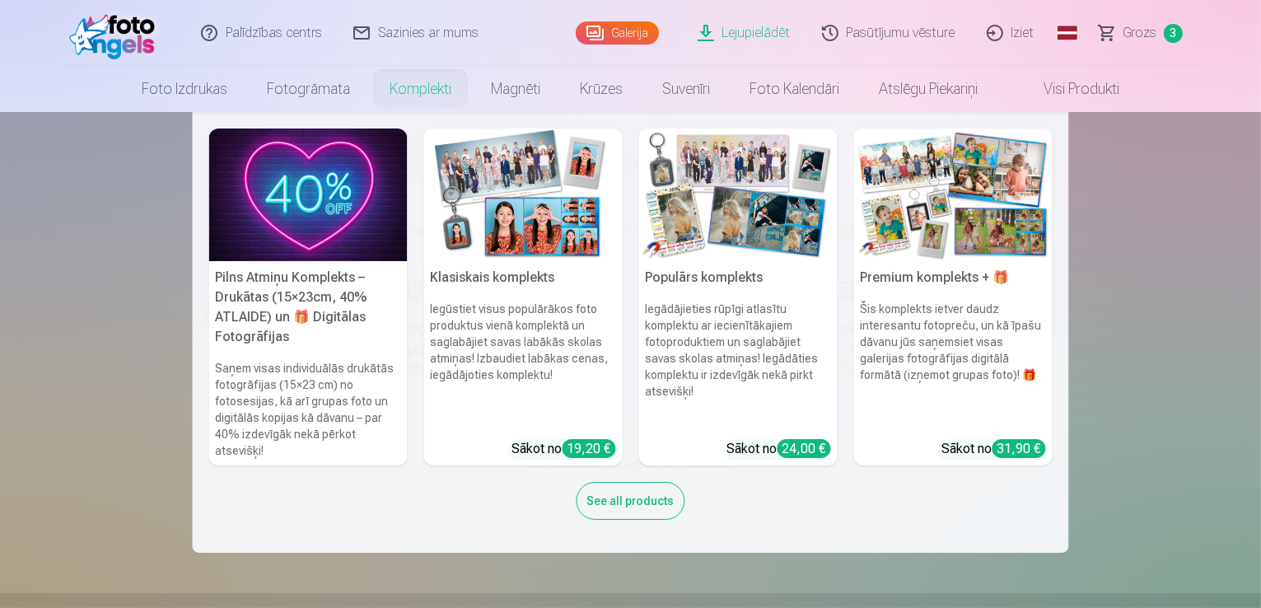
click at [695, 185] on img at bounding box center [738, 194] width 198 height 133
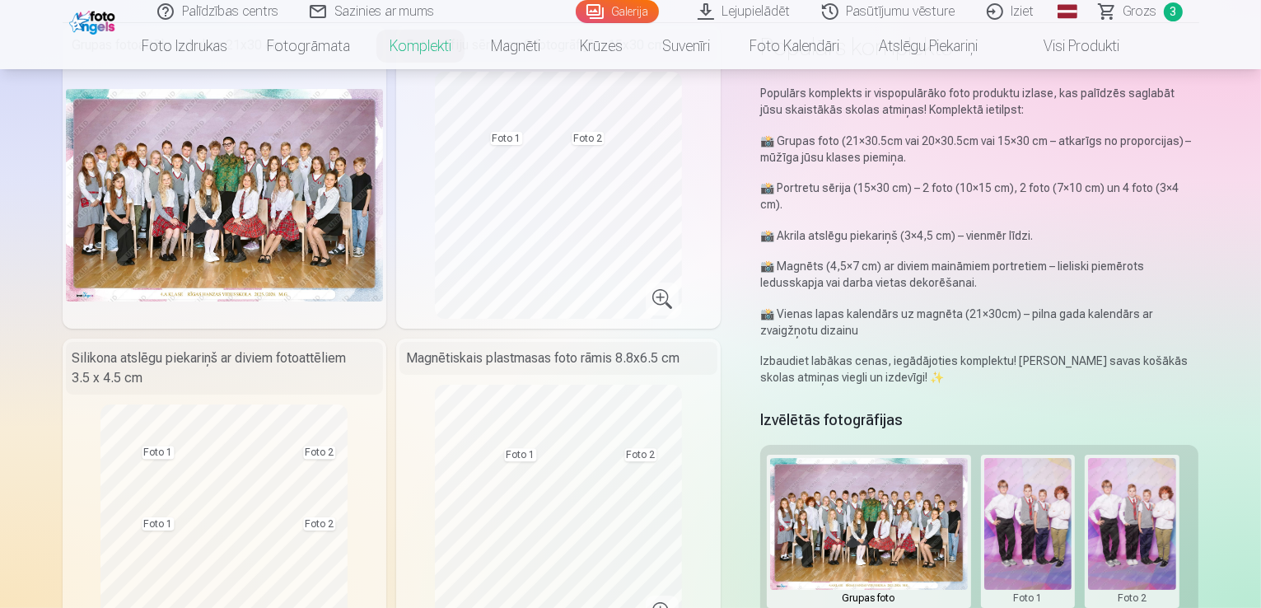
scroll to position [142, 0]
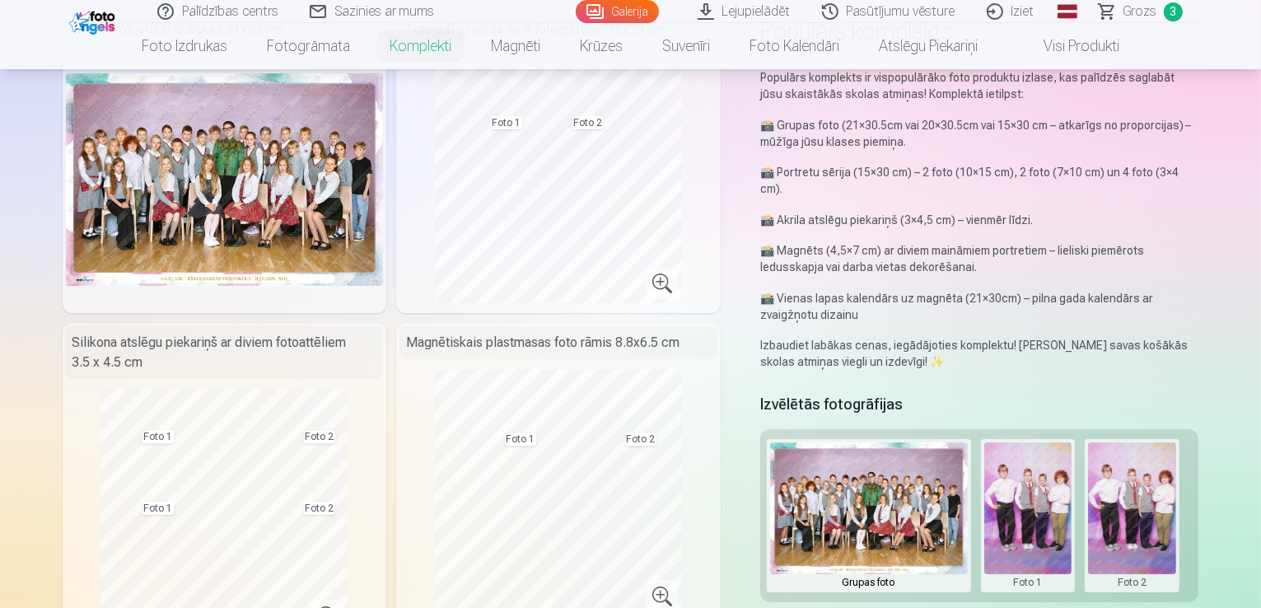
click at [1115, 486] on button at bounding box center [1132, 515] width 88 height 147
click at [1115, 486] on button "Nomainiet foto" at bounding box center [1144, 482] width 134 height 46
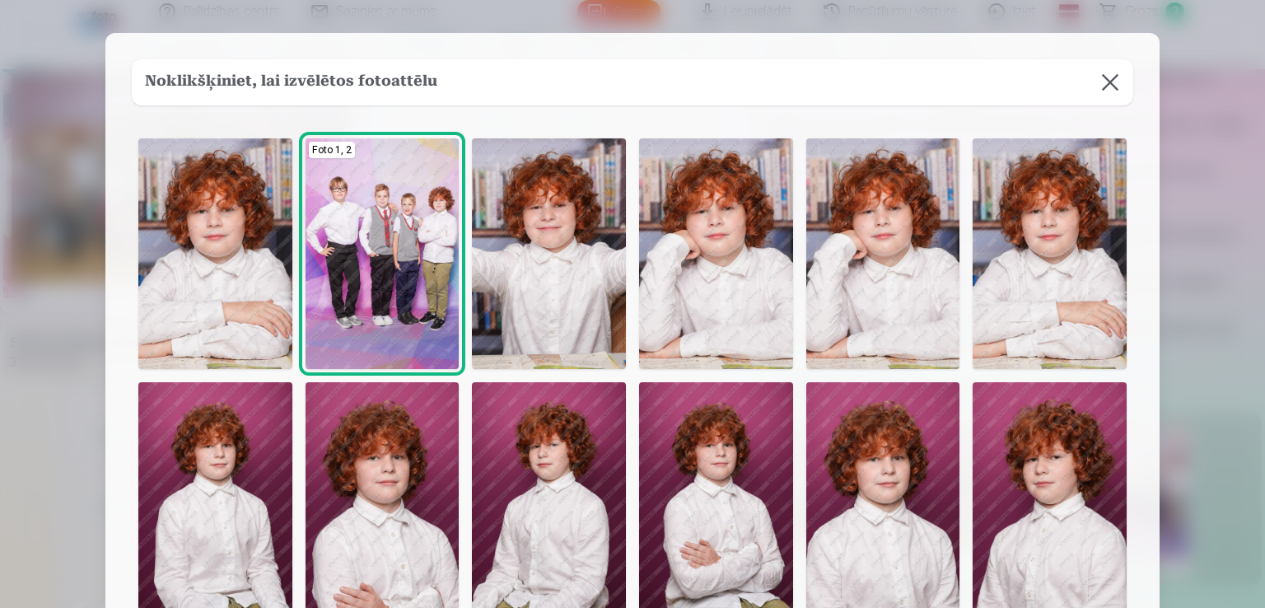
click at [1219, 119] on div at bounding box center [632, 304] width 1265 height 608
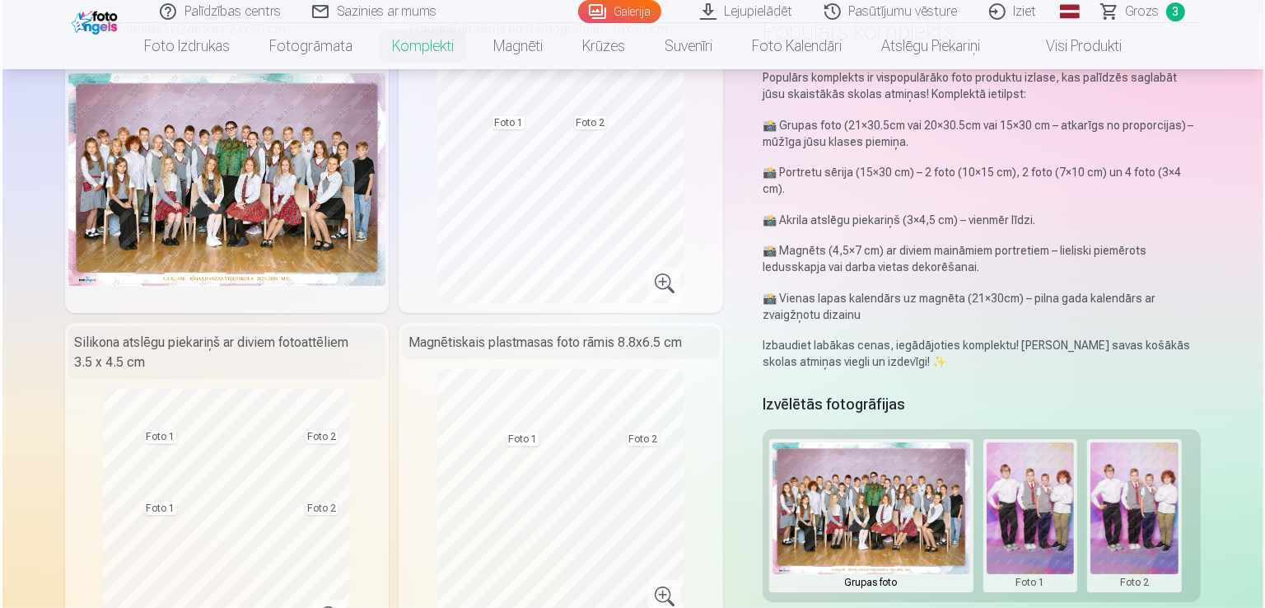
scroll to position [175, 0]
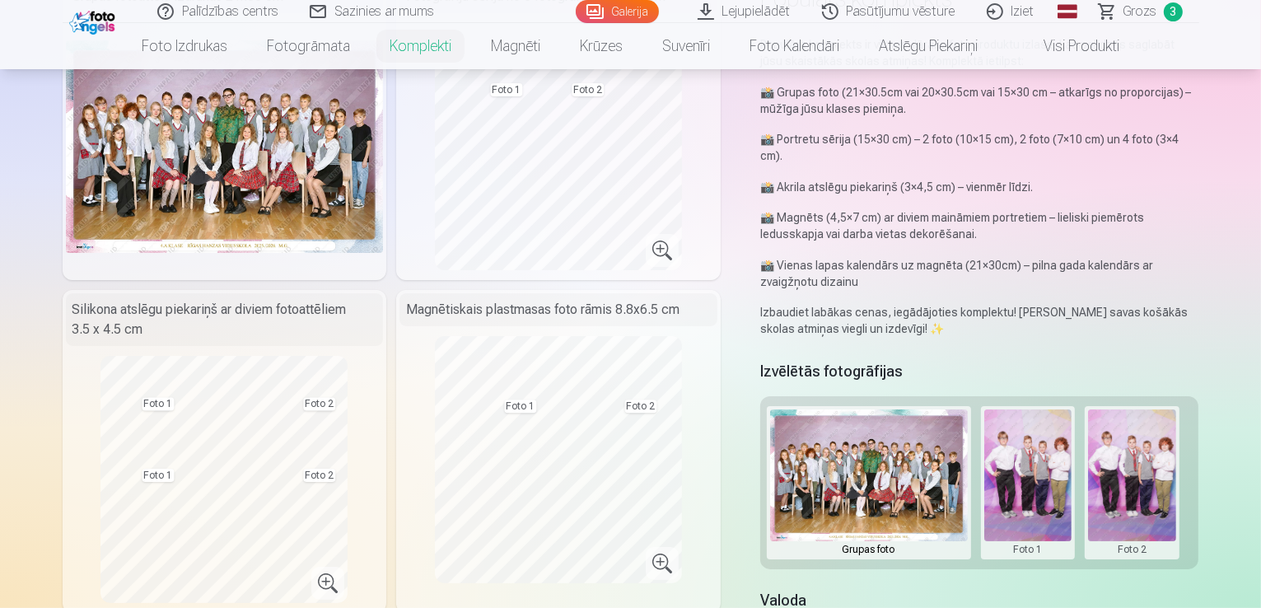
click at [1126, 459] on button at bounding box center [1132, 482] width 88 height 147
click at [1134, 442] on button "Nomainiet foto" at bounding box center [1144, 450] width 134 height 46
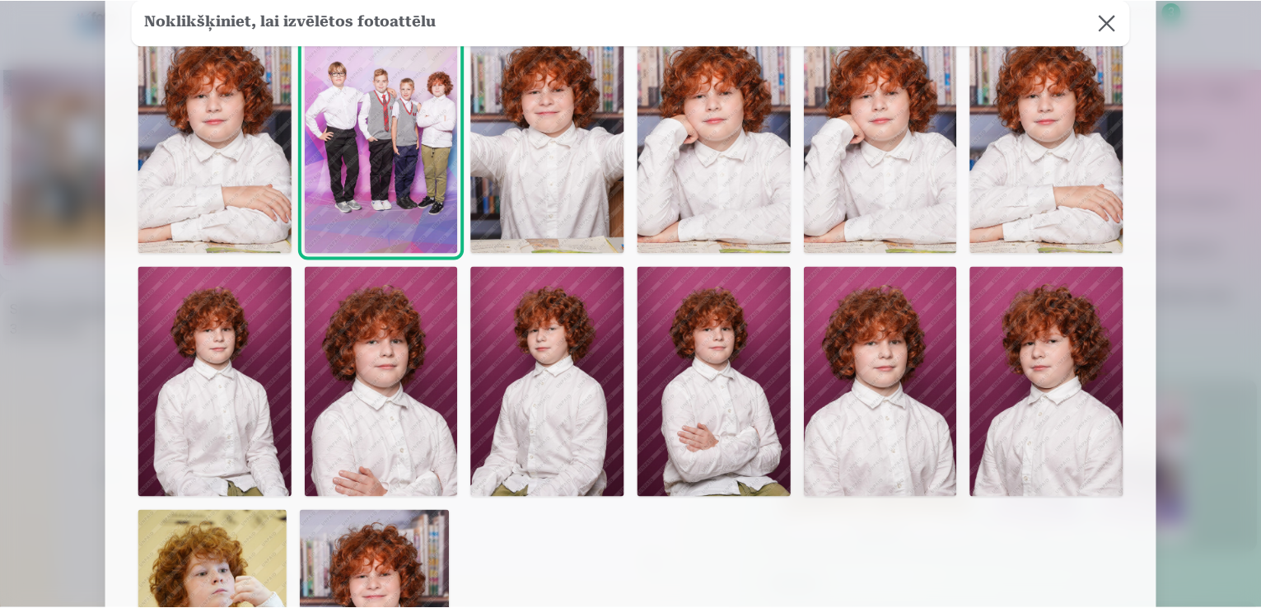
scroll to position [122, 0]
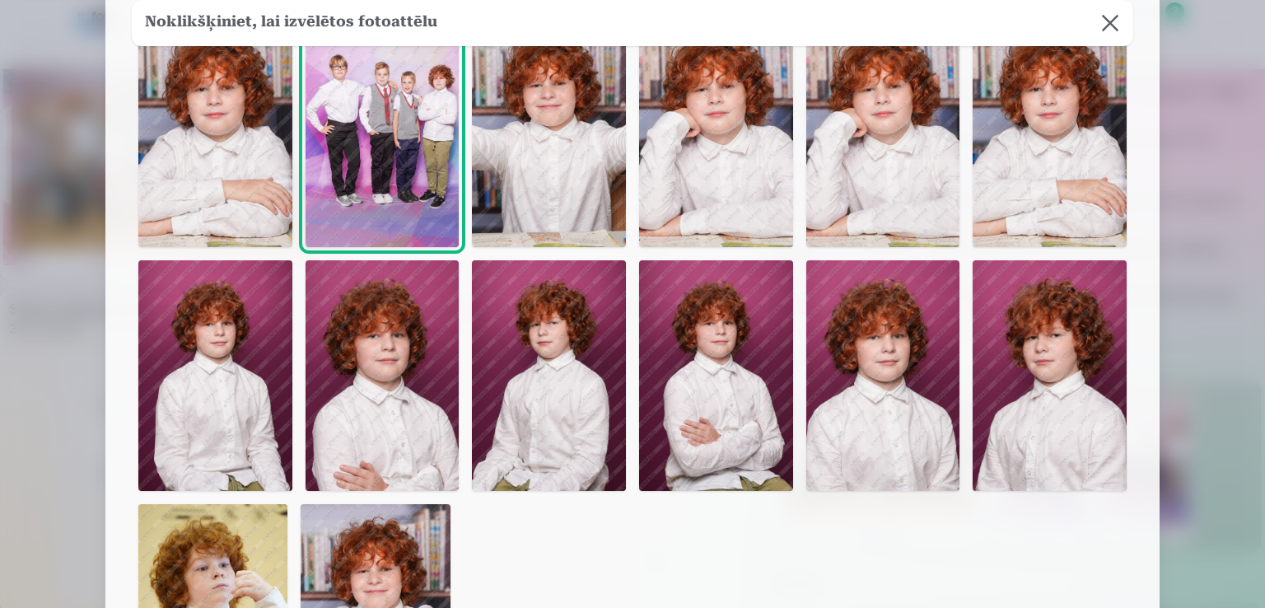
click at [542, 182] on img at bounding box center [549, 131] width 154 height 231
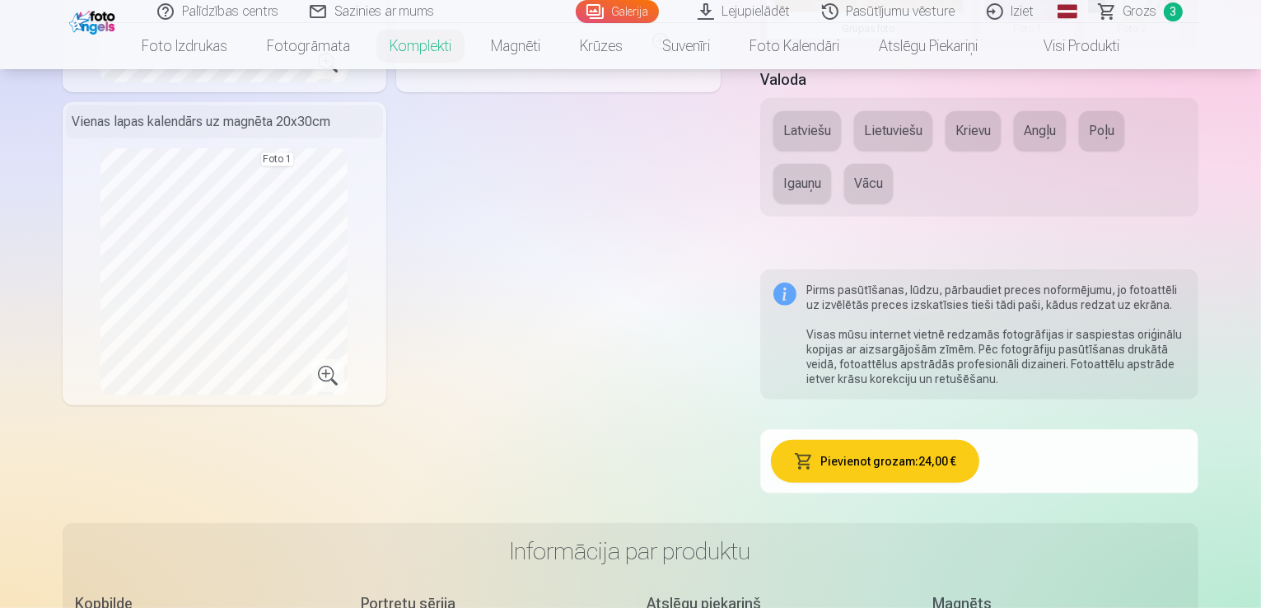
scroll to position [727, 0]
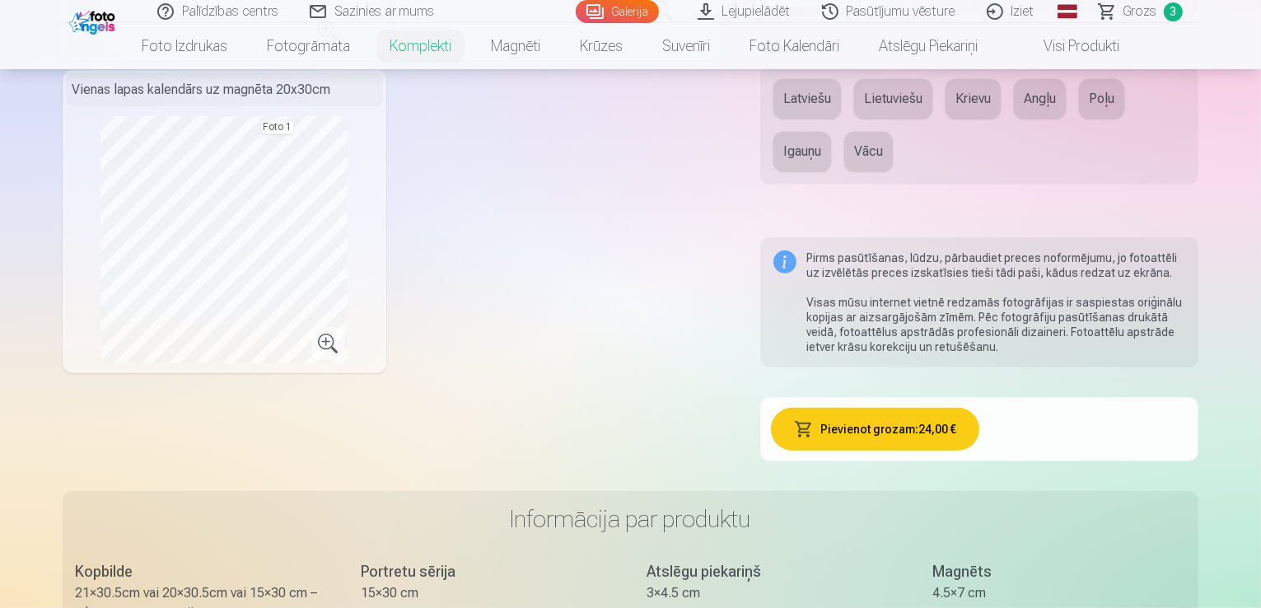
click at [935, 408] on button "Pievienot grozam : 24,00 €" at bounding box center [875, 429] width 208 height 43
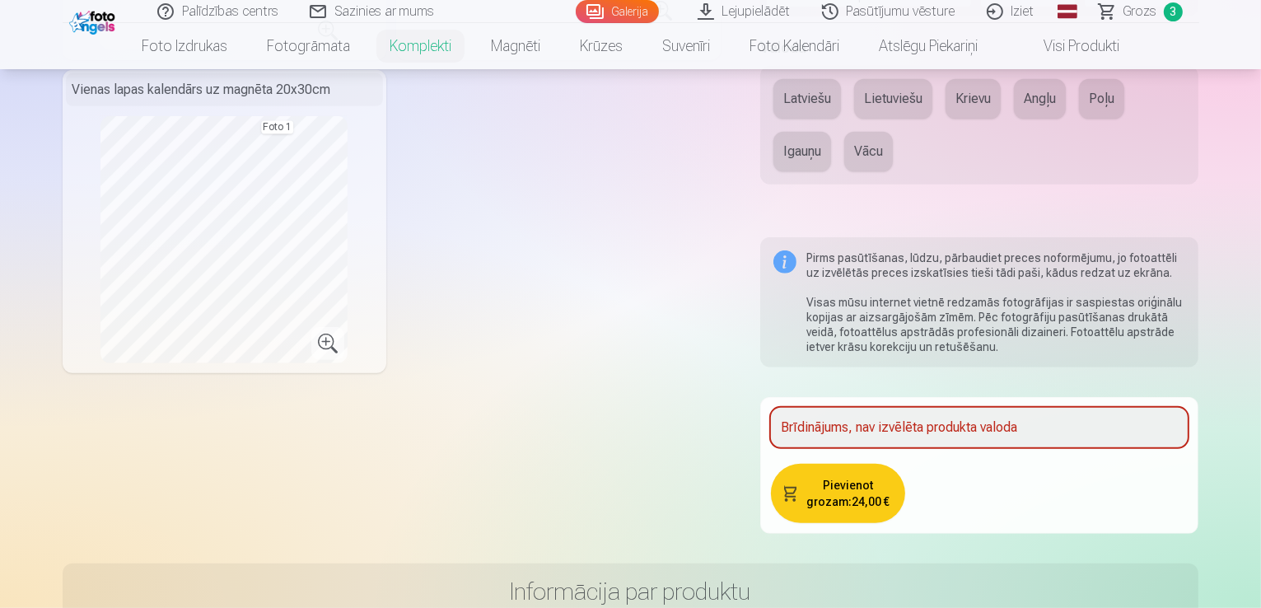
scroll to position [327, 0]
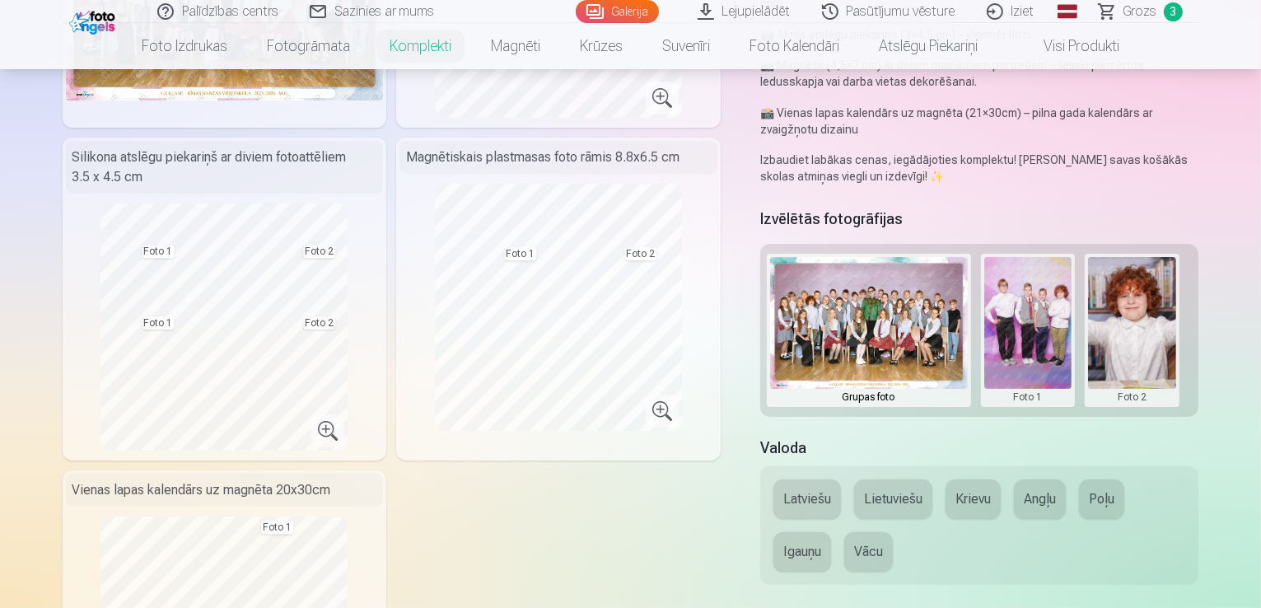
click at [821, 479] on button "Latviešu" at bounding box center [807, 499] width 68 height 40
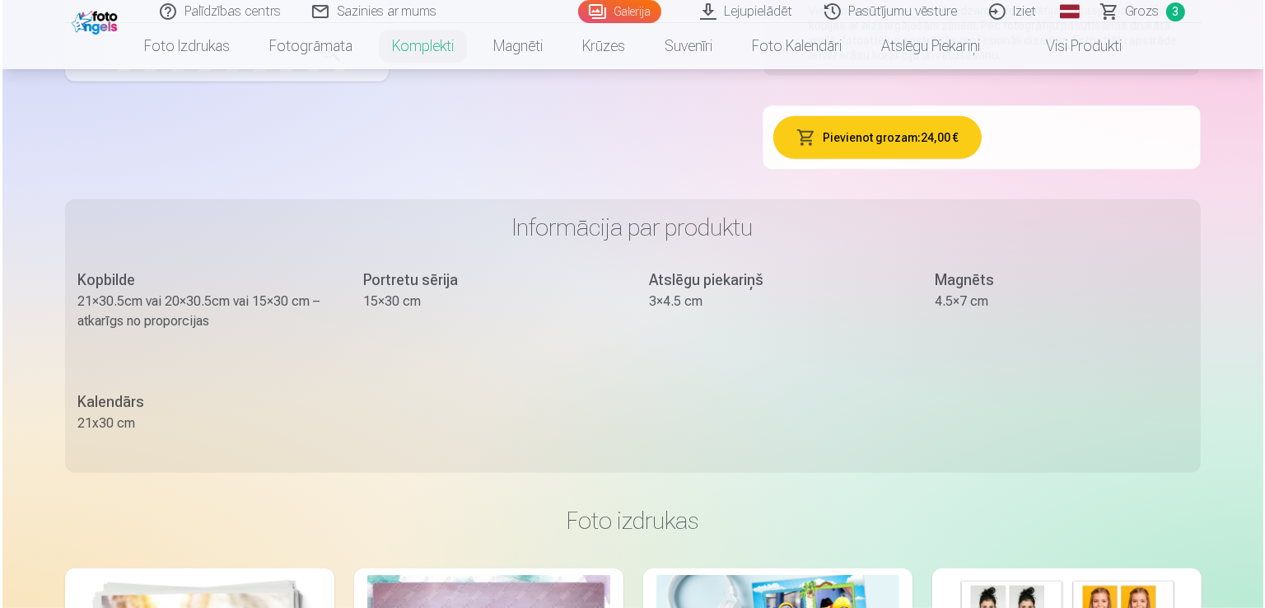
scroll to position [900, 0]
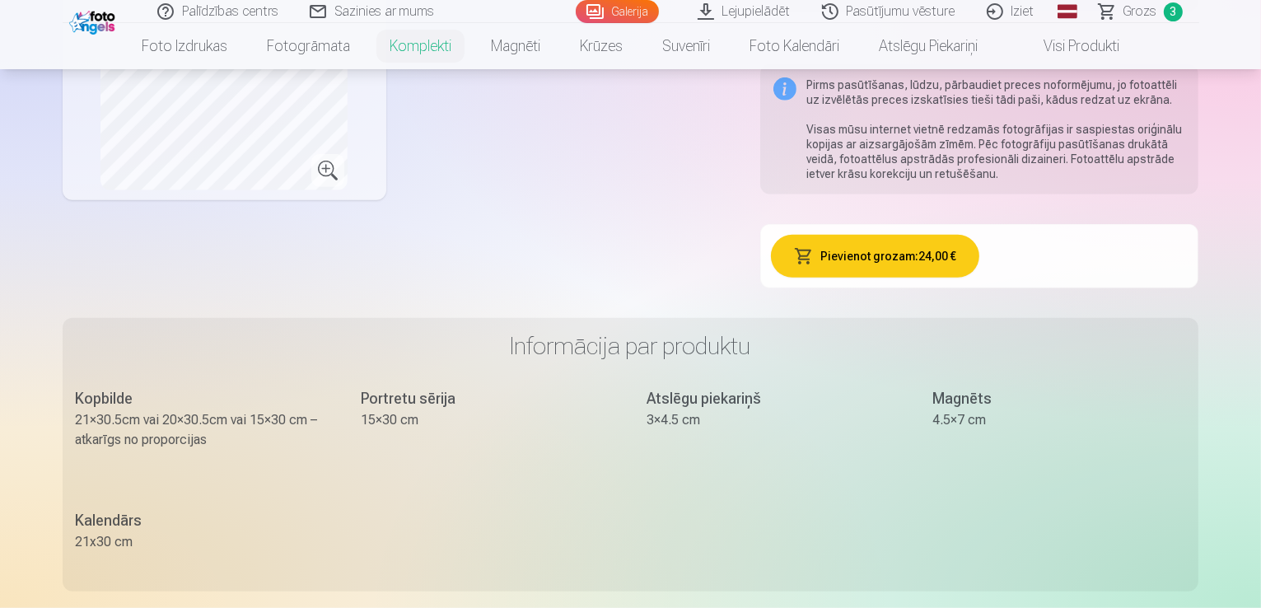
click at [879, 235] on button "Pievienot grozam : 24,00 €" at bounding box center [875, 256] width 208 height 43
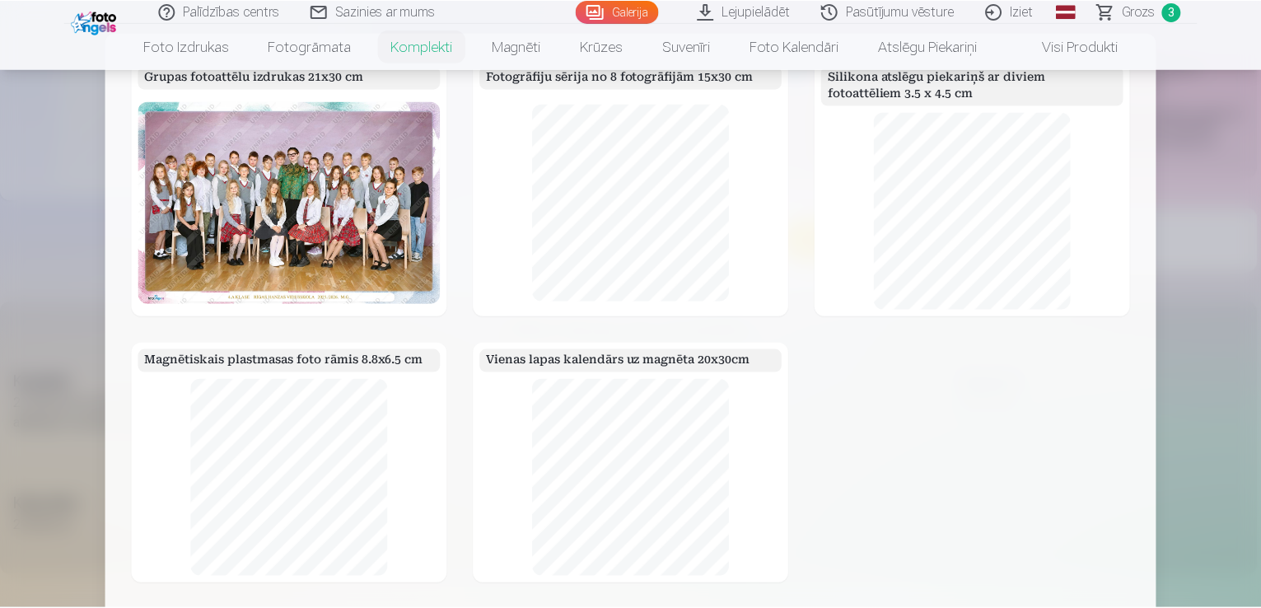
scroll to position [338, 0]
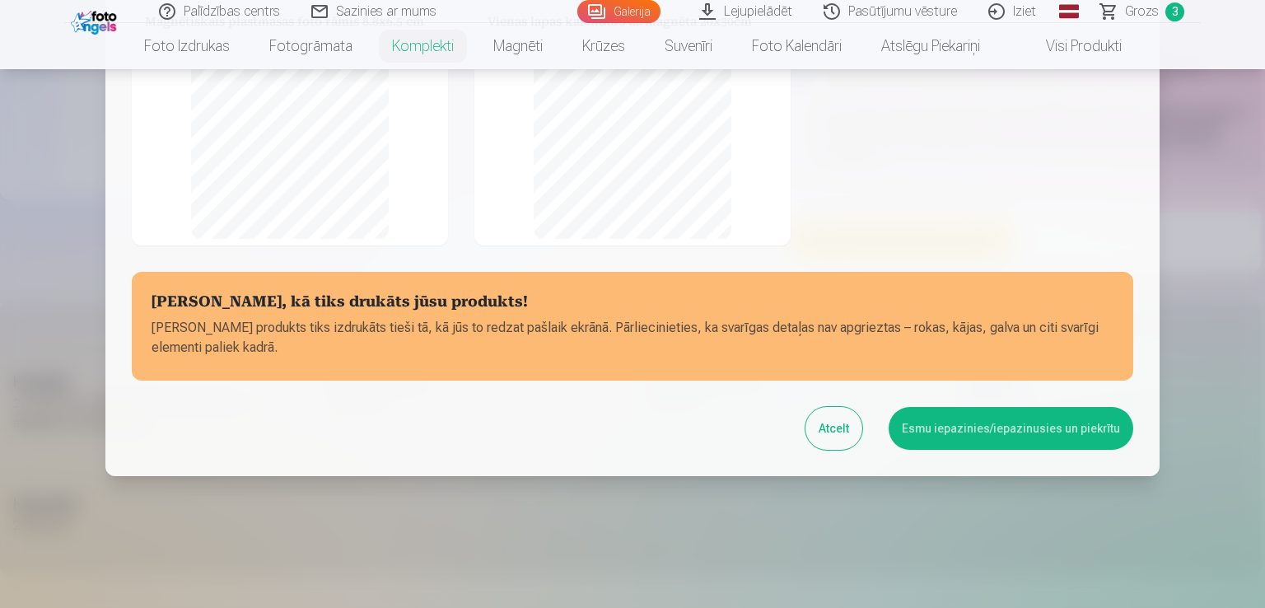
click at [1053, 422] on button "Esmu iepazinies/iepazinusies un piekrītu" at bounding box center [1011, 428] width 245 height 43
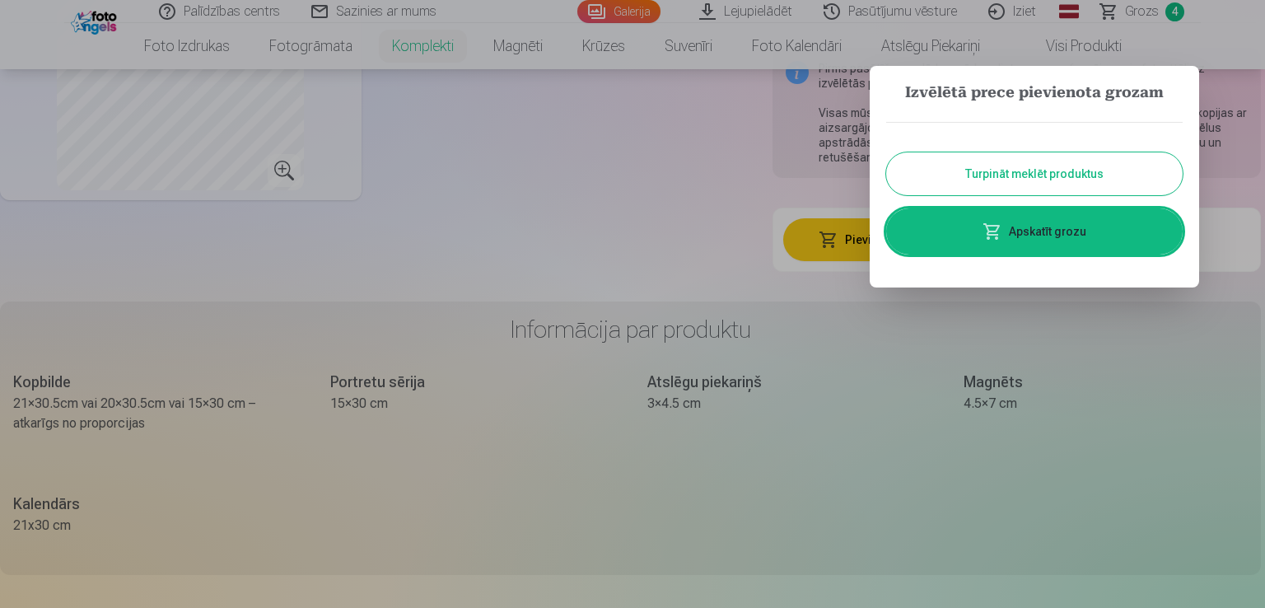
click at [1060, 236] on link "Apskatīt grozu" at bounding box center [1034, 231] width 296 height 46
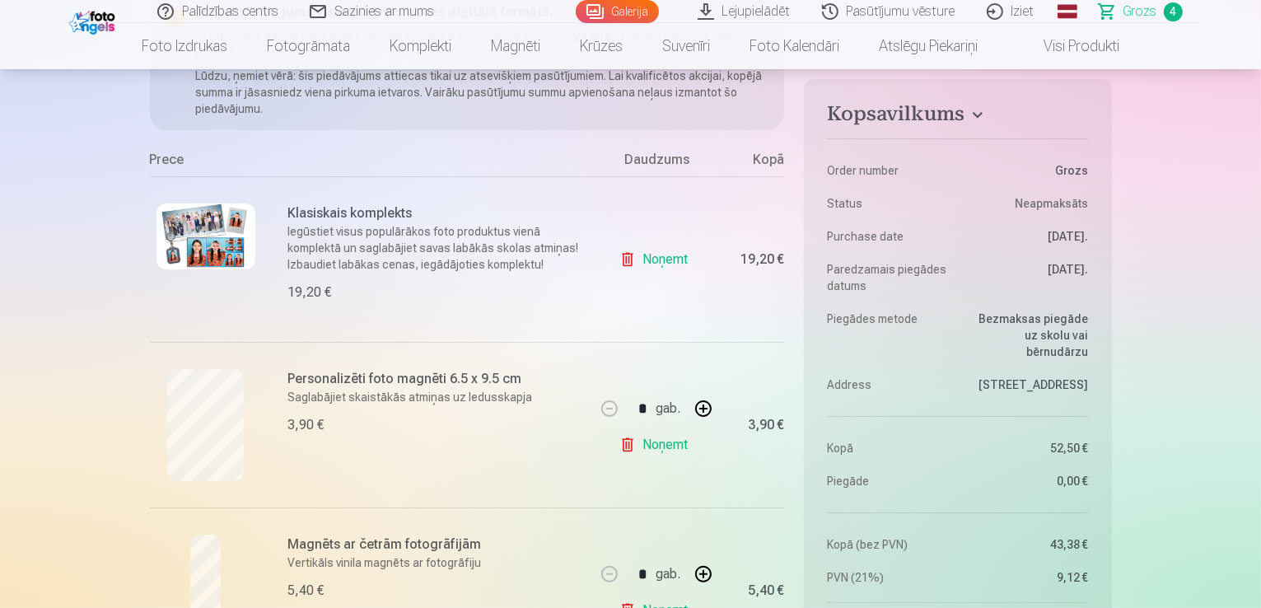
scroll to position [253, 0]
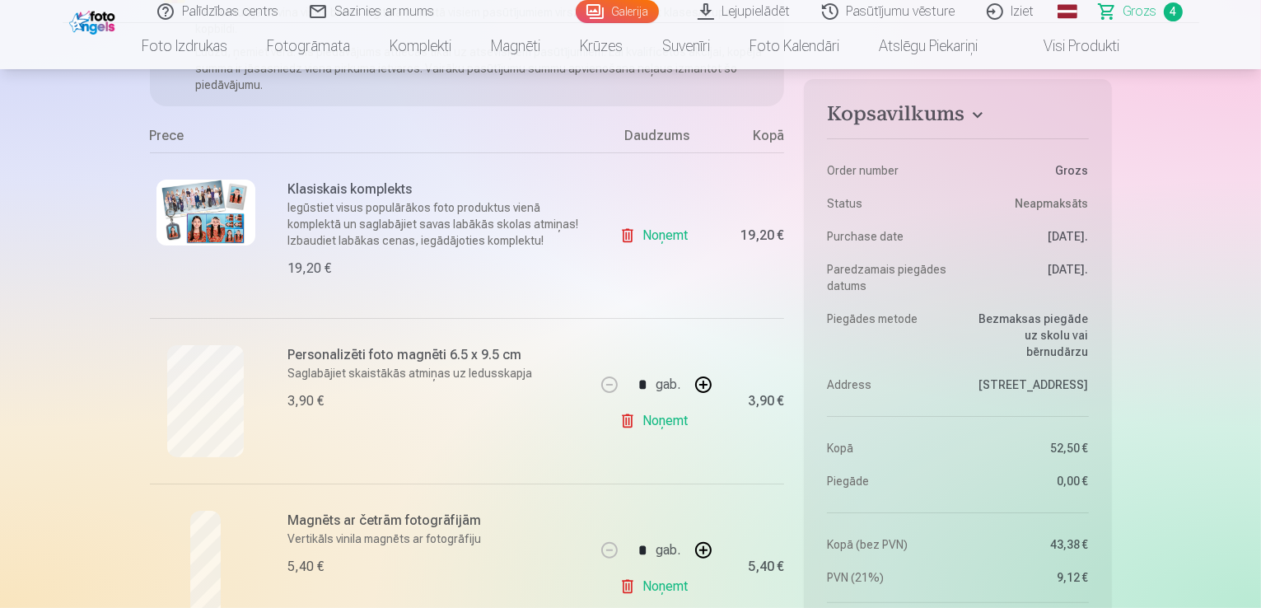
click at [623, 237] on link "Noņemt" at bounding box center [656, 235] width 75 height 33
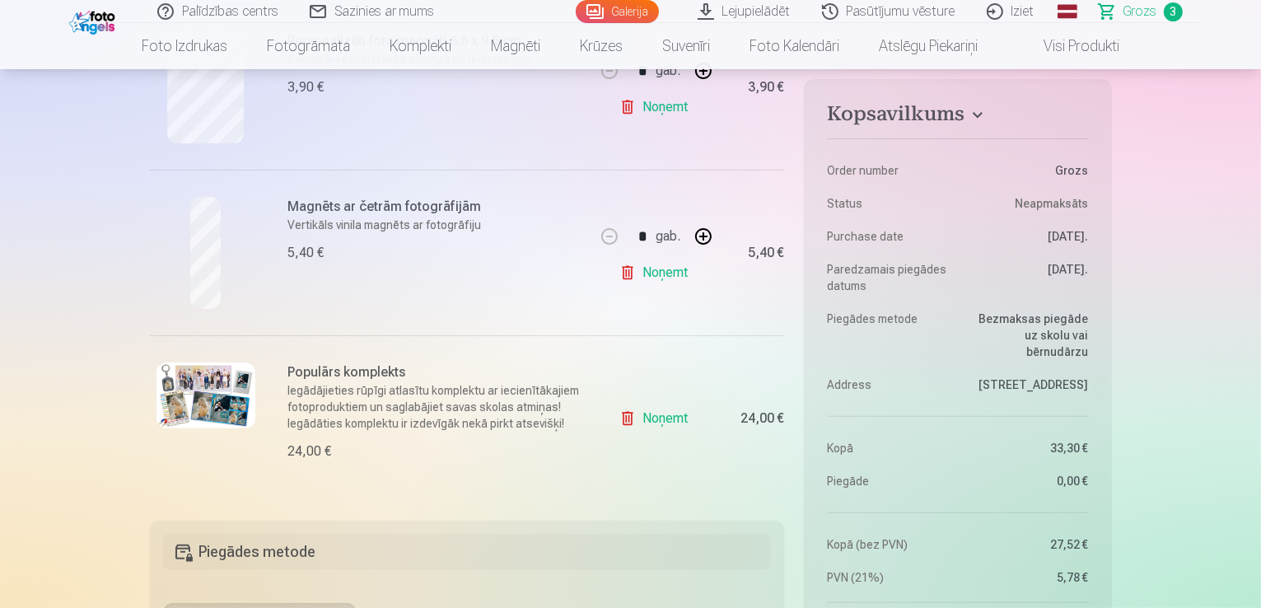
scroll to position [362, 0]
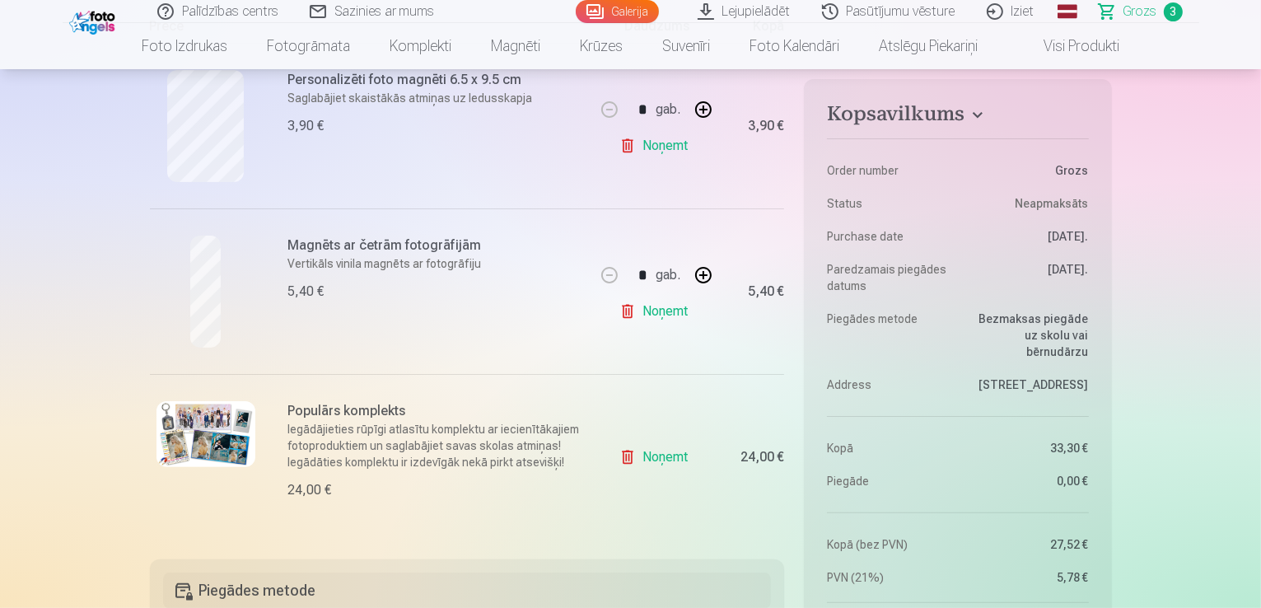
click at [764, 7] on link "Lejupielādēt" at bounding box center [745, 11] width 124 height 23
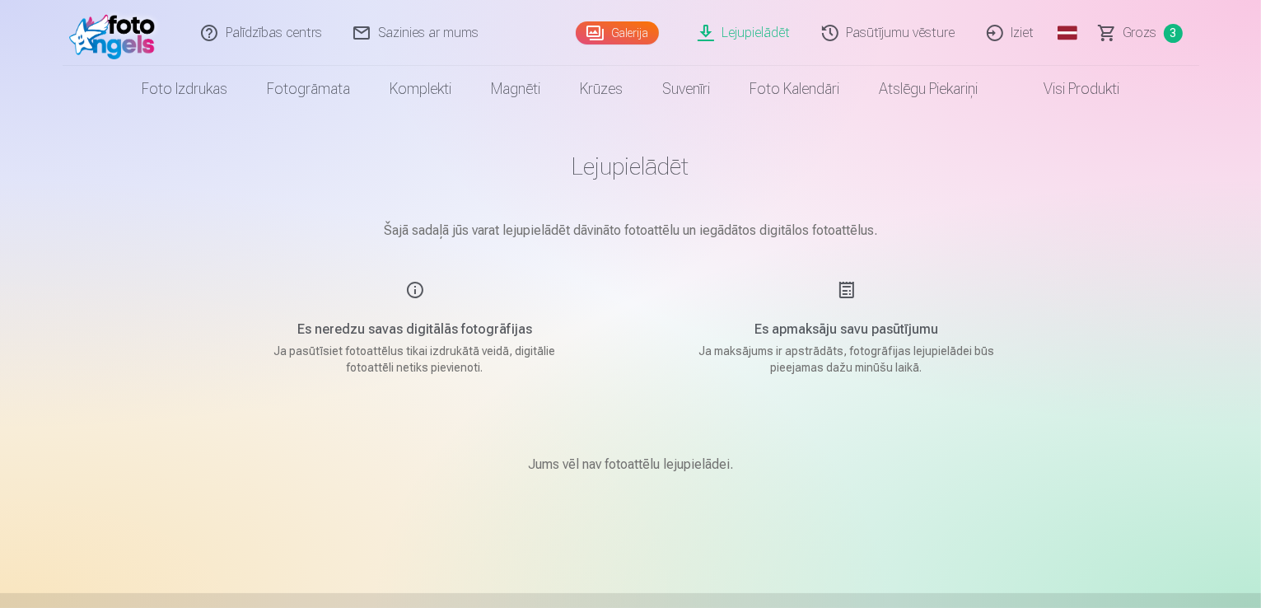
click at [1126, 31] on span "Grozs" at bounding box center [1140, 33] width 34 height 20
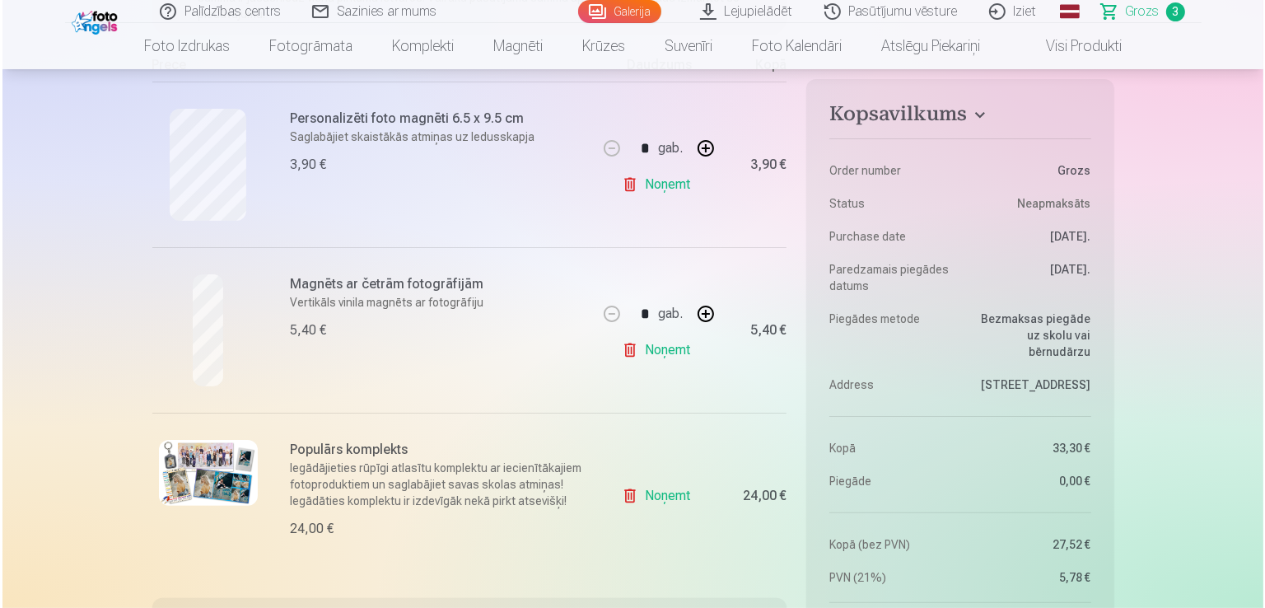
scroll to position [347, 0]
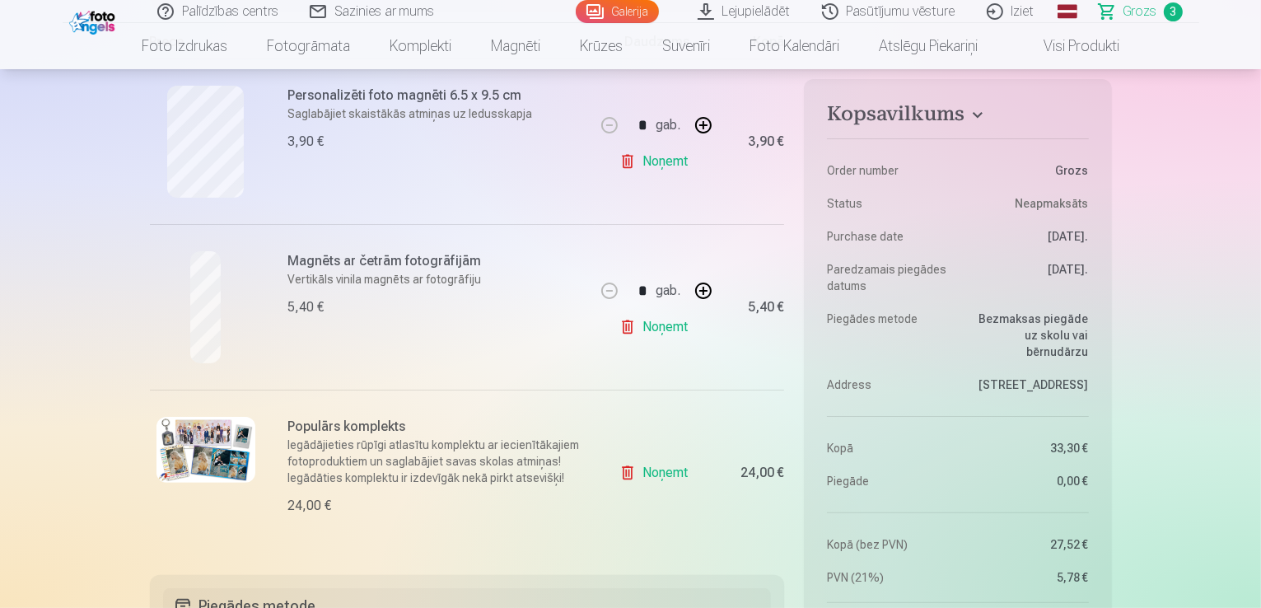
click at [203, 448] on img at bounding box center [205, 450] width 99 height 66
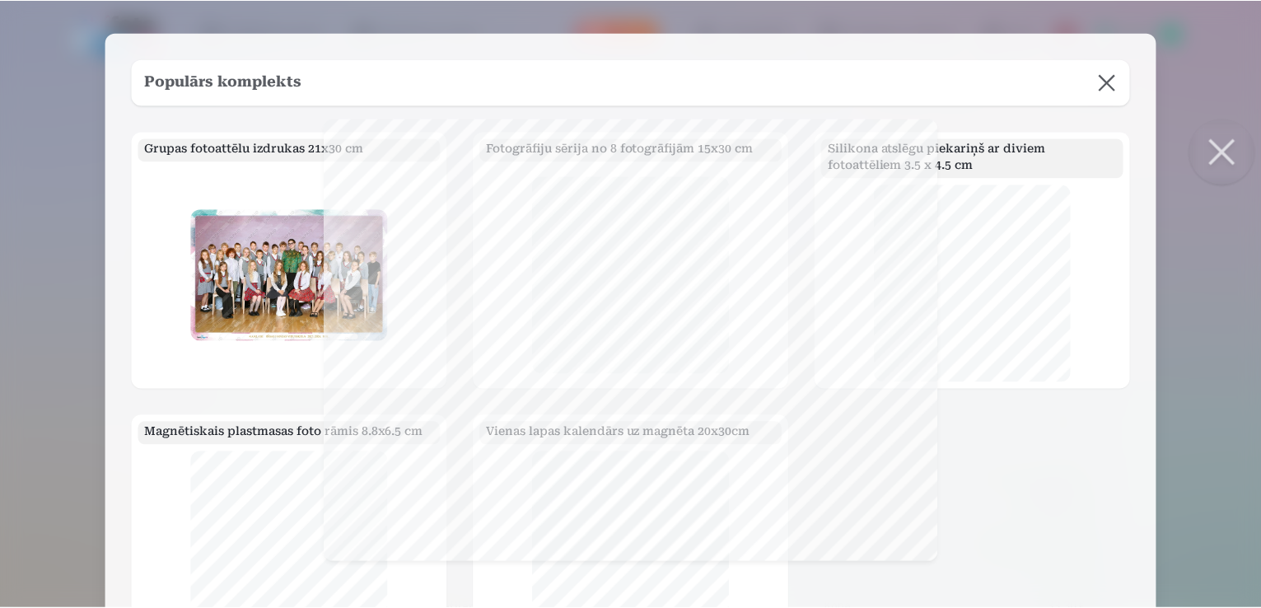
scroll to position [0, 0]
click at [405, 389] on div "Grupas fotoattēlu izdrukas 21x30 cm Fotogrāfiju sērija no 8 fotogrāfijām 15x30 …" at bounding box center [632, 394] width 1001 height 524
click at [1224, 152] on button at bounding box center [1225, 152] width 66 height 66
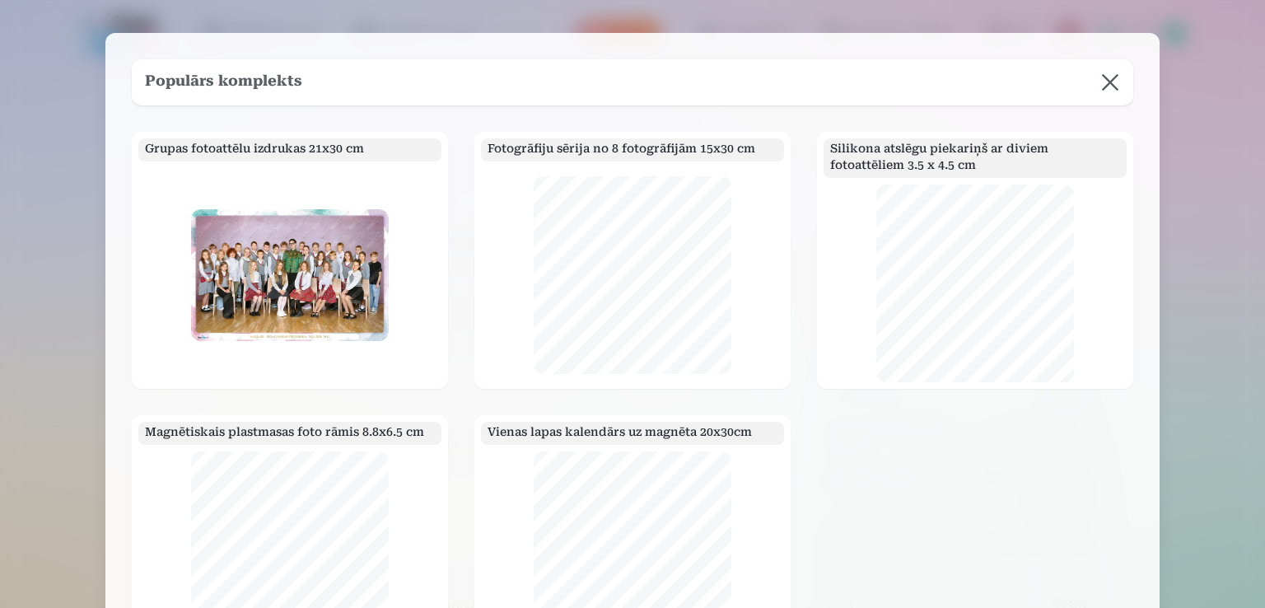
click at [1107, 78] on button at bounding box center [1110, 82] width 46 height 46
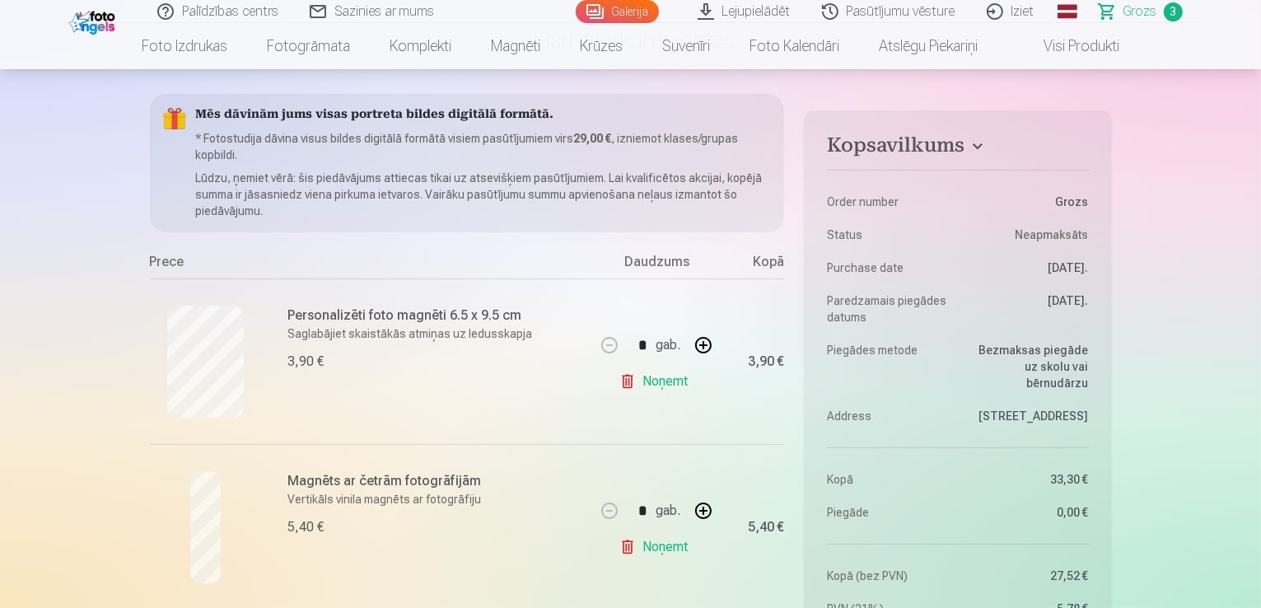
scroll to position [531, 0]
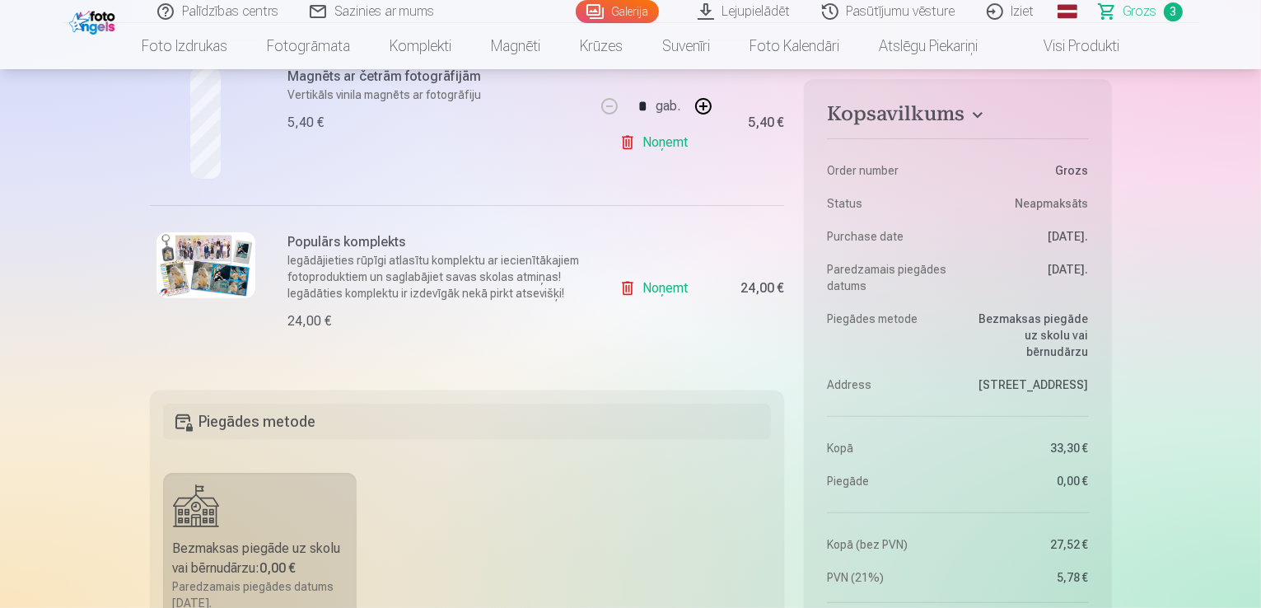
click at [656, 146] on link "Noņemt" at bounding box center [656, 142] width 75 height 33
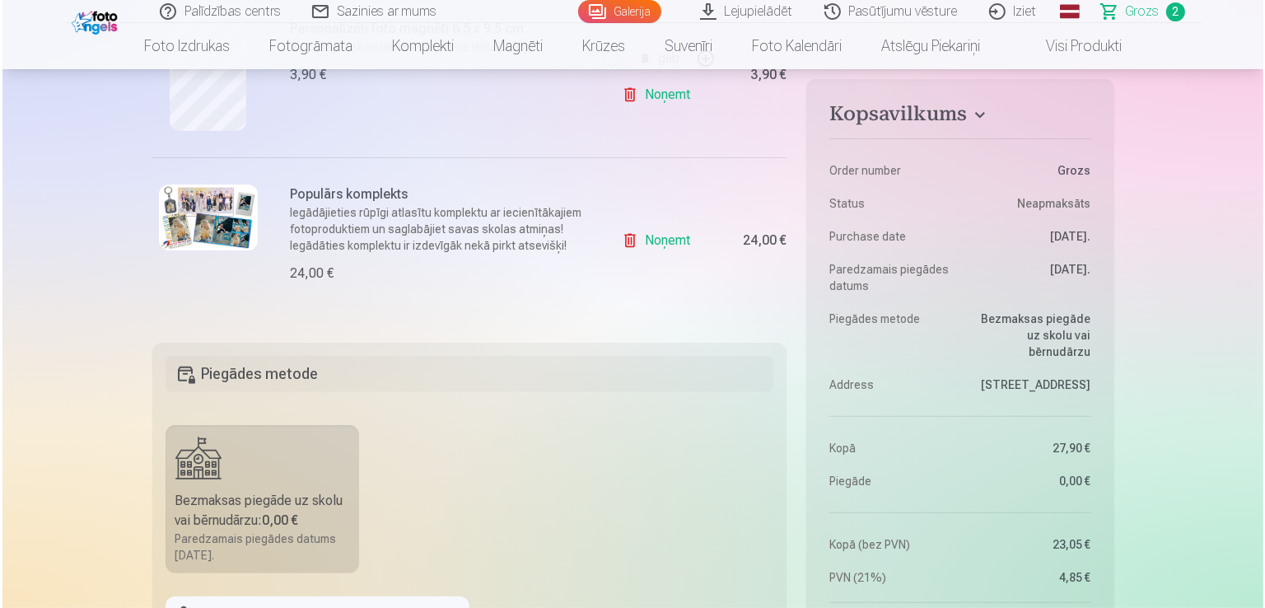
scroll to position [437, 0]
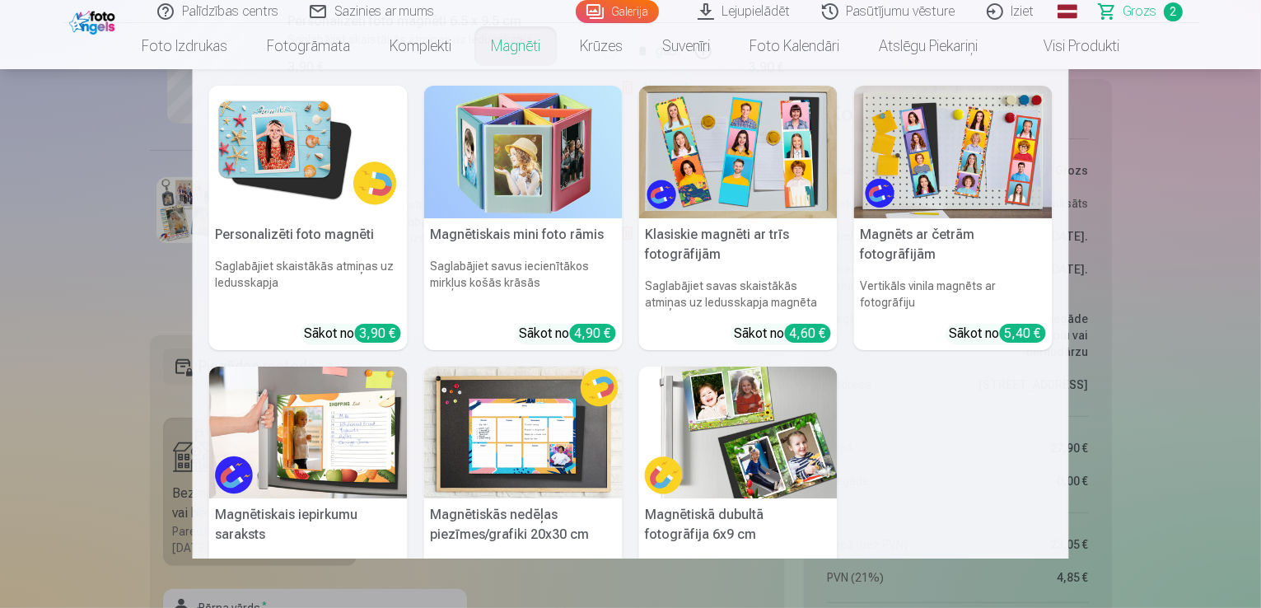
click at [77, 297] on nav "Personalizēti foto magnēti Saglabājiet skaistākās atmiņas uz ledusskapja Sākot …" at bounding box center [630, 313] width 1261 height 489
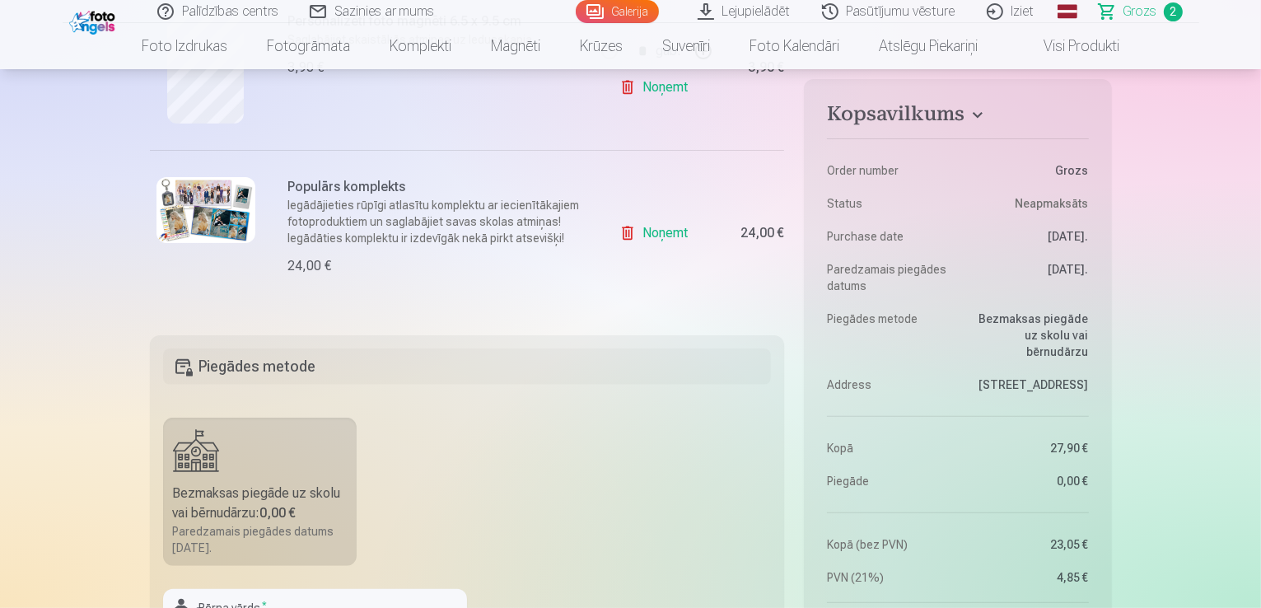
click at [181, 224] on img at bounding box center [205, 210] width 99 height 66
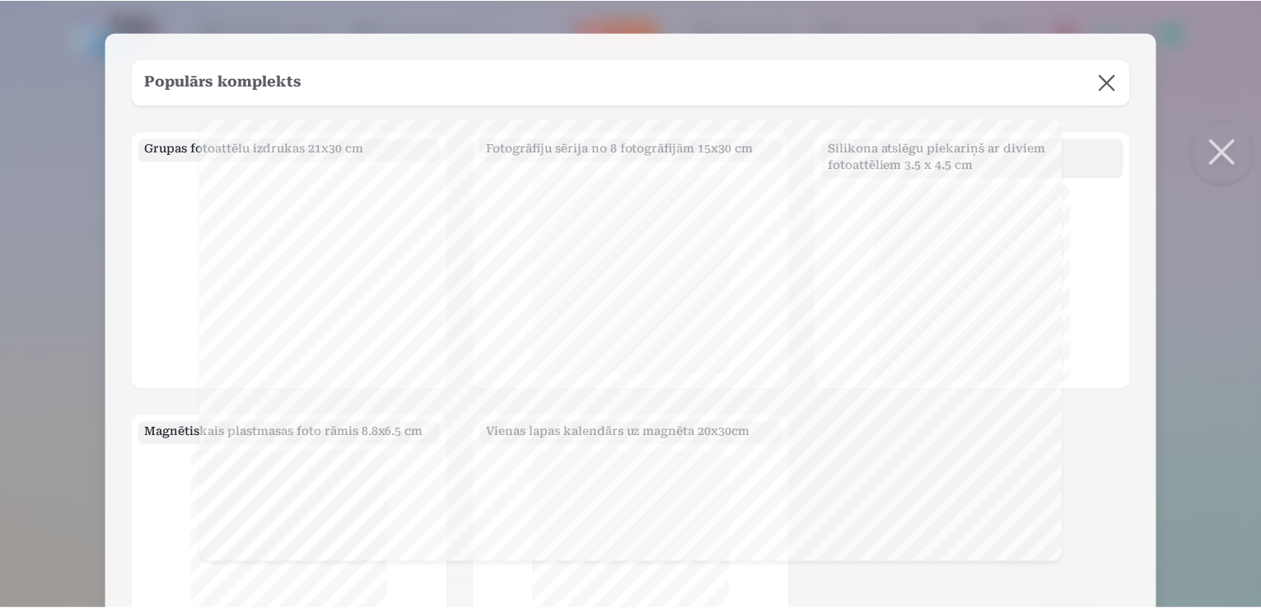
scroll to position [0, 0]
click at [829, 264] on div at bounding box center [974, 283] width 303 height 198
click at [345, 406] on div "Grupas fotoattēlu izdrukas 21x30 cm Fotogrāfiju sērija no 8 fotogrāfijām 15x30 …" at bounding box center [632, 394] width 1001 height 524
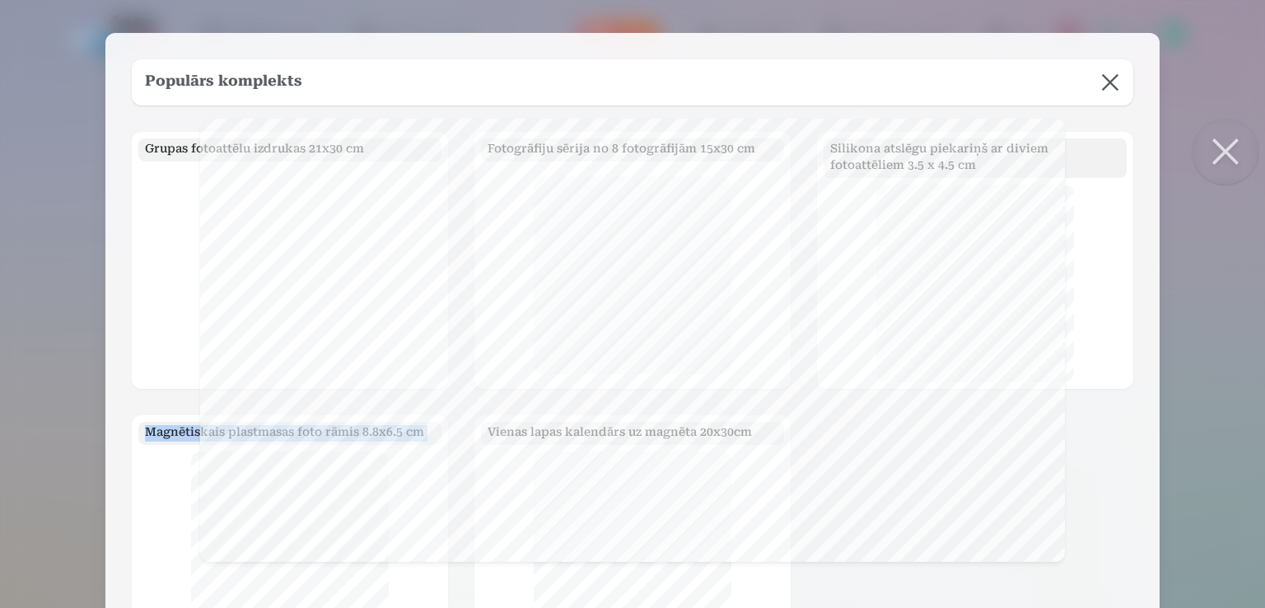
click at [345, 406] on div "Grupas fotoattēlu izdrukas 21x30 cm Fotogrāfiju sērija no 8 fotogrāfijām 15x30 …" at bounding box center [632, 394] width 1001 height 524
click at [1241, 149] on button at bounding box center [1225, 152] width 66 height 66
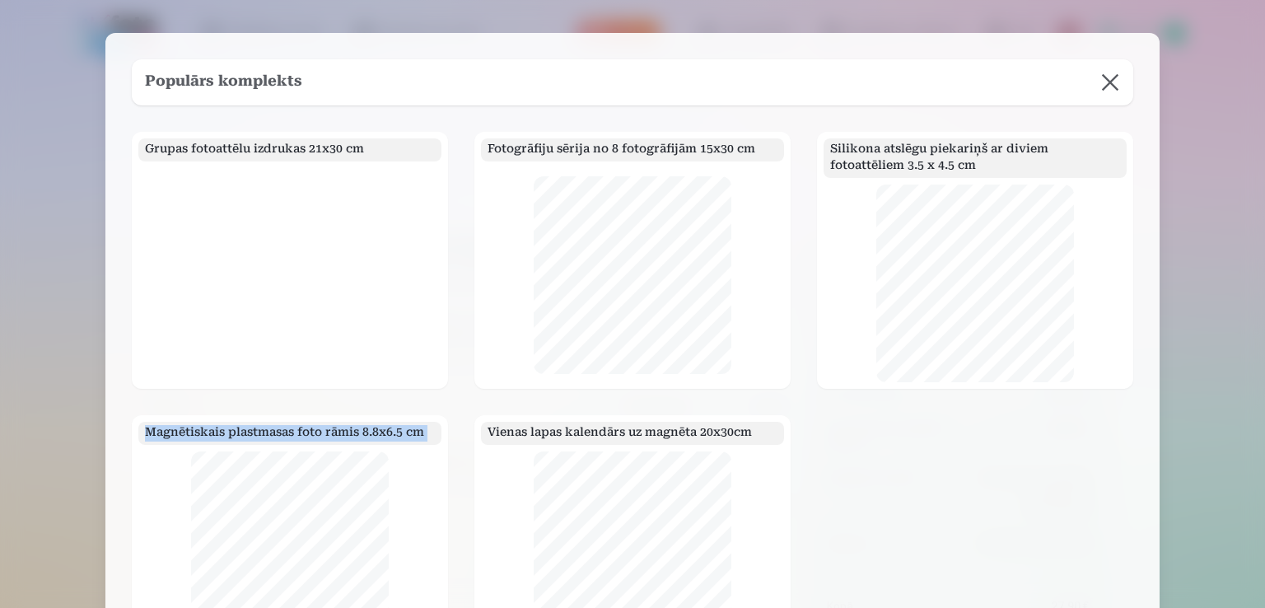
click at [1117, 82] on button at bounding box center [1110, 82] width 46 height 46
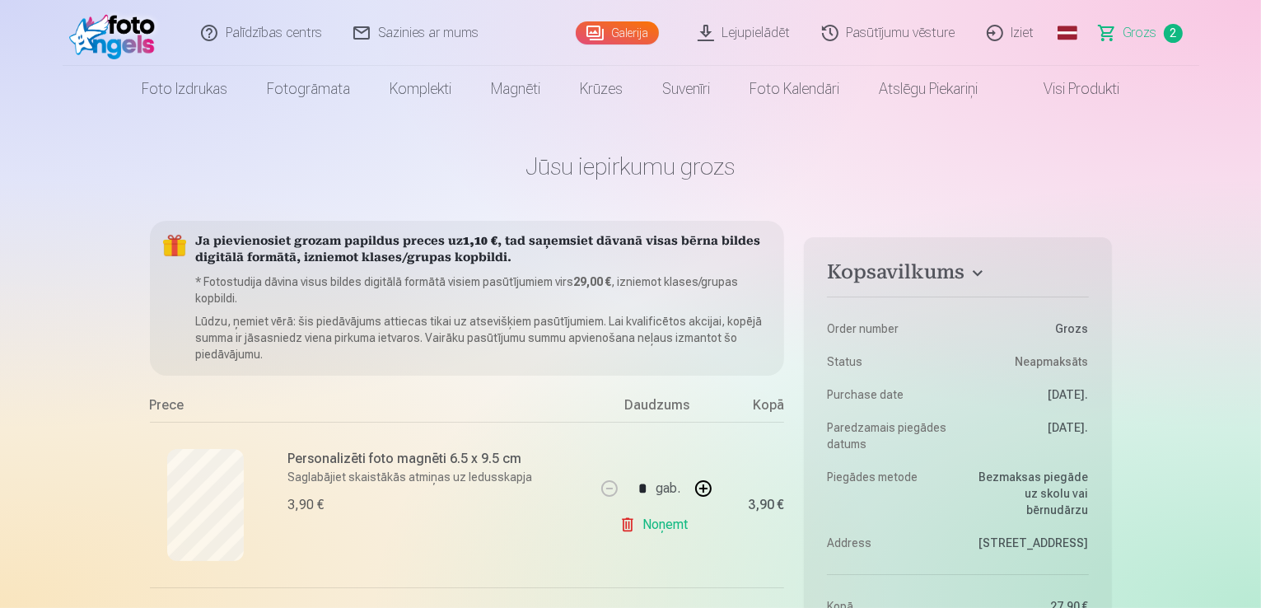
click at [669, 520] on link "Noņemt" at bounding box center [656, 524] width 75 height 33
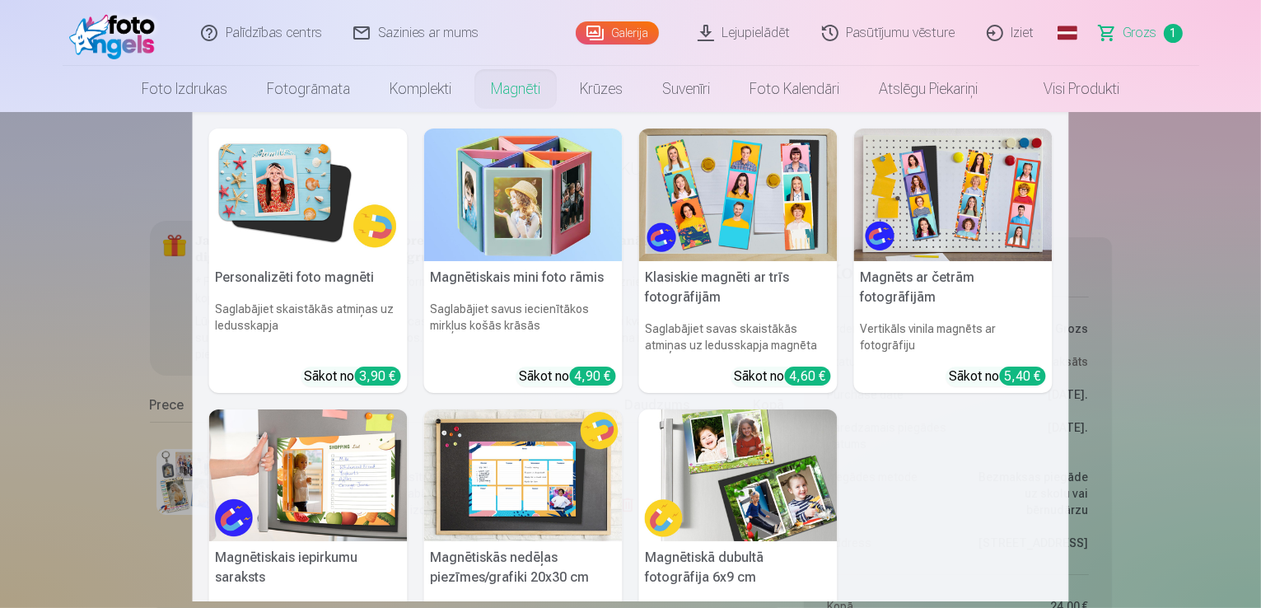
click at [515, 91] on link "Magnēti" at bounding box center [515, 89] width 89 height 46
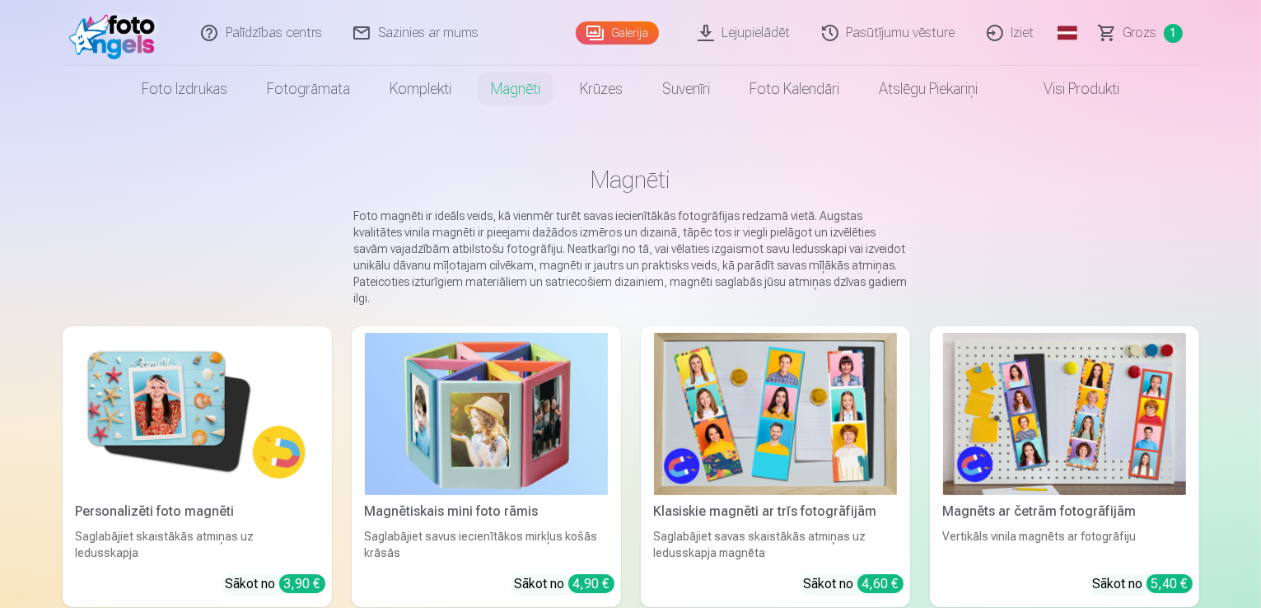
click at [1153, 425] on img at bounding box center [1064, 414] width 243 height 162
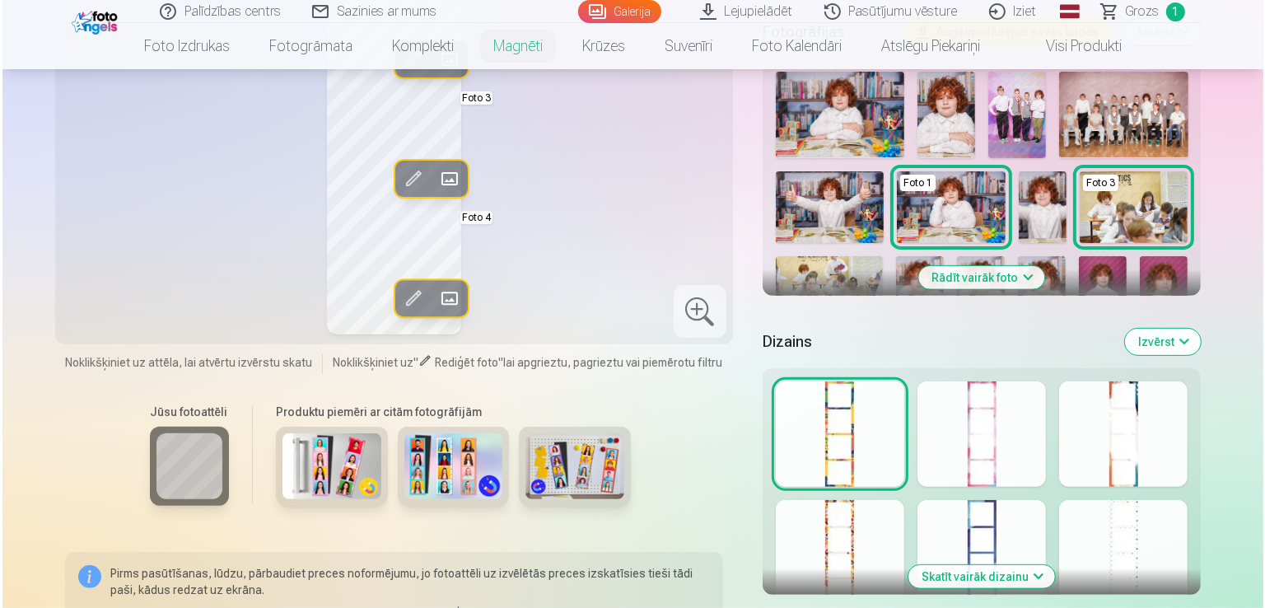
scroll to position [1063, 0]
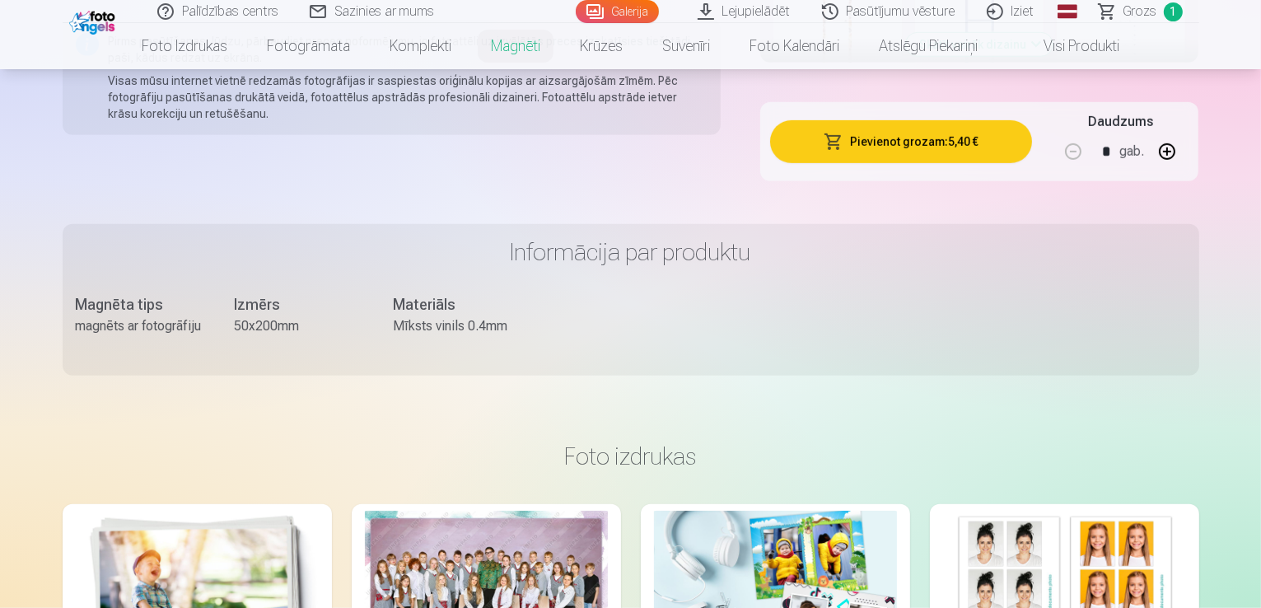
click at [972, 136] on button "Pievienot grozam : 5,40 €" at bounding box center [901, 141] width 263 height 43
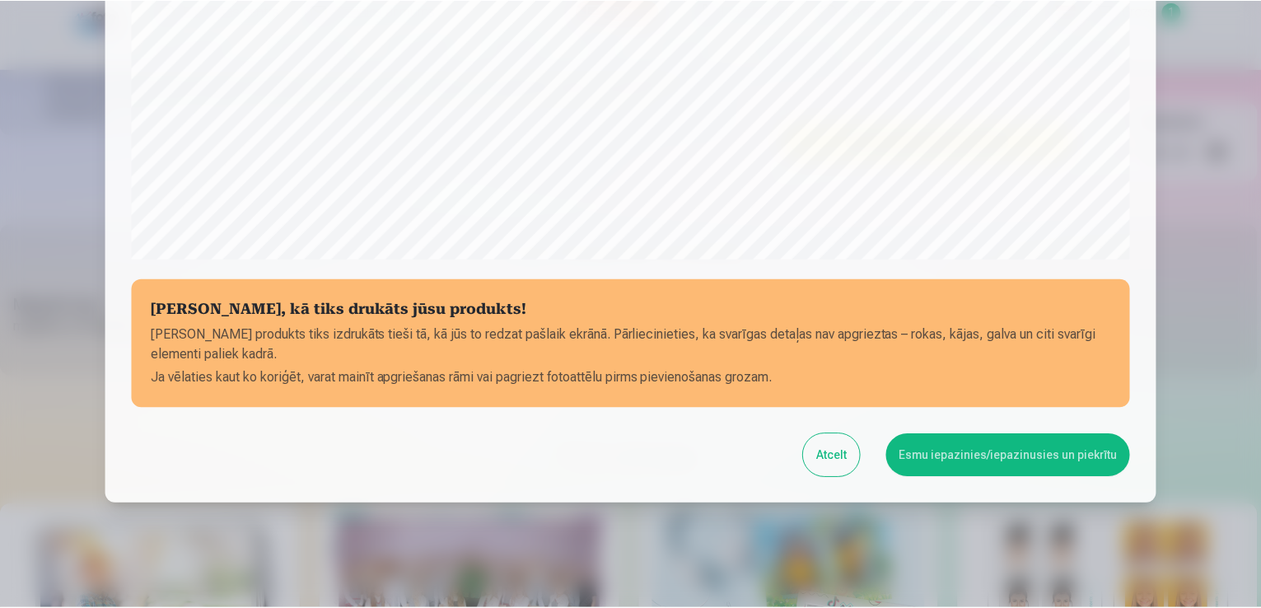
scroll to position [578, 0]
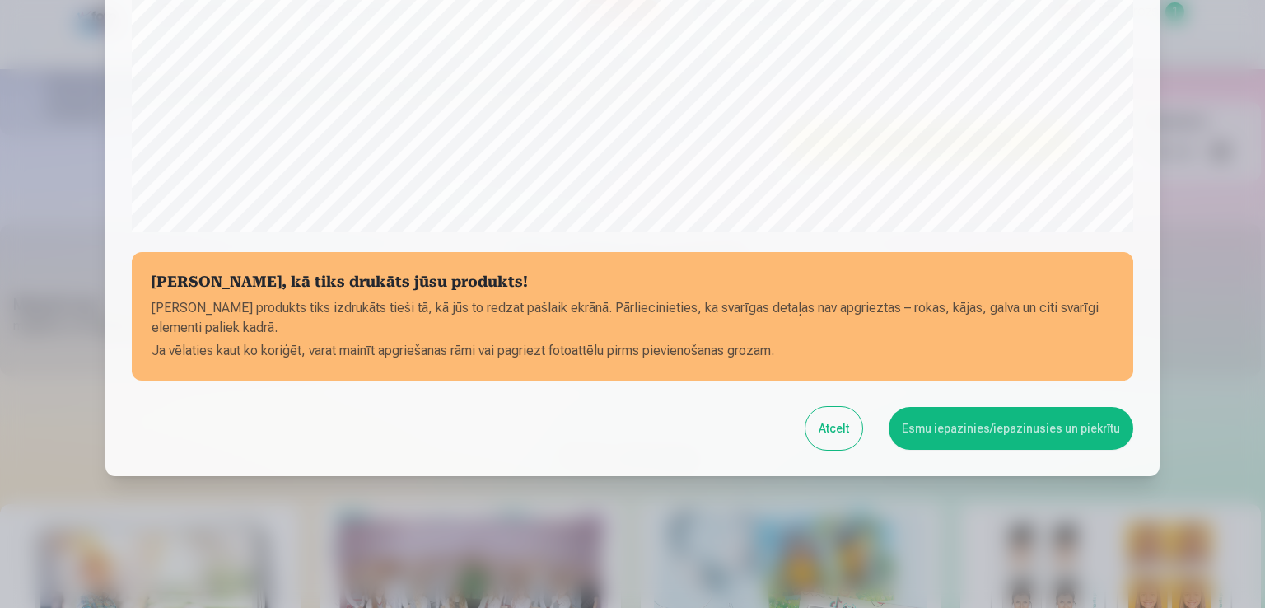
click at [991, 426] on button "Esmu iepazinies/iepazinusies un piekrītu" at bounding box center [1011, 428] width 245 height 43
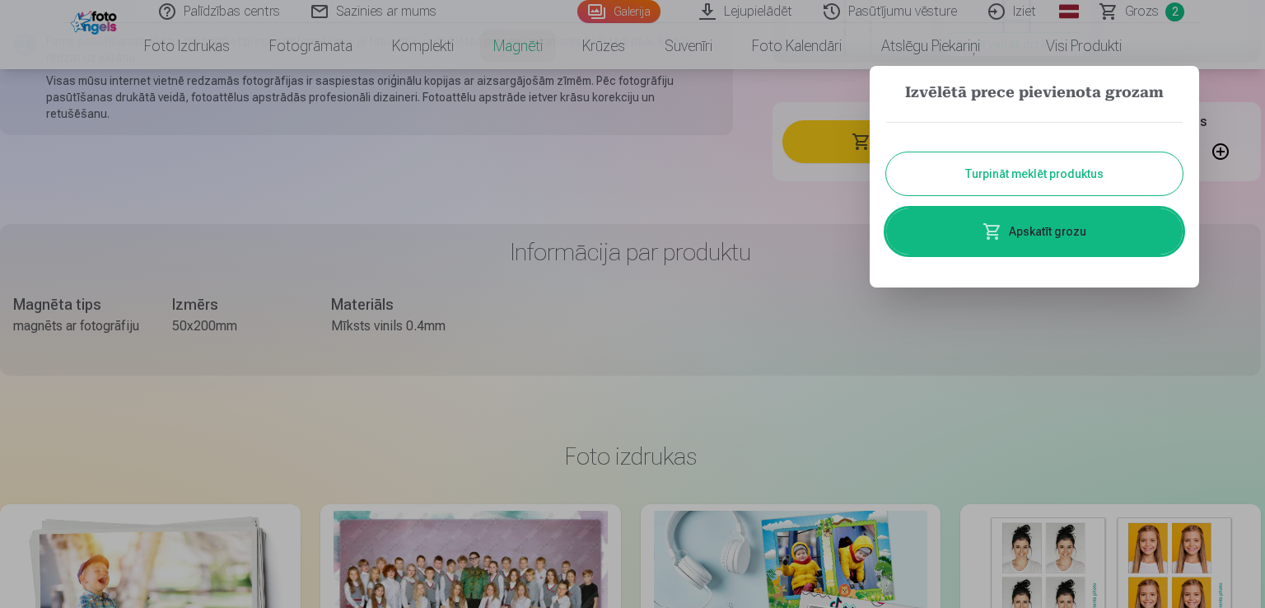
click at [1028, 232] on link "Apskatīt grozu" at bounding box center [1034, 231] width 296 height 46
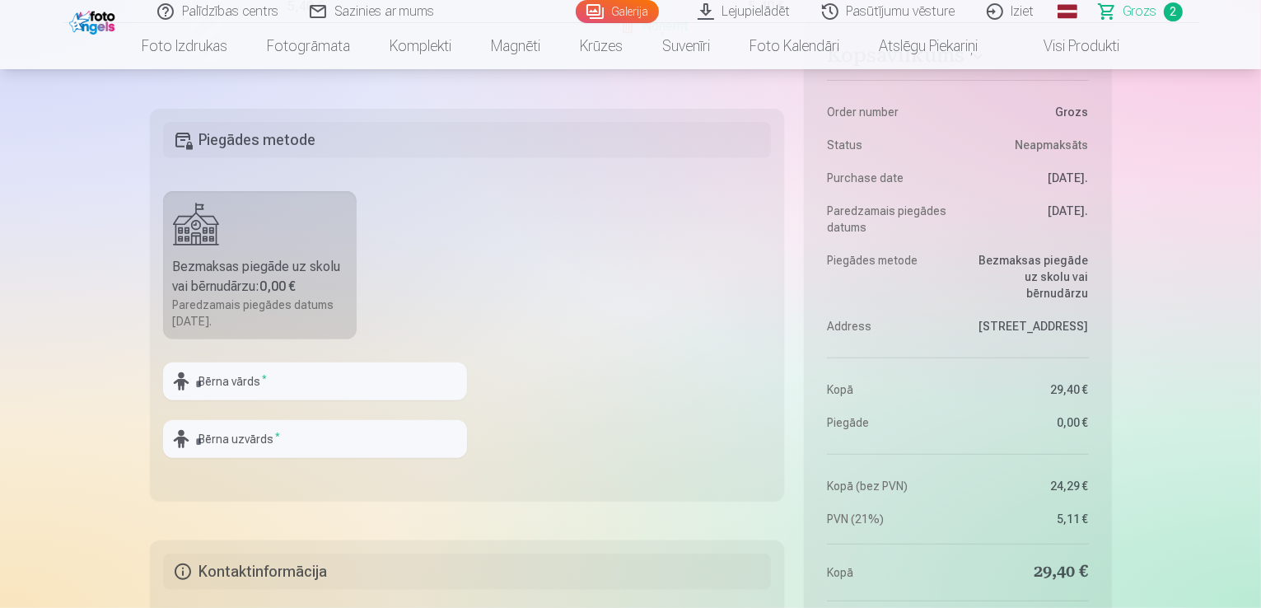
scroll to position [655, 0]
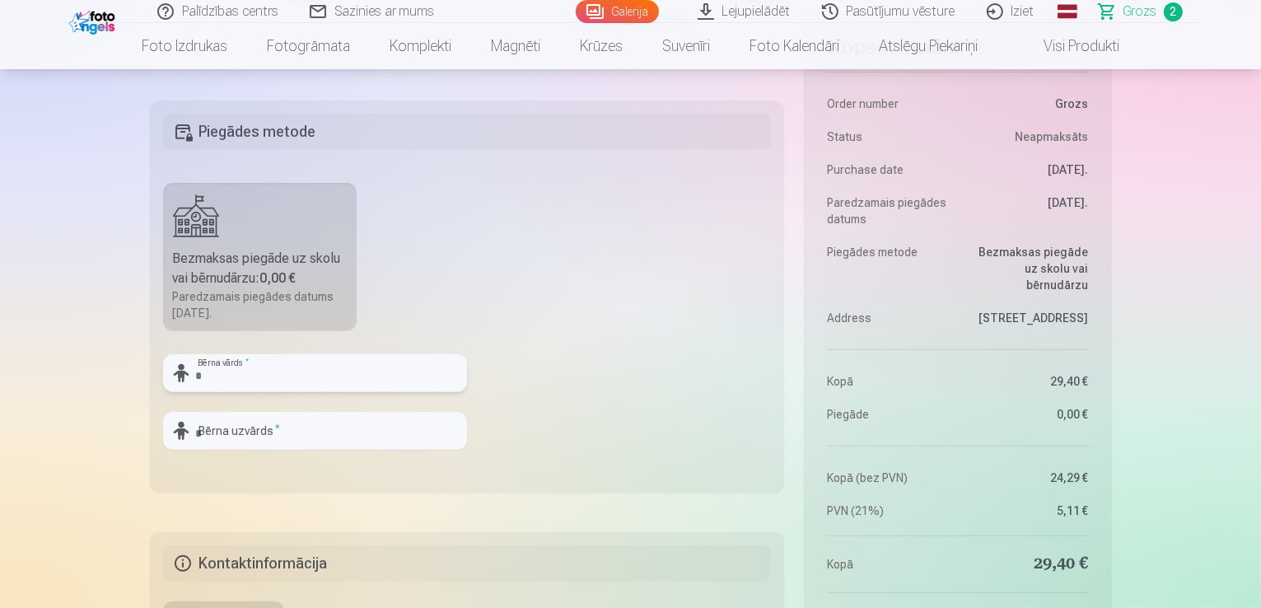
click at [328, 361] on input "text" at bounding box center [315, 373] width 304 height 38
type input "**********"
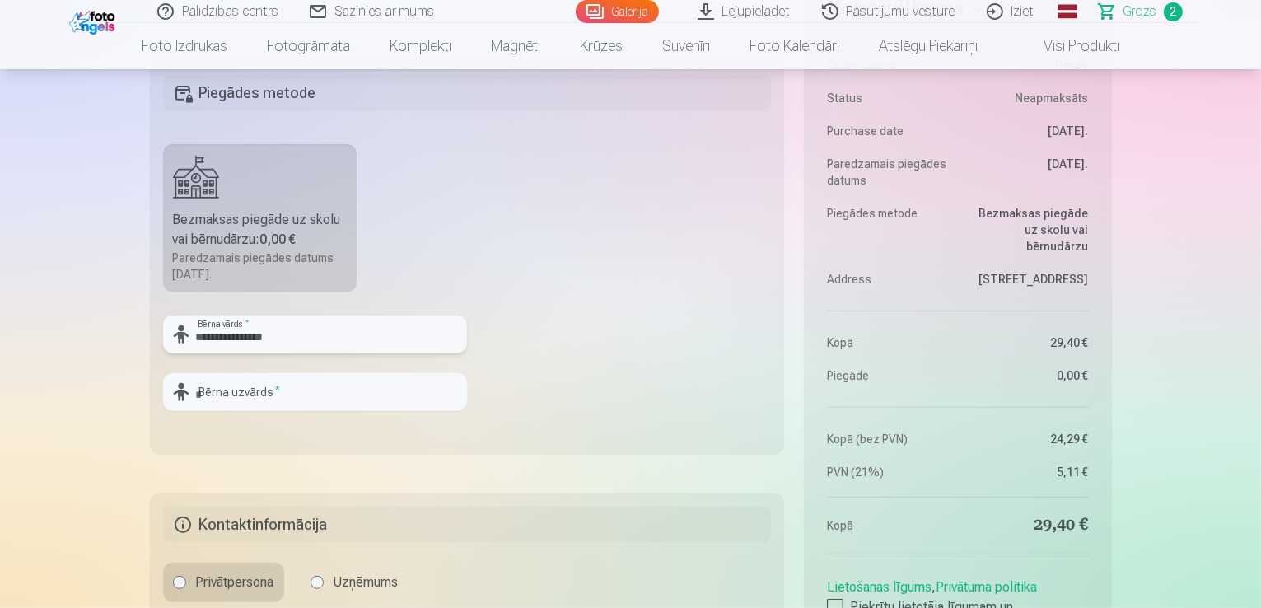
scroll to position [1186, 0]
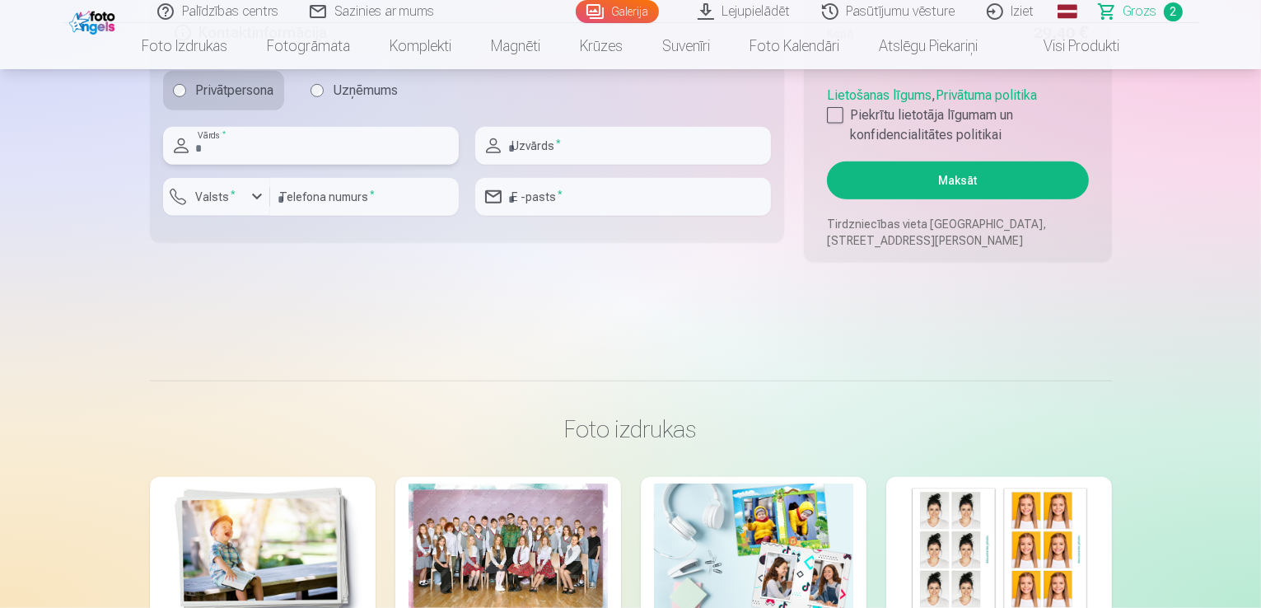
click at [333, 139] on input "text" at bounding box center [311, 146] width 296 height 38
type input "****"
type input "*********"
type input "********"
type input "**********"
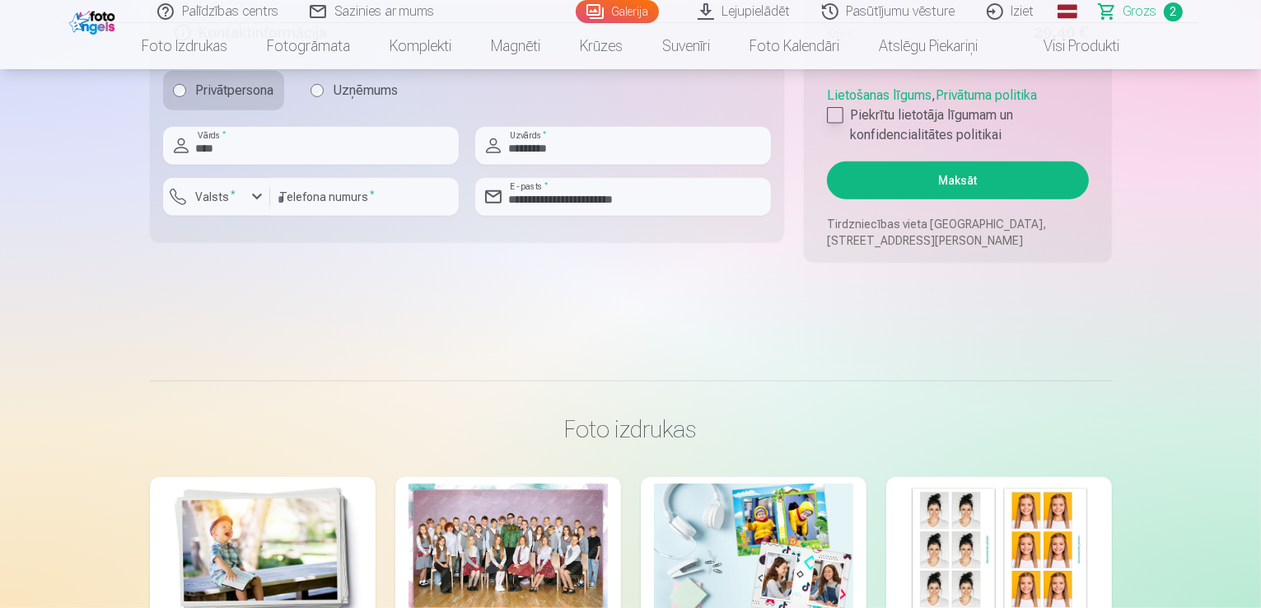
click at [833, 115] on div at bounding box center [835, 115] width 16 height 16
click at [1062, 180] on button "Maksāt" at bounding box center [957, 180] width 261 height 38
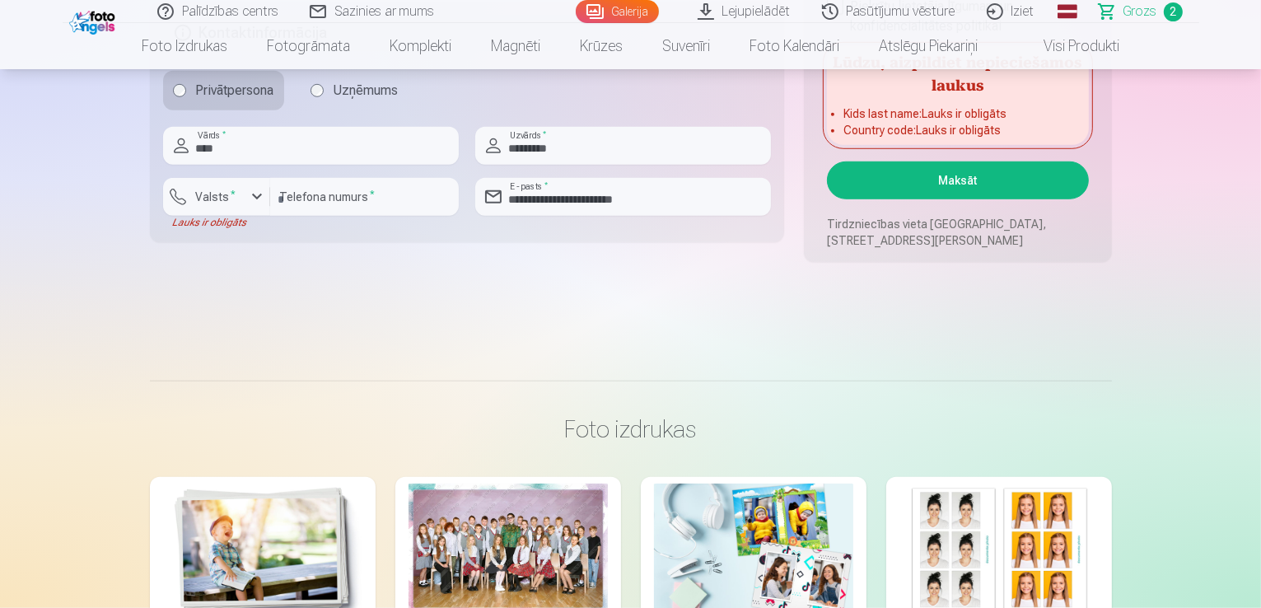
scroll to position [655, 0]
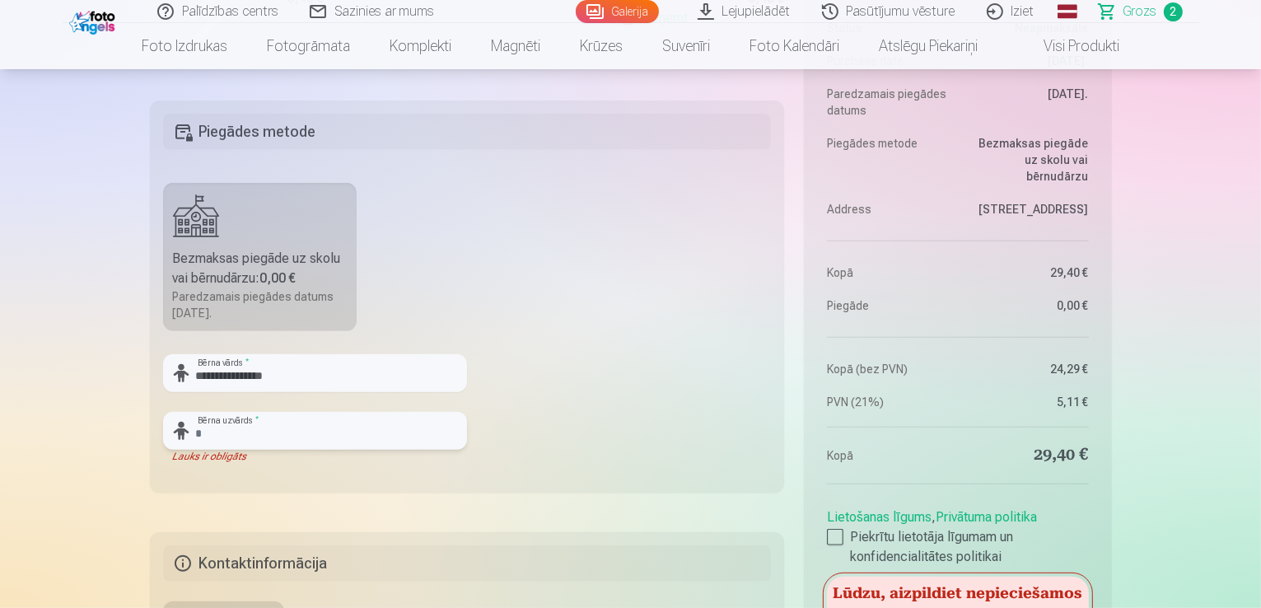
click at [319, 424] on input "text" at bounding box center [315, 431] width 304 height 38
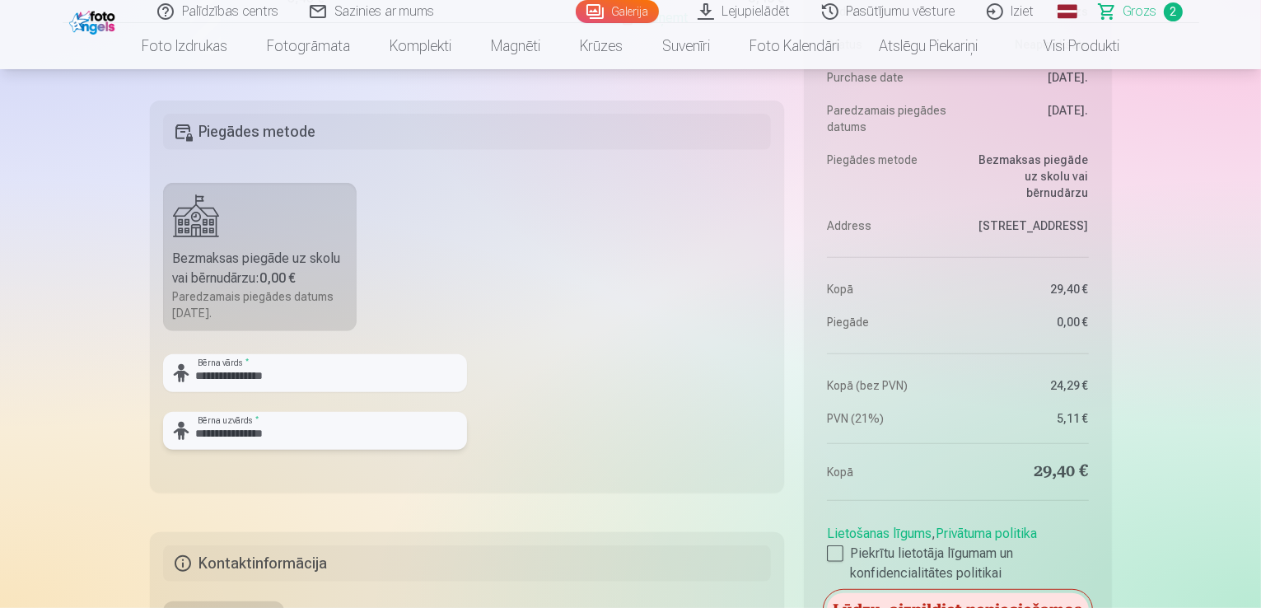
type input "**********"
click at [322, 374] on input "**********" at bounding box center [315, 373] width 304 height 38
type input "*"
type input "**********"
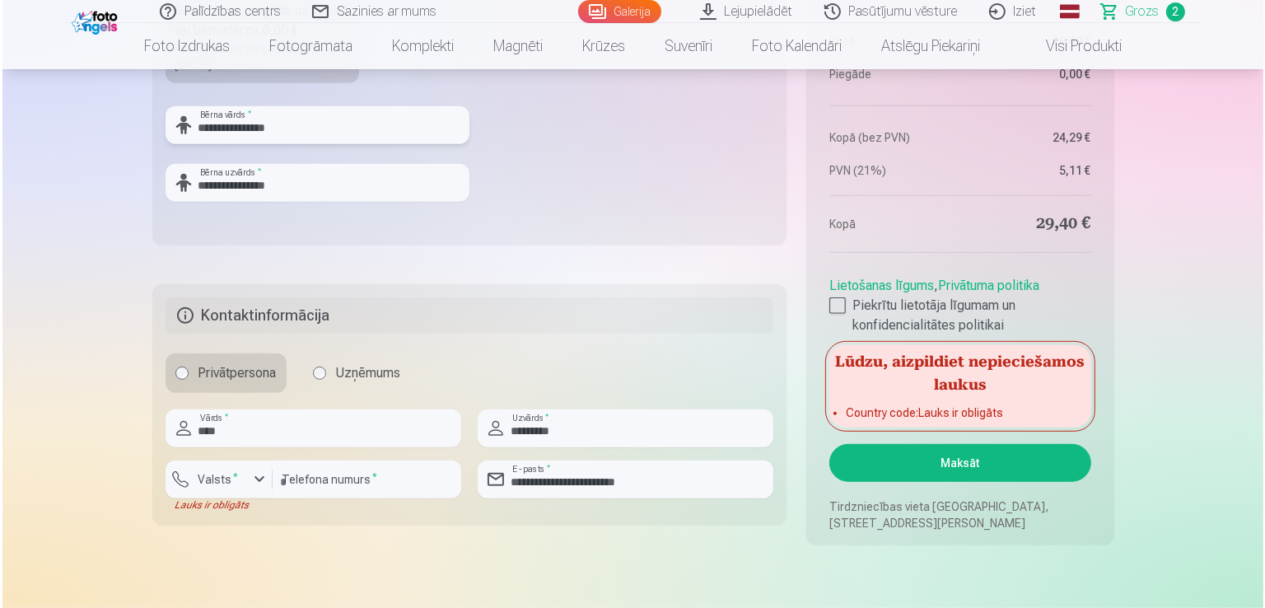
scroll to position [1070, 0]
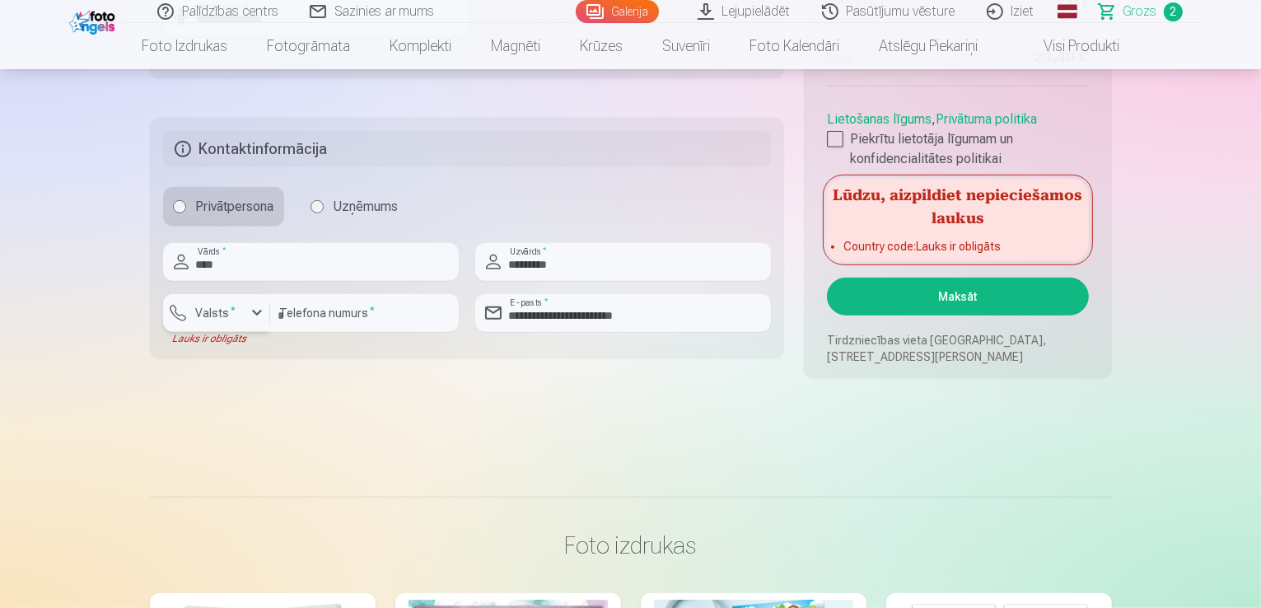
click at [256, 308] on div "button" at bounding box center [257, 313] width 20 height 20
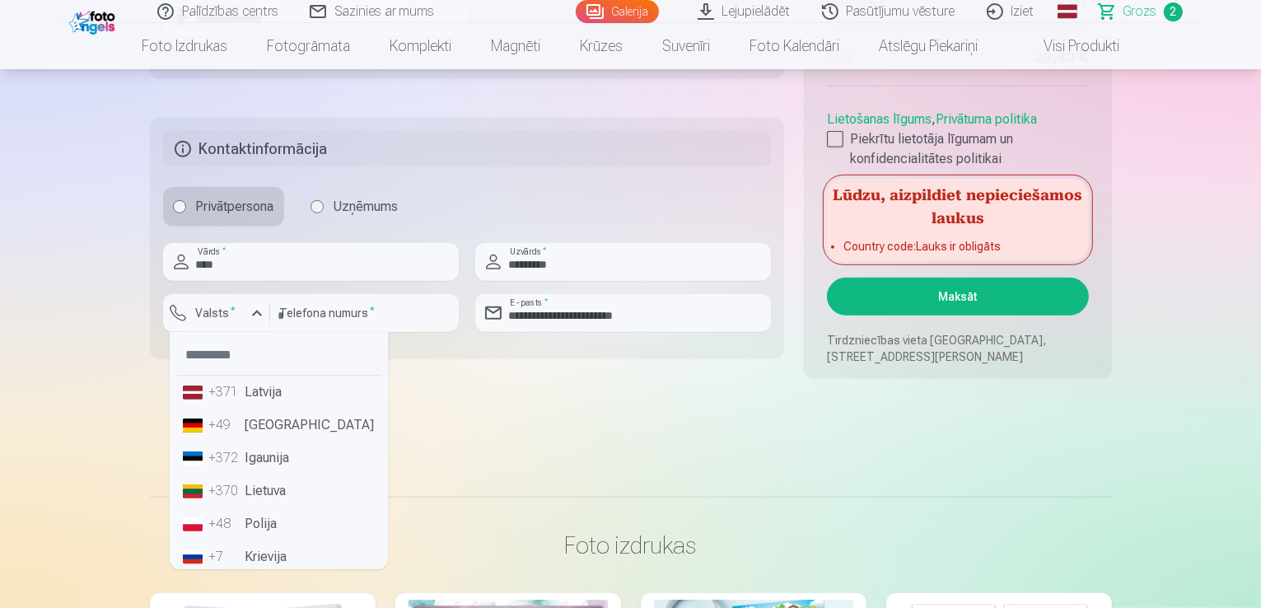
click at [261, 396] on li "+371 Latvija" at bounding box center [278, 391] width 205 height 33
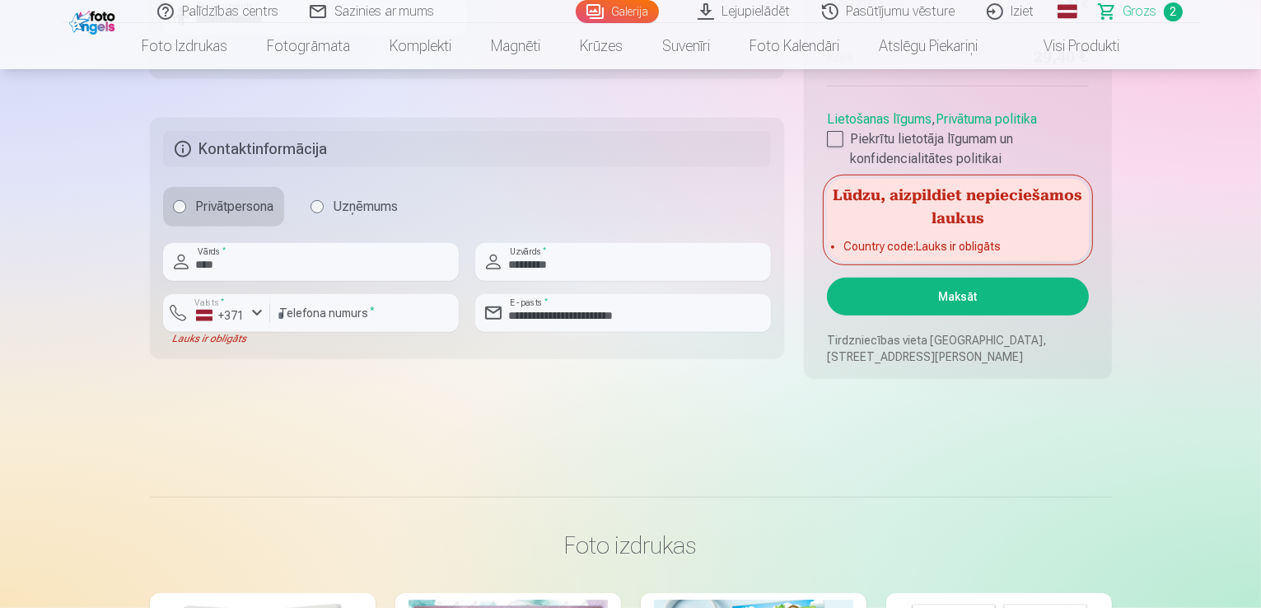
click at [1018, 296] on button "Maksāt" at bounding box center [957, 297] width 261 height 38
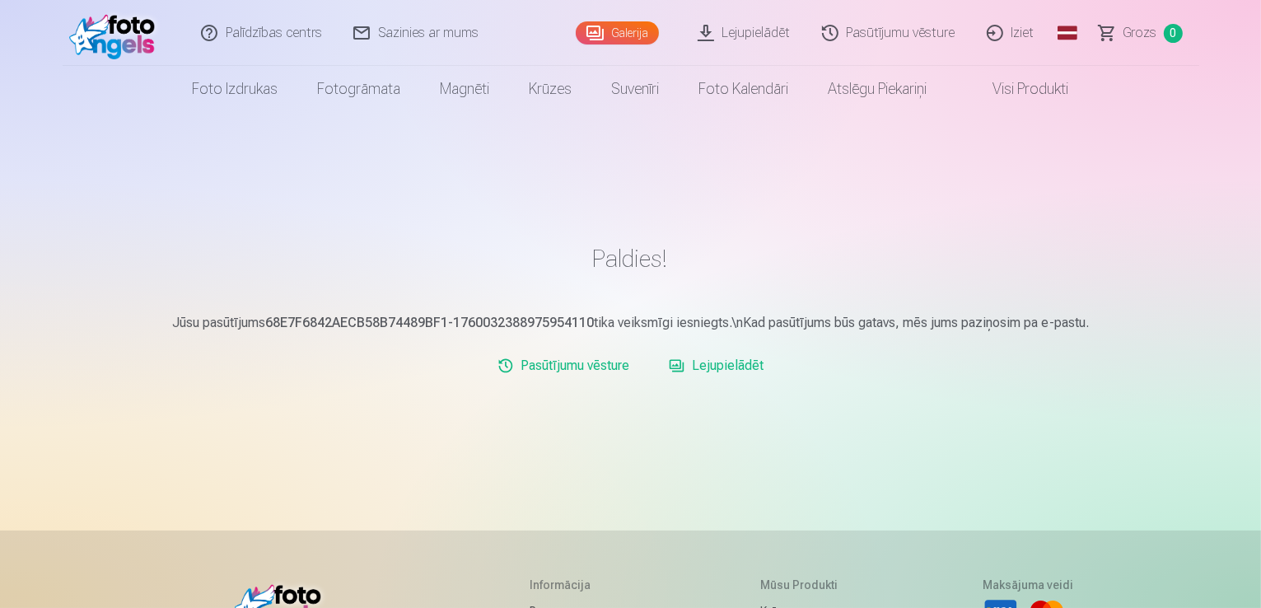
click at [761, 39] on link "Lejupielādēt" at bounding box center [745, 33] width 124 height 66
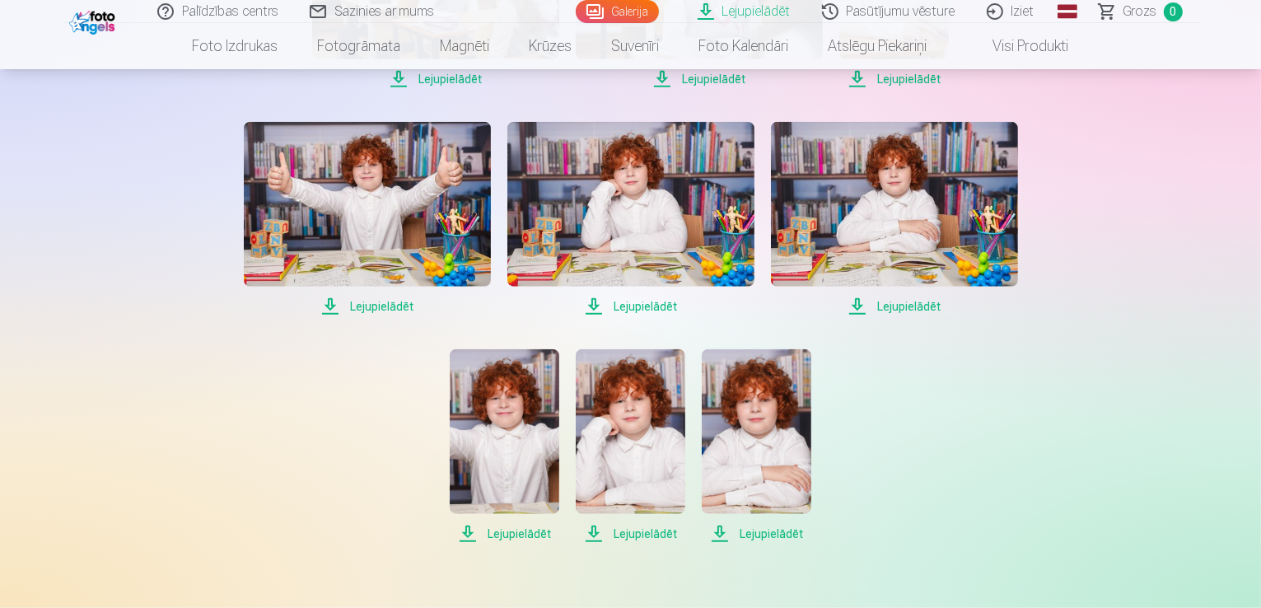
scroll to position [1644, 0]
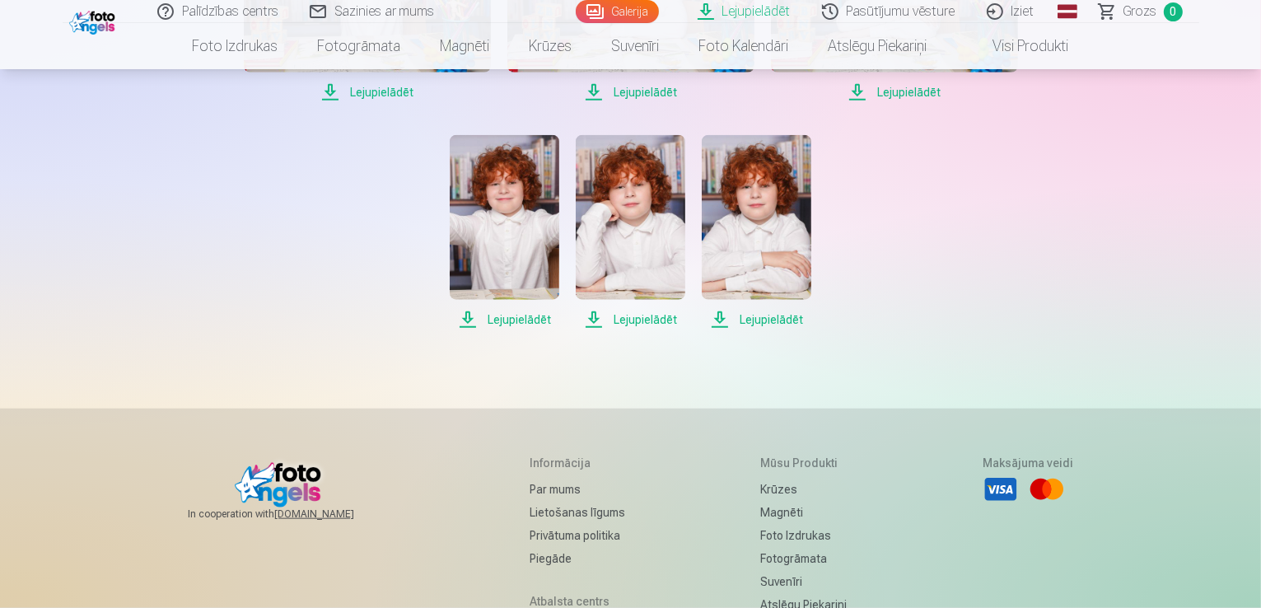
click at [470, 318] on span "Lejupielādēt" at bounding box center [505, 320] width 110 height 20
click at [594, 319] on span "Lejupielādēt" at bounding box center [631, 320] width 110 height 20
click at [718, 317] on span "Lejupielādēt" at bounding box center [757, 320] width 110 height 20
click at [856, 87] on span "Lejupielādēt" at bounding box center [894, 92] width 247 height 20
click at [597, 90] on span "Lejupielādēt" at bounding box center [630, 92] width 247 height 20
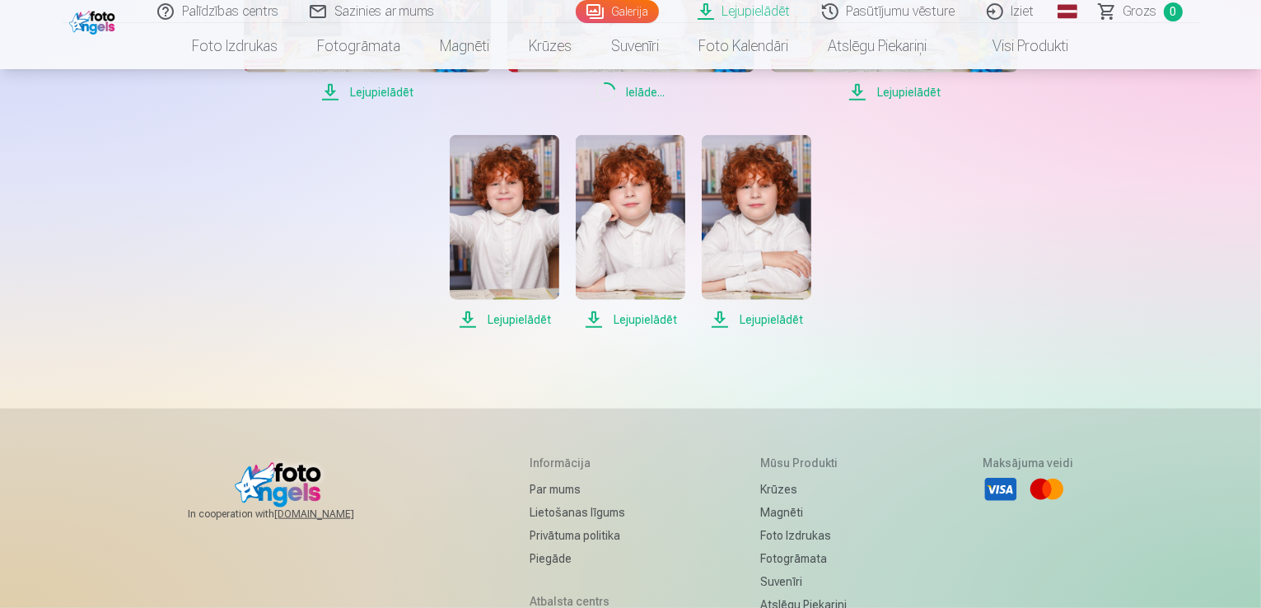
click at [328, 86] on span "Lejupielādēt" at bounding box center [367, 92] width 247 height 20
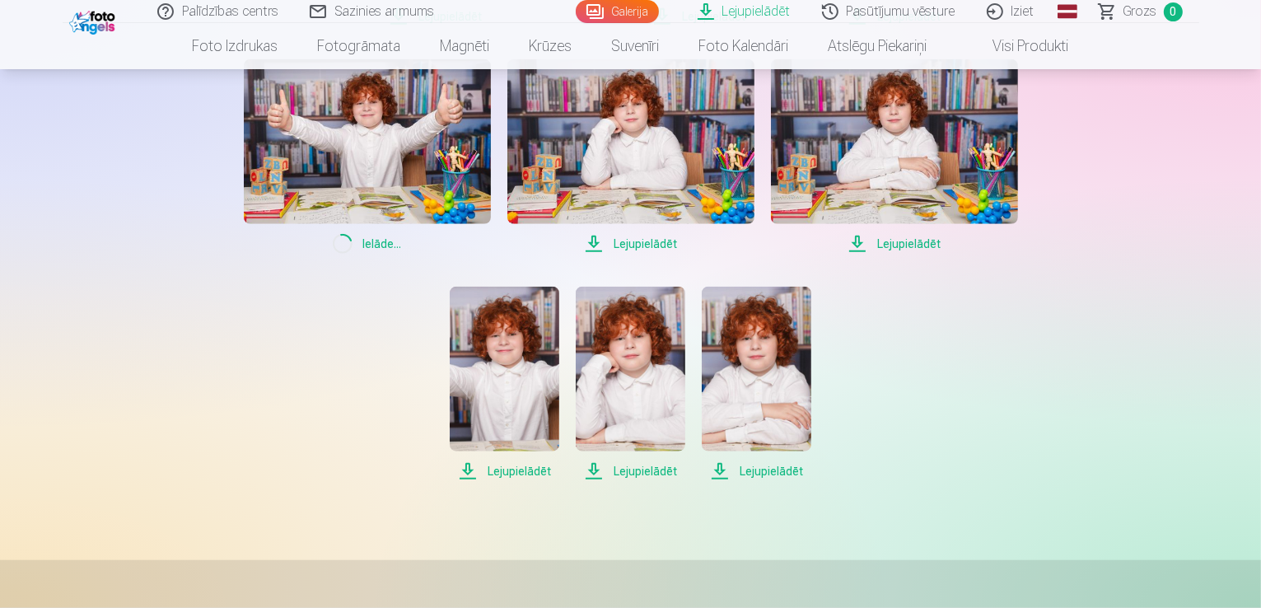
scroll to position [1112, 0]
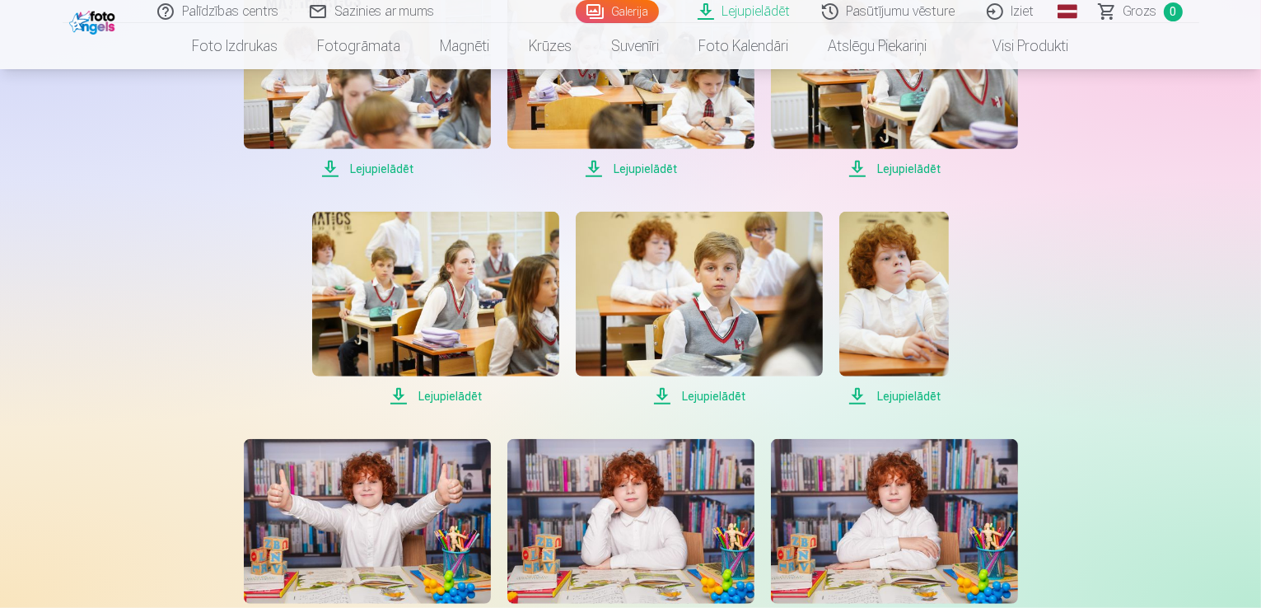
click at [861, 393] on span "Lejupielādēt" at bounding box center [894, 396] width 110 height 20
click at [665, 396] on span "Lejupielādēt" at bounding box center [699, 396] width 247 height 20
click at [397, 395] on span "Lejupielādēt" at bounding box center [435, 396] width 247 height 20
click at [326, 161] on span "Lejupielādēt" at bounding box center [367, 169] width 247 height 20
click at [590, 166] on span "Lejupielādēt" at bounding box center [630, 169] width 247 height 20
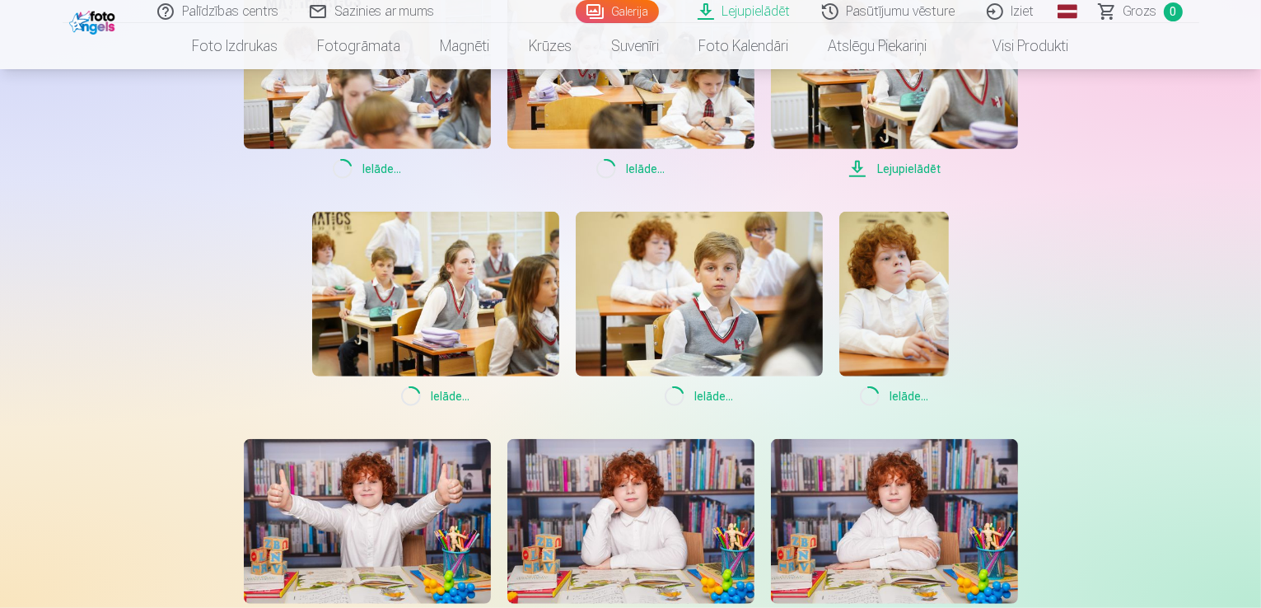
click at [861, 172] on span "Lejupielādēt" at bounding box center [894, 169] width 247 height 20
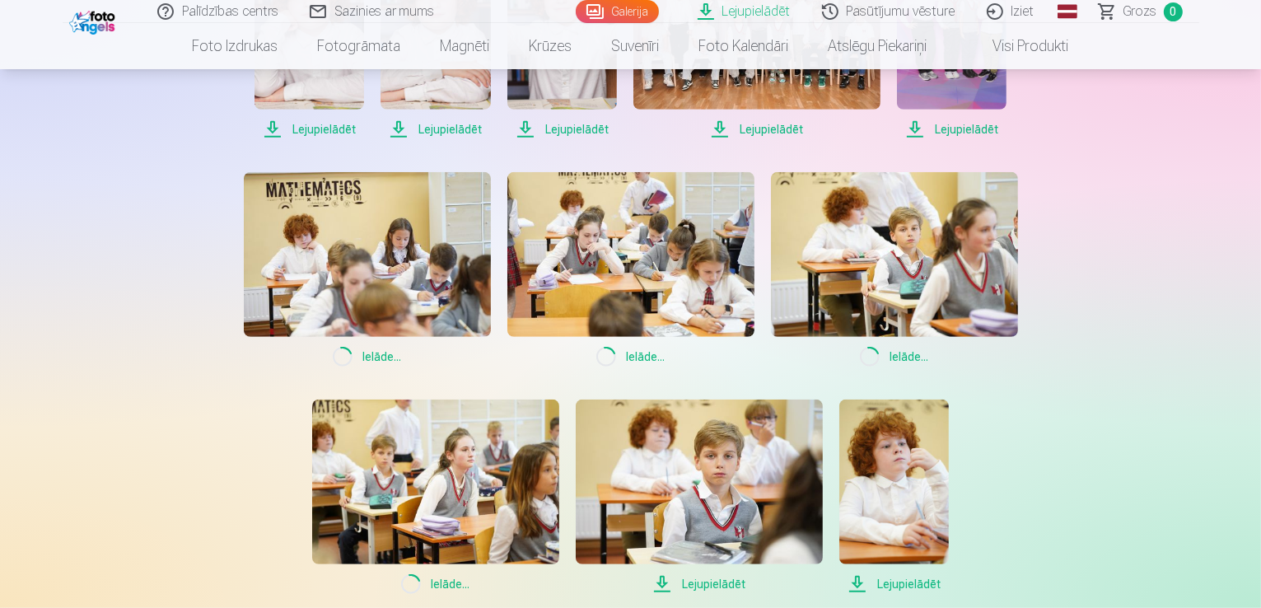
scroll to position [916, 0]
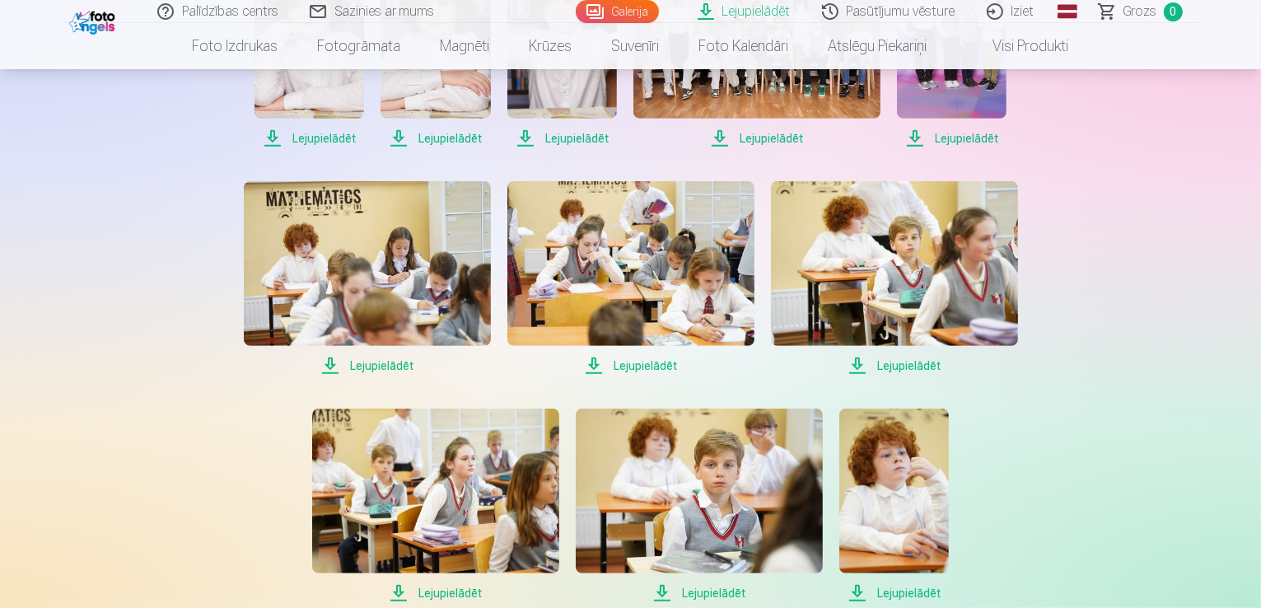
click at [273, 135] on span "Lejupielādēt" at bounding box center [309, 138] width 110 height 20
click at [397, 139] on span "Lejupielādēt" at bounding box center [435, 138] width 110 height 20
click at [525, 136] on span "Lejupielādēt" at bounding box center [562, 138] width 110 height 20
click at [717, 137] on span "Lejupielādēt" at bounding box center [756, 138] width 247 height 20
click at [916, 137] on span "Lejupielādēt" at bounding box center [952, 138] width 110 height 20
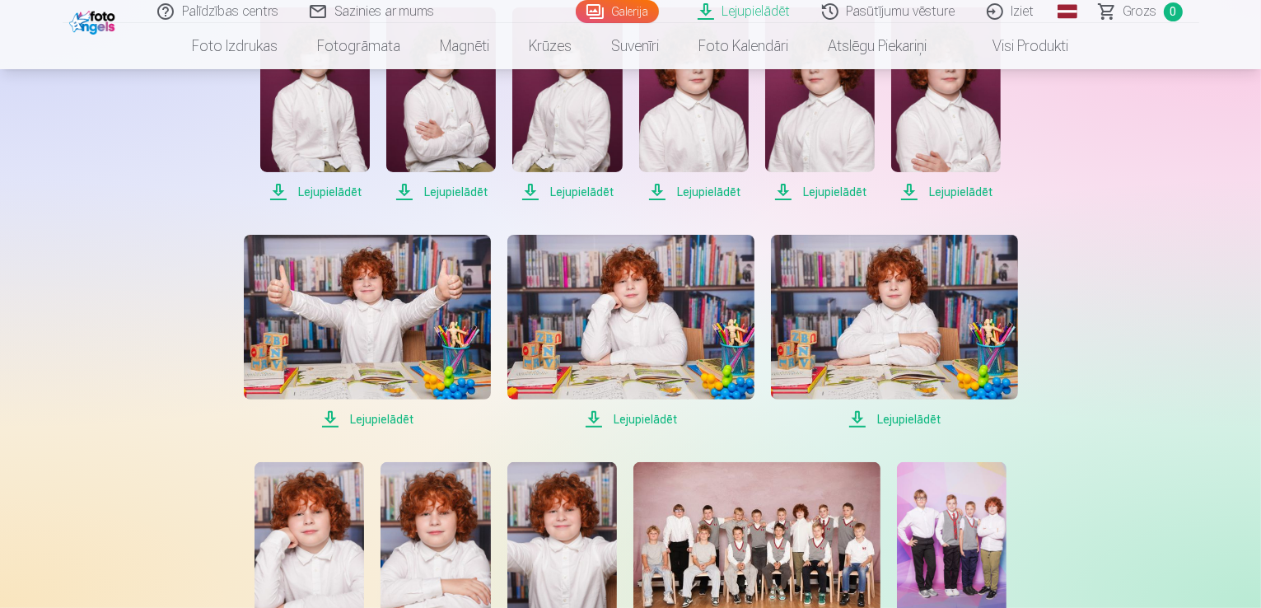
scroll to position [363, 0]
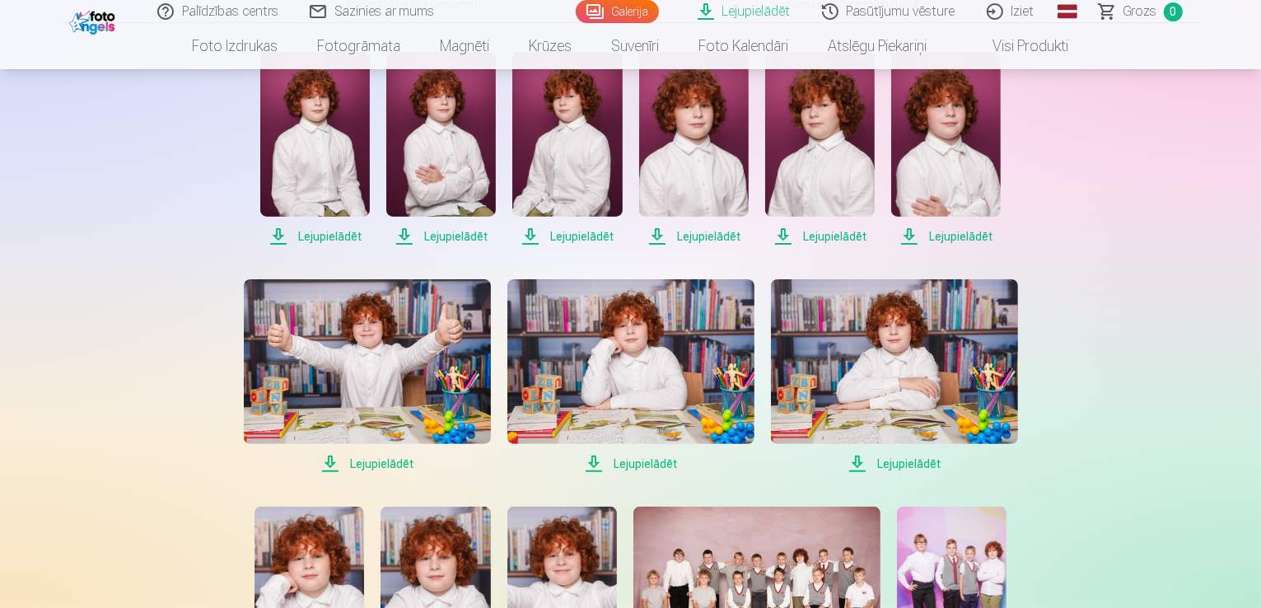
click at [861, 459] on span "Lejupielādēt" at bounding box center [894, 464] width 247 height 20
click at [593, 459] on span "Lejupielādēt" at bounding box center [630, 464] width 247 height 20
click at [329, 462] on span "Lejupielādēt" at bounding box center [367, 464] width 247 height 20
click at [277, 235] on span "Lejupielādēt" at bounding box center [315, 236] width 110 height 20
click at [402, 240] on span "Lejupielādēt" at bounding box center [441, 236] width 110 height 20
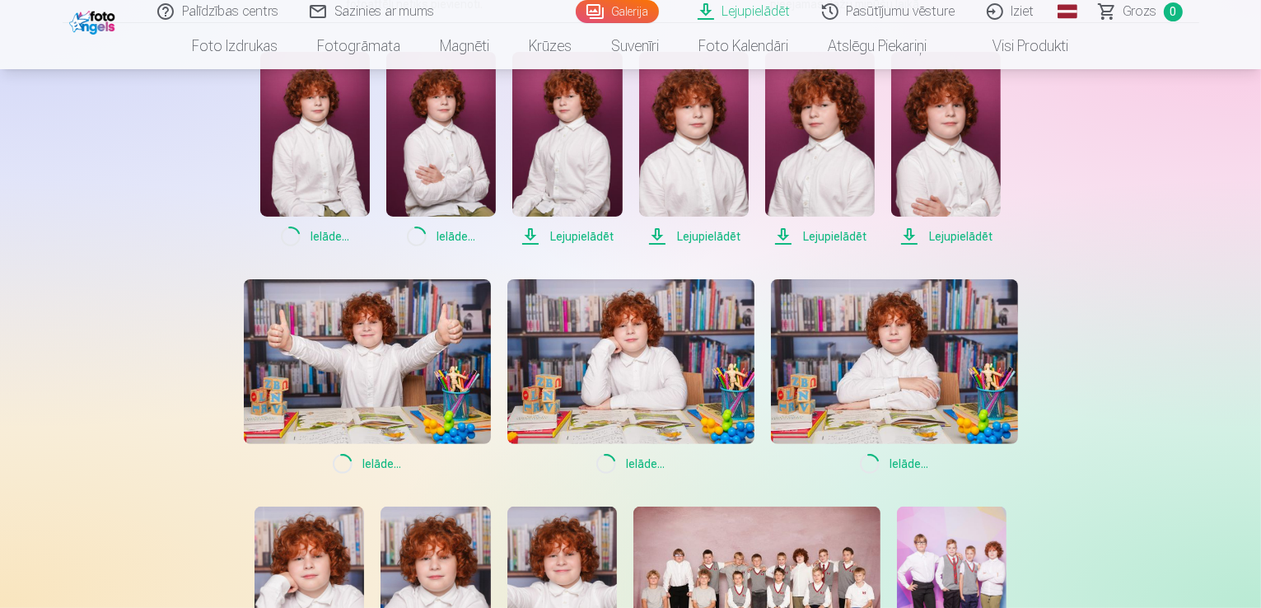
click at [532, 241] on span "Lejupielādēt" at bounding box center [567, 236] width 110 height 20
click at [655, 243] on span "Lejupielādēt" at bounding box center [694, 236] width 110 height 20
click at [784, 234] on span "Lejupielādēt" at bounding box center [820, 236] width 110 height 20
click at [916, 232] on span "Lejupielādēt" at bounding box center [946, 236] width 110 height 20
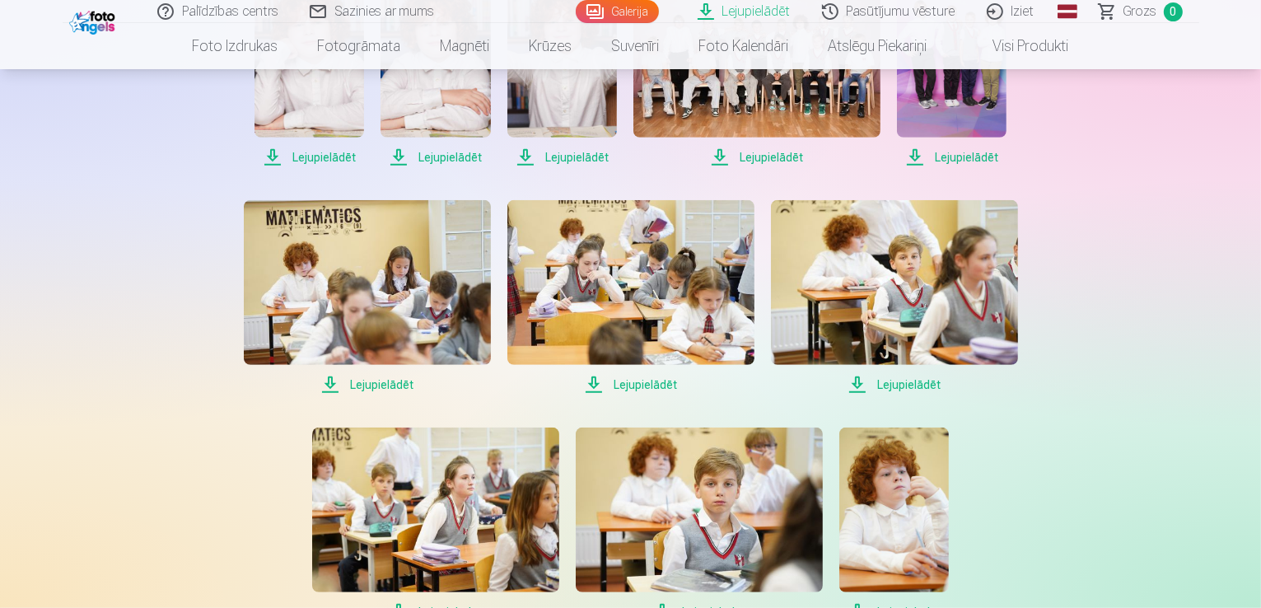
scroll to position [911, 0]
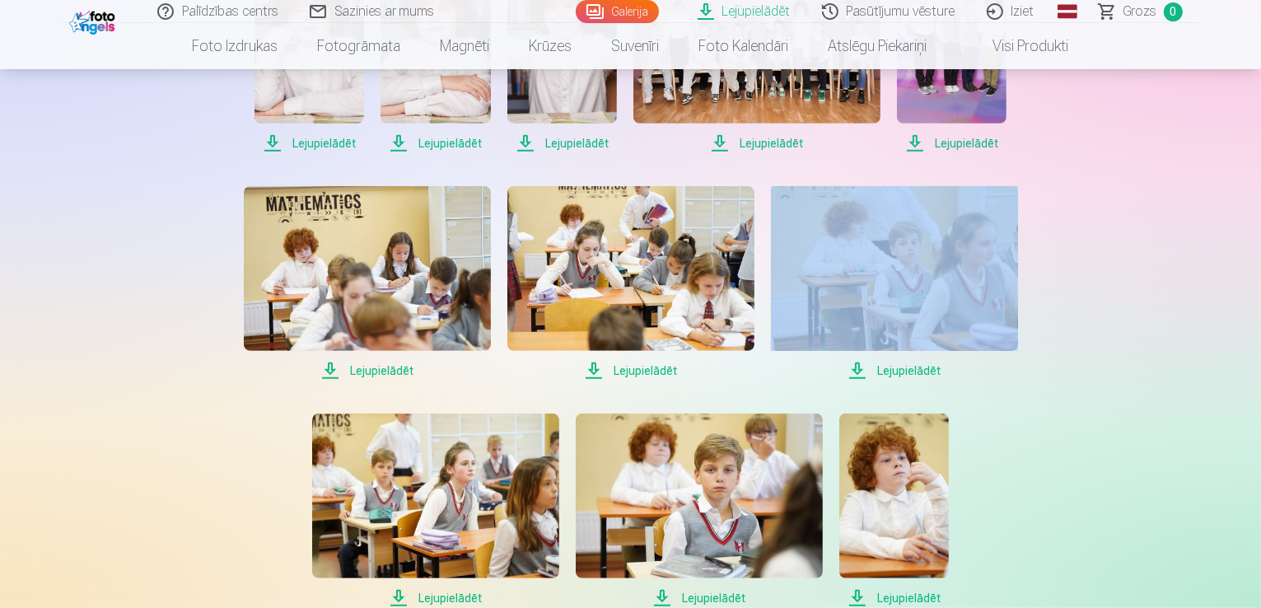
drag, startPoint x: 1260, startPoint y: 297, endPoint x: 1264, endPoint y: 373, distance: 75.9
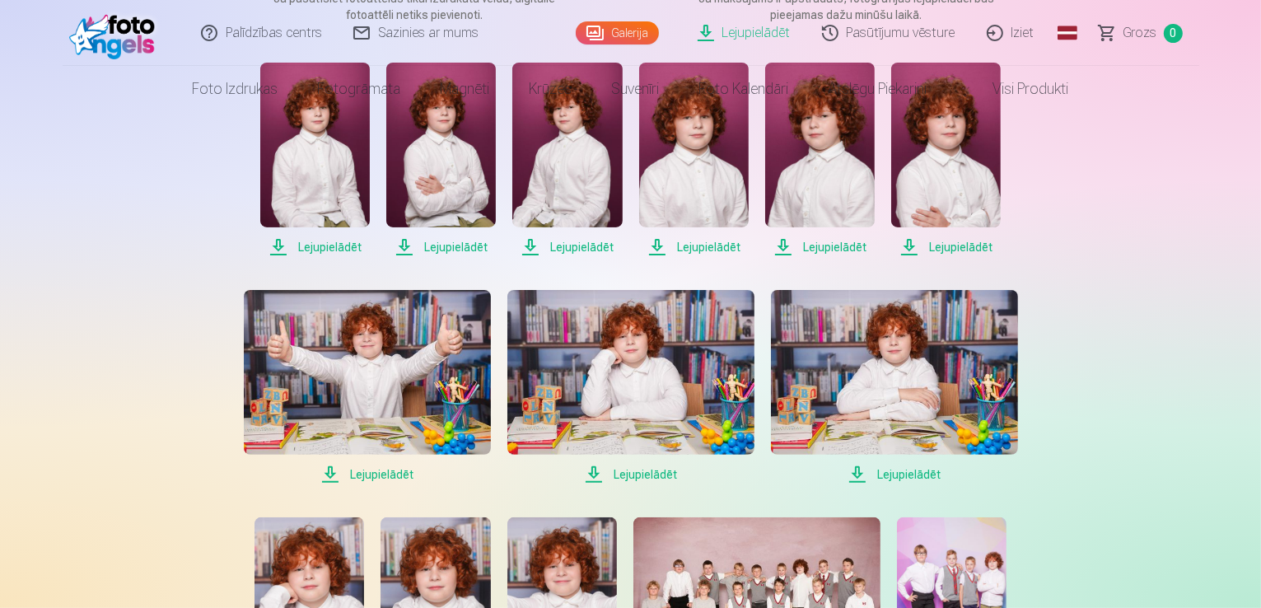
scroll to position [0, 0]
